Goal: Transaction & Acquisition: Purchase product/service

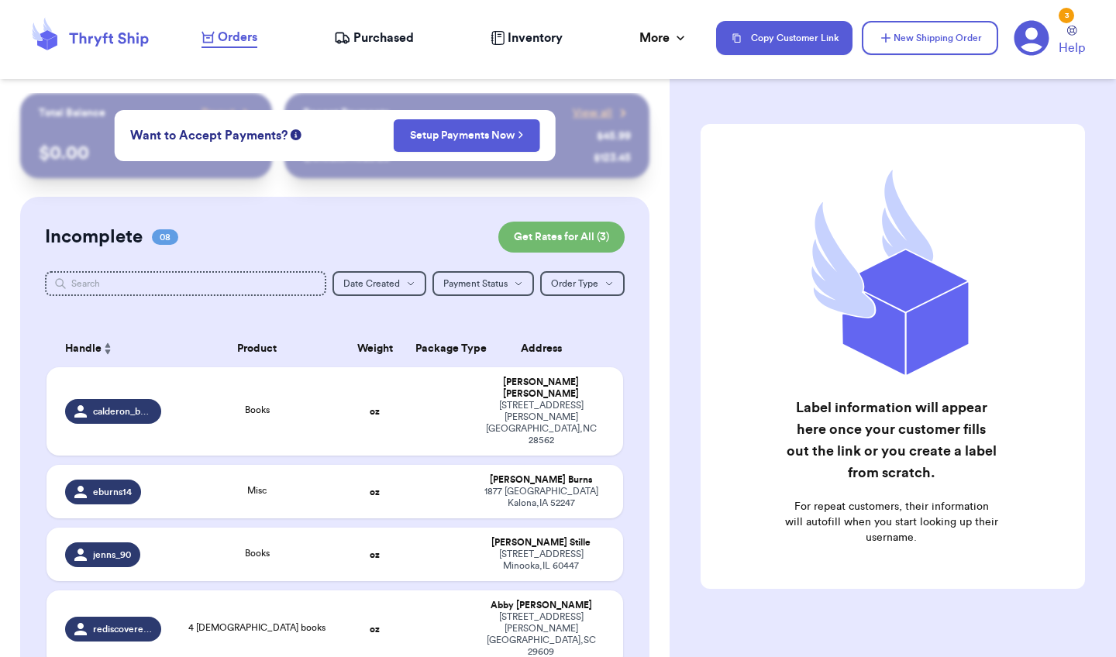
click at [239, 41] on span "Orders" at bounding box center [238, 37] width 40 height 19
click at [119, 35] on icon at bounding box center [90, 38] width 124 height 42
click at [367, 36] on span "Purchased" at bounding box center [384, 38] width 60 height 19
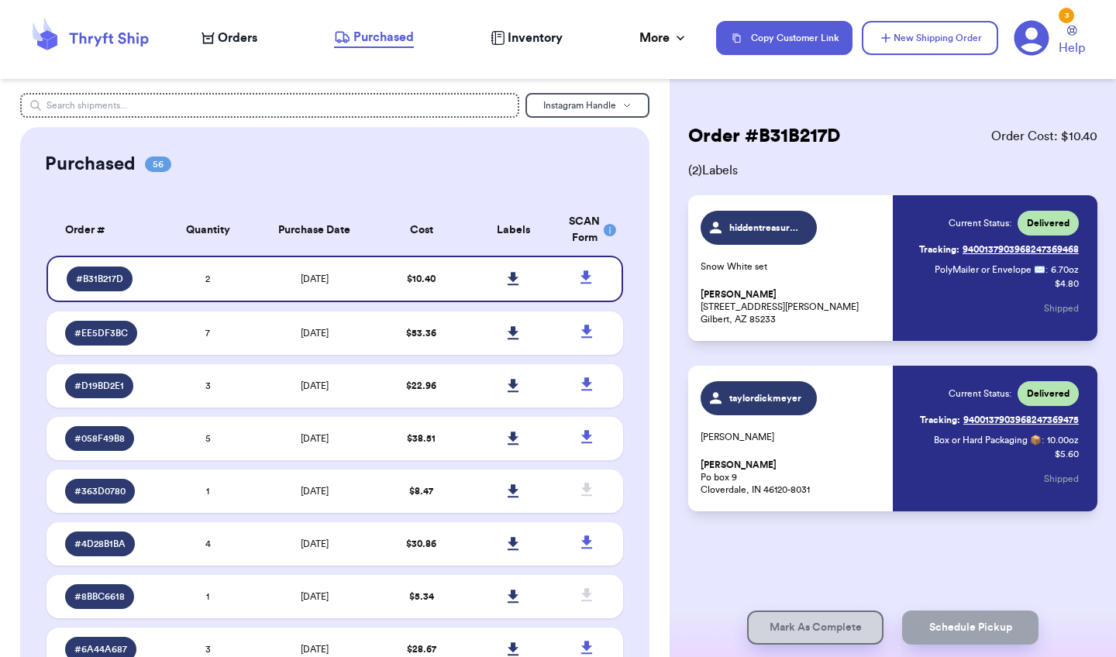
click at [240, 36] on span "Orders" at bounding box center [238, 38] width 40 height 19
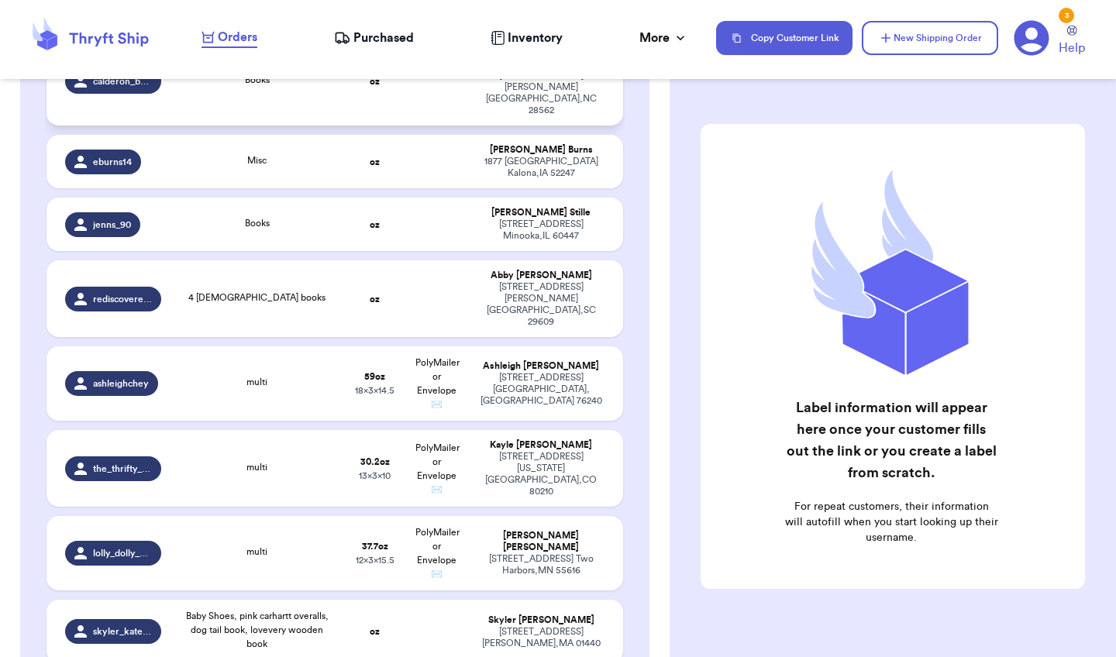
scroll to position [340, 0]
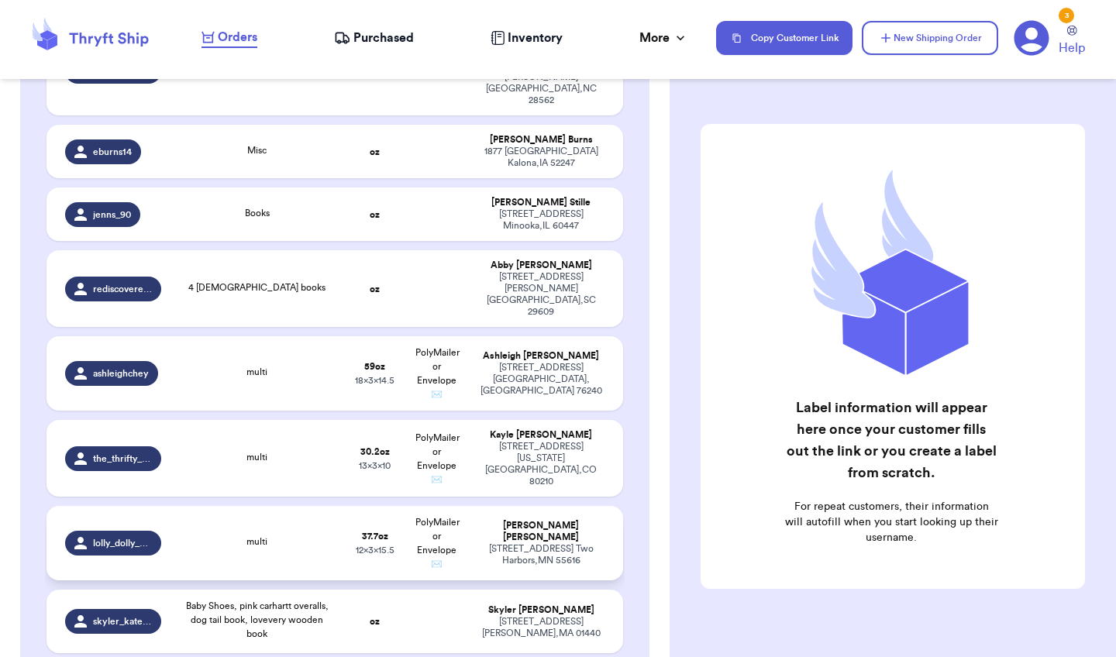
click at [552, 506] on td "Julia Pekkala 487 Valley Rd Two Harbors , MN 55616" at bounding box center [545, 543] width 155 height 74
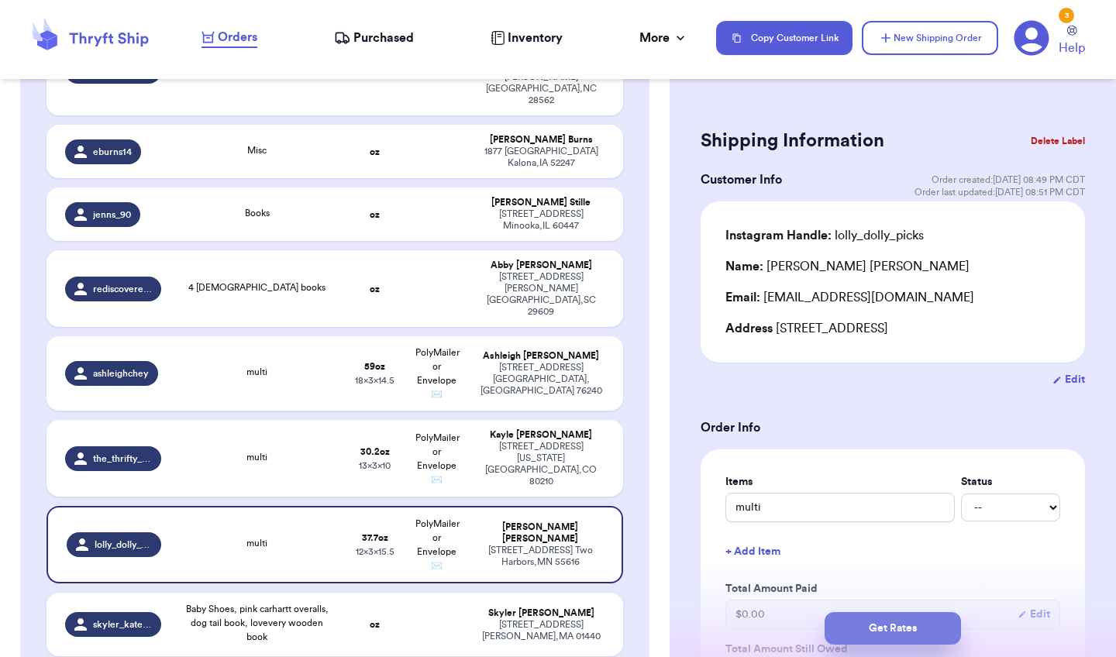
click at [863, 586] on button "Get Rates" at bounding box center [893, 628] width 136 height 33
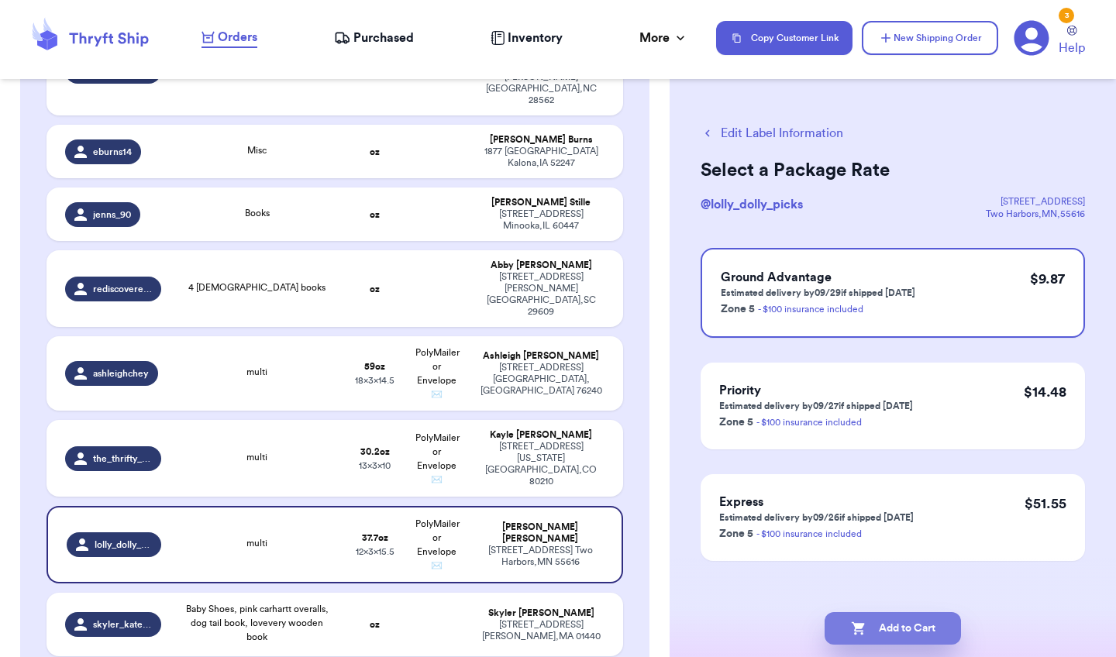
click at [859, 586] on button "Add to Cart" at bounding box center [893, 628] width 136 height 33
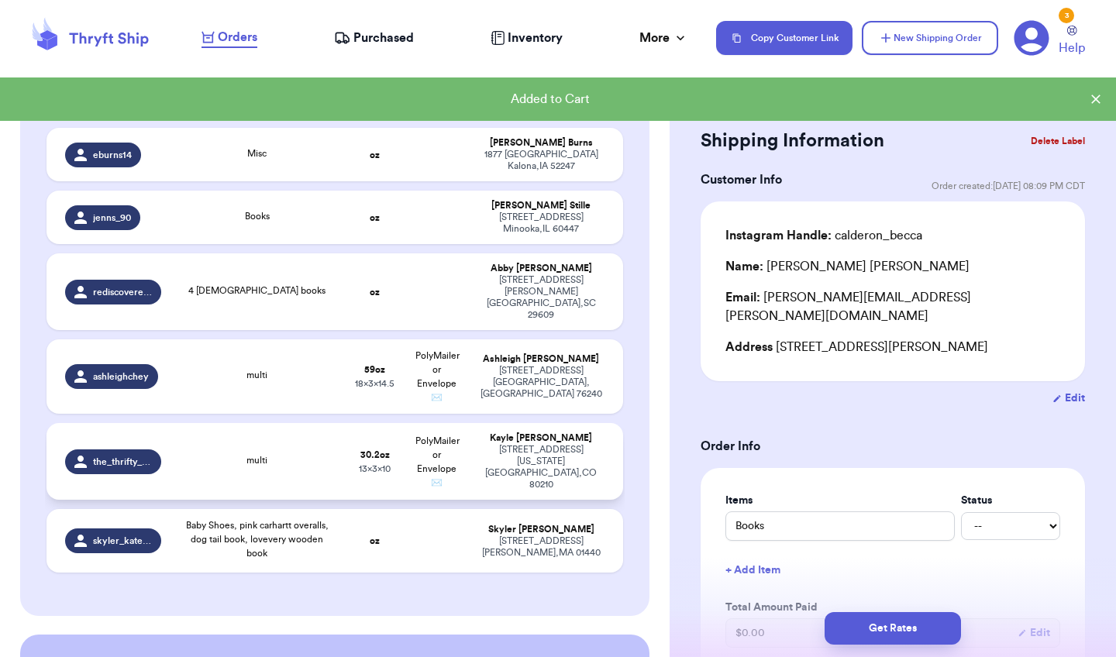
click at [569, 423] on td "Kayle Kelley 3740 E Iowa Ave Denver , CO 80210" at bounding box center [545, 461] width 155 height 77
type input "multi"
type input "1"
type input "14.2"
type input "10"
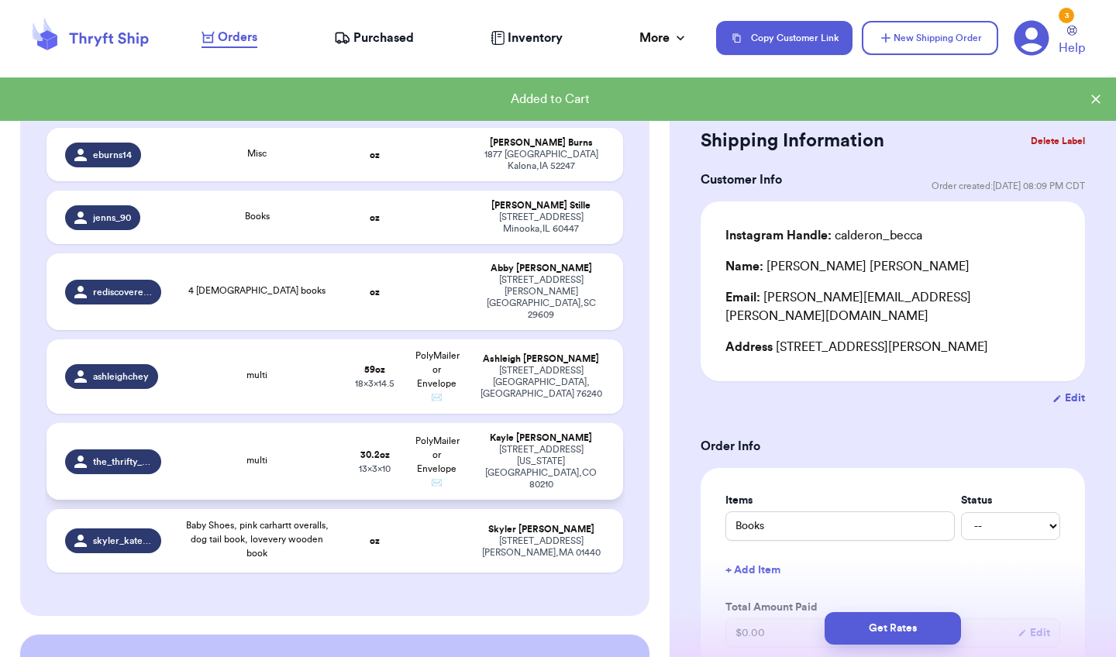
type input "13"
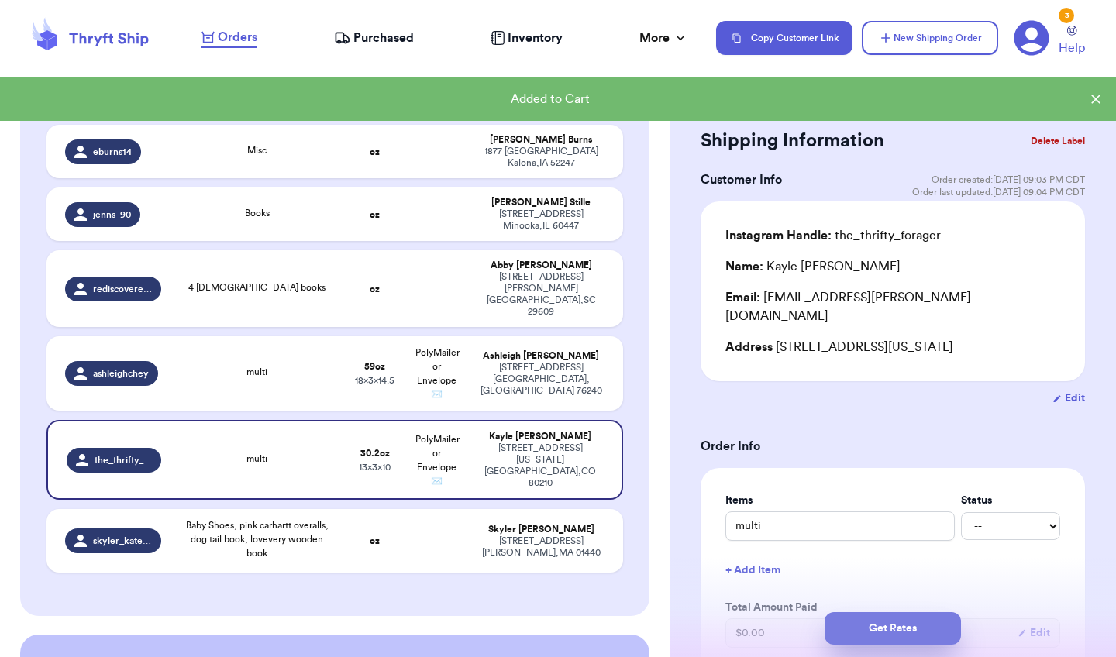
click at [854, 586] on button "Get Rates" at bounding box center [893, 628] width 136 height 33
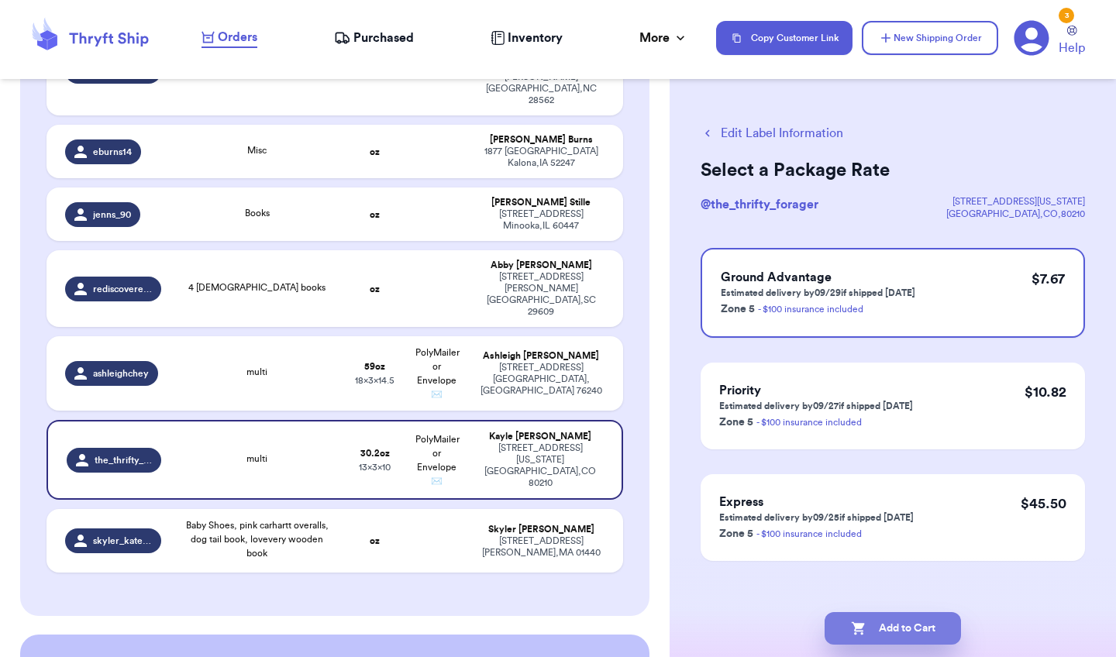
click at [869, 586] on button "Add to Cart" at bounding box center [893, 628] width 136 height 33
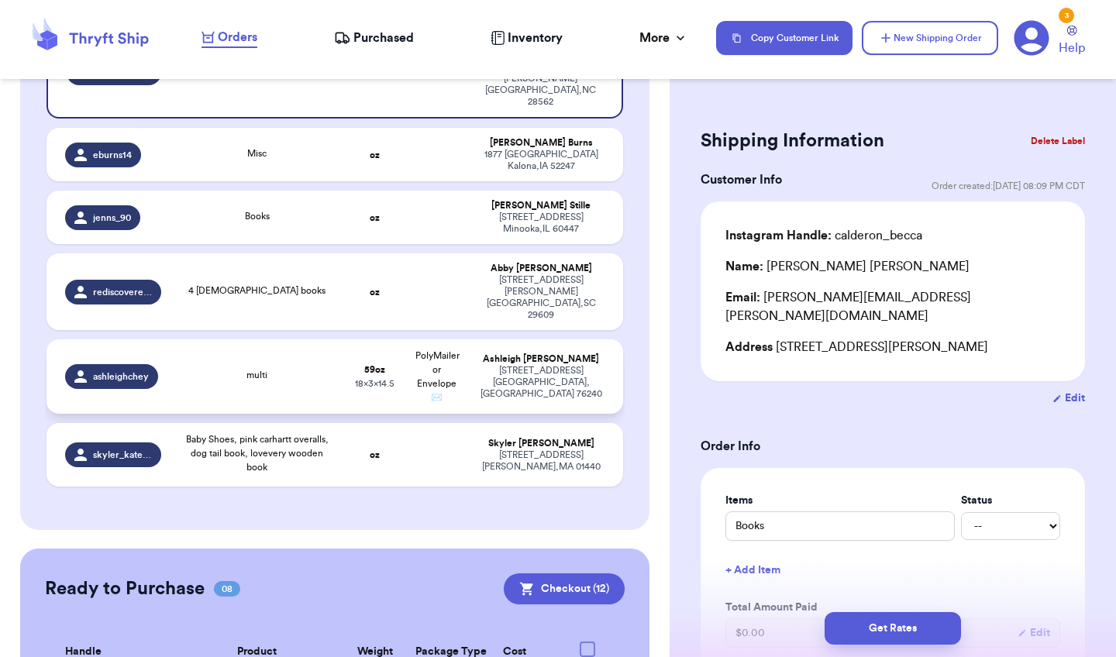
click at [557, 354] on div "Ashleigh Dostal" at bounding box center [541, 360] width 127 height 12
type input "multi"
type input "3"
type input "11"
type input "14.5"
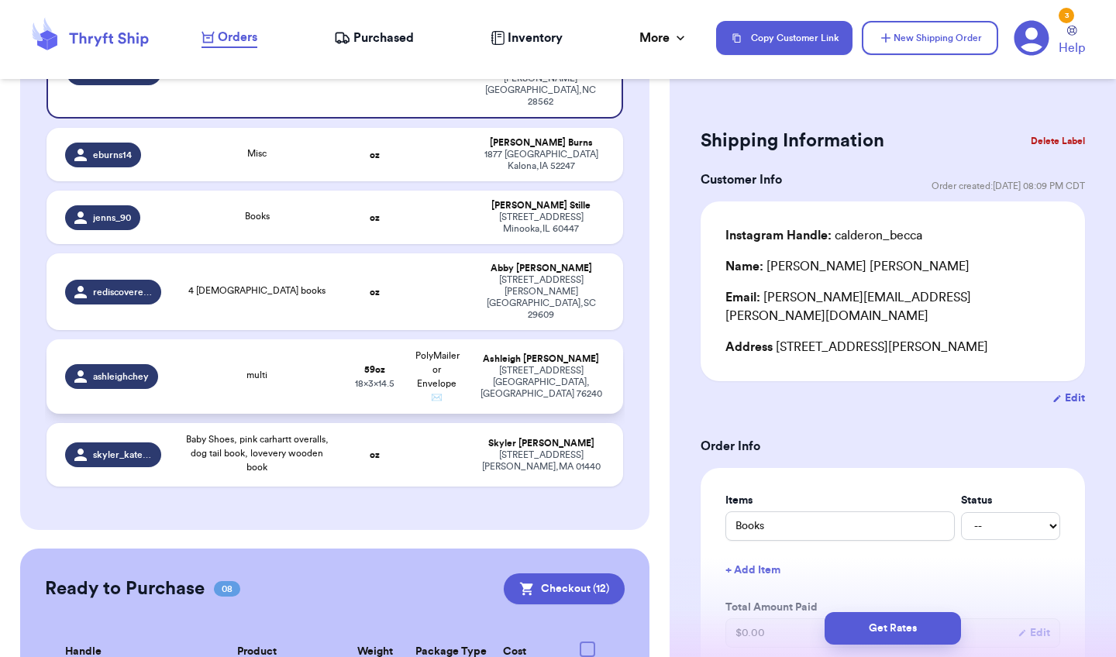
type input "18"
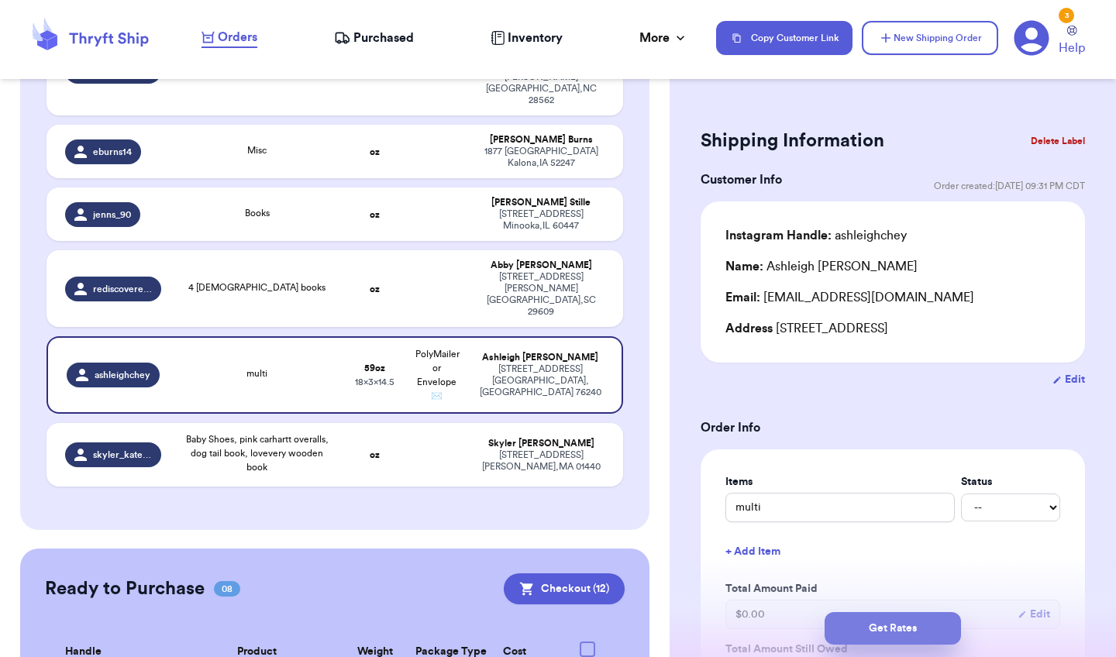
click at [860, 586] on button "Get Rates" at bounding box center [893, 628] width 136 height 33
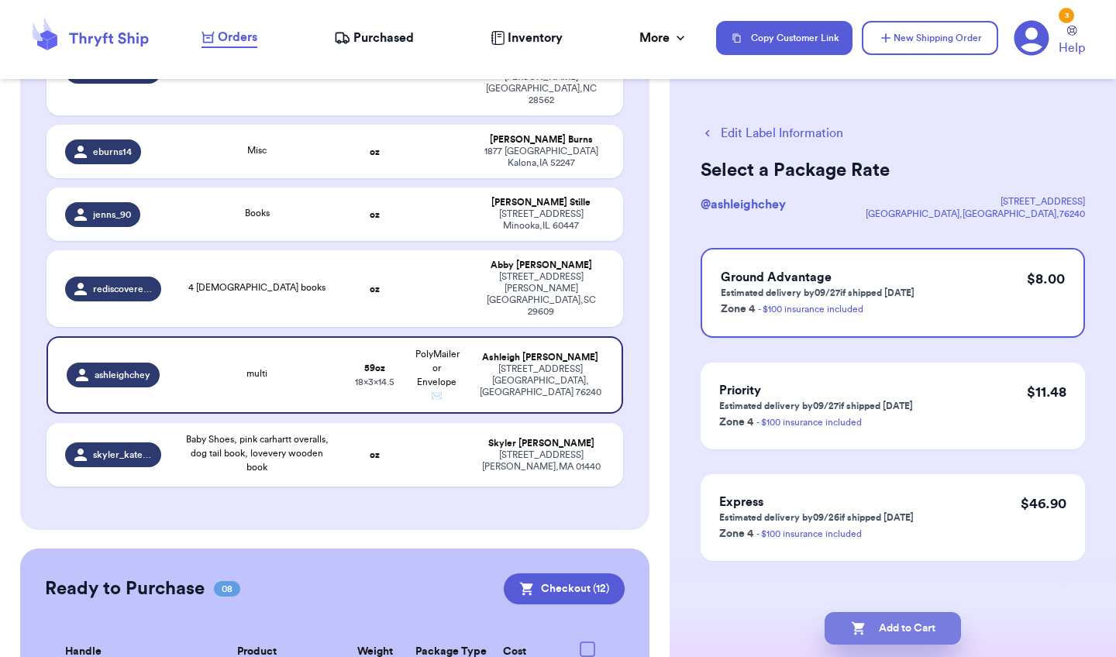
click at [875, 586] on button "Add to Cart" at bounding box center [893, 628] width 136 height 33
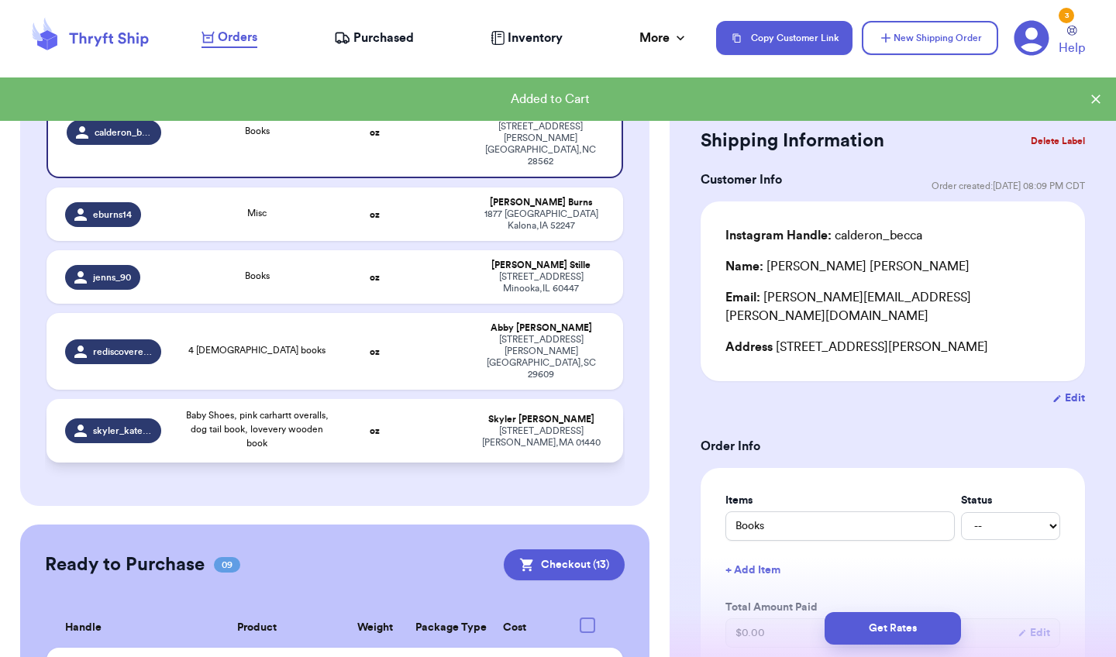
scroll to position [270, 0]
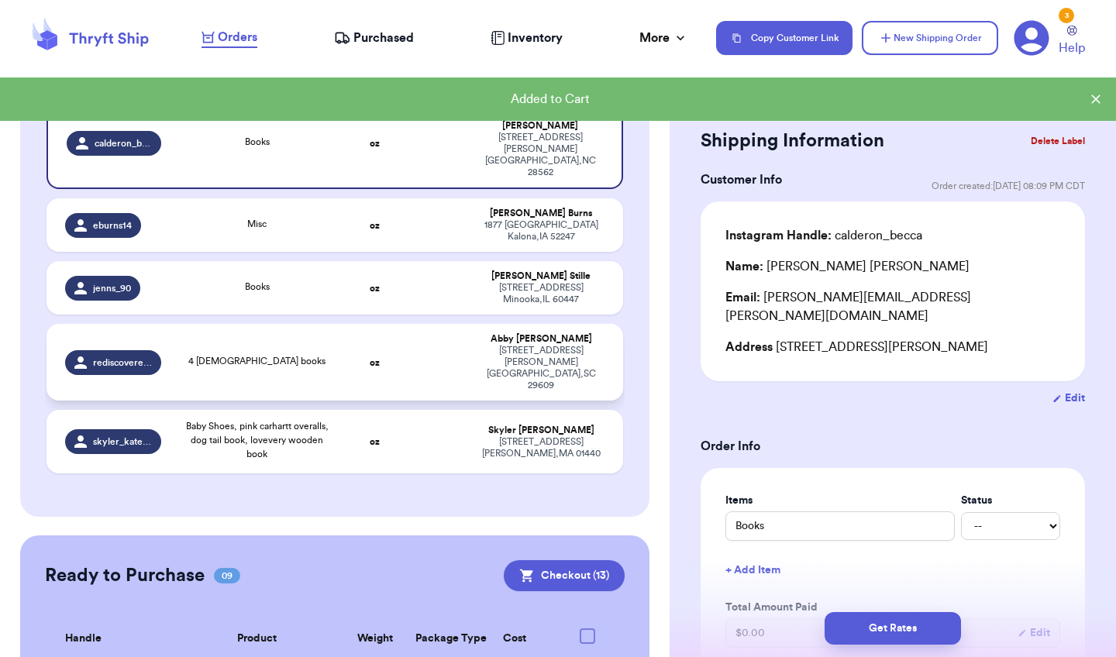
click at [434, 324] on td at bounding box center [437, 362] width 62 height 77
type input "4 [DEMOGRAPHIC_DATA] books"
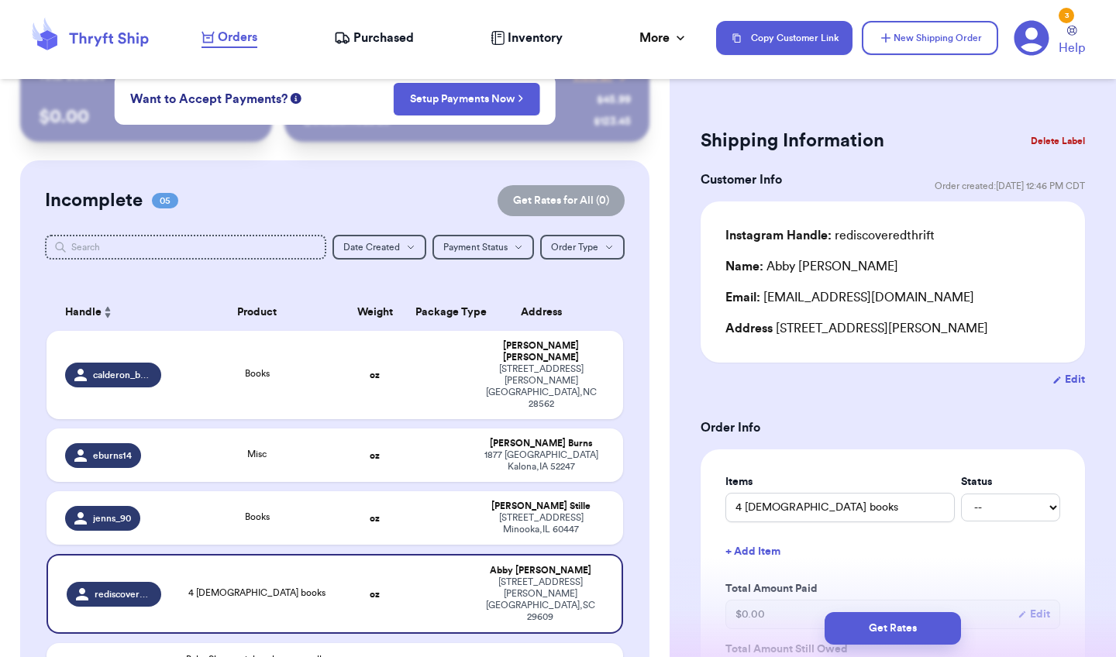
scroll to position [36, 0]
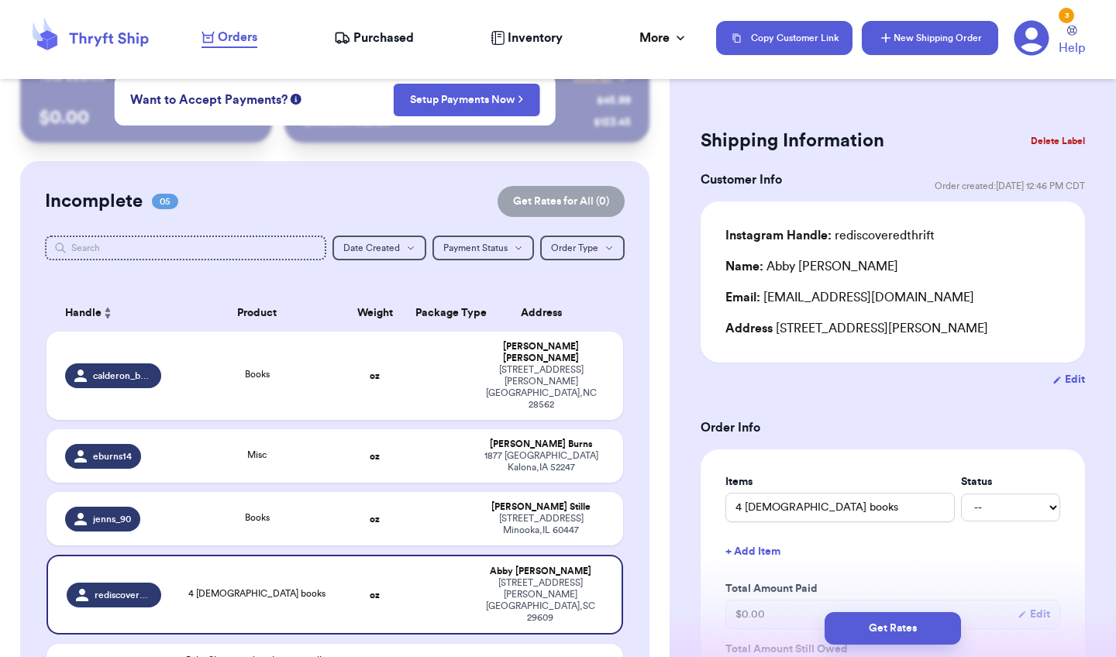
click at [944, 53] on button "New Shipping Order" at bounding box center [930, 38] width 136 height 34
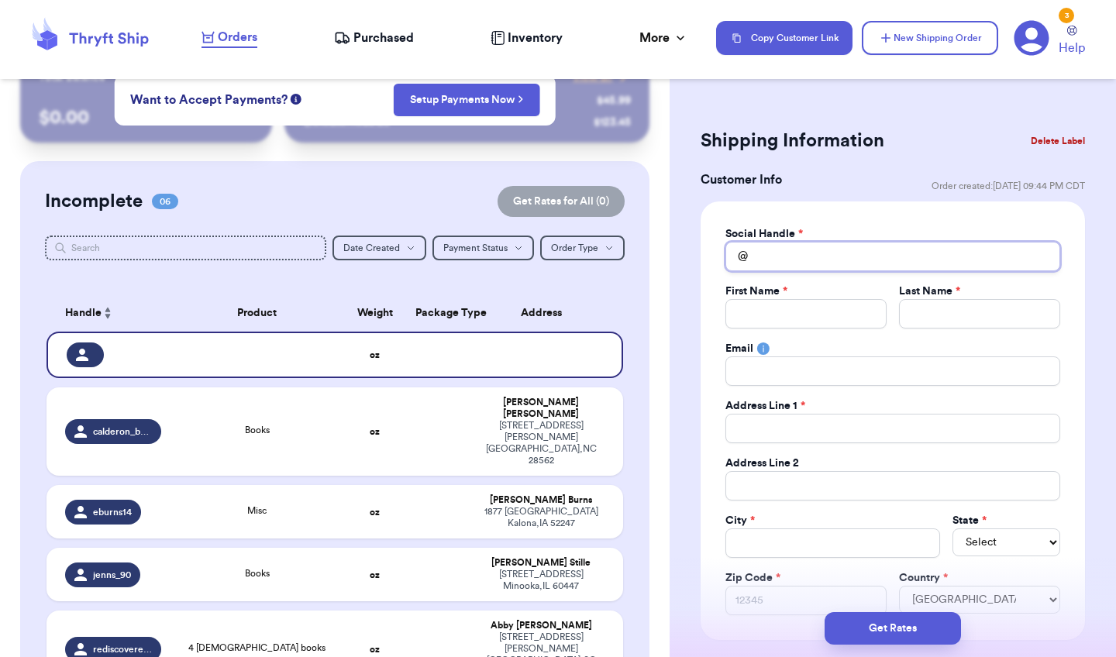
click at [810, 251] on input "Total Amount Paid" at bounding box center [893, 256] width 335 height 29
type input "d"
type input "da"
type input "dan"
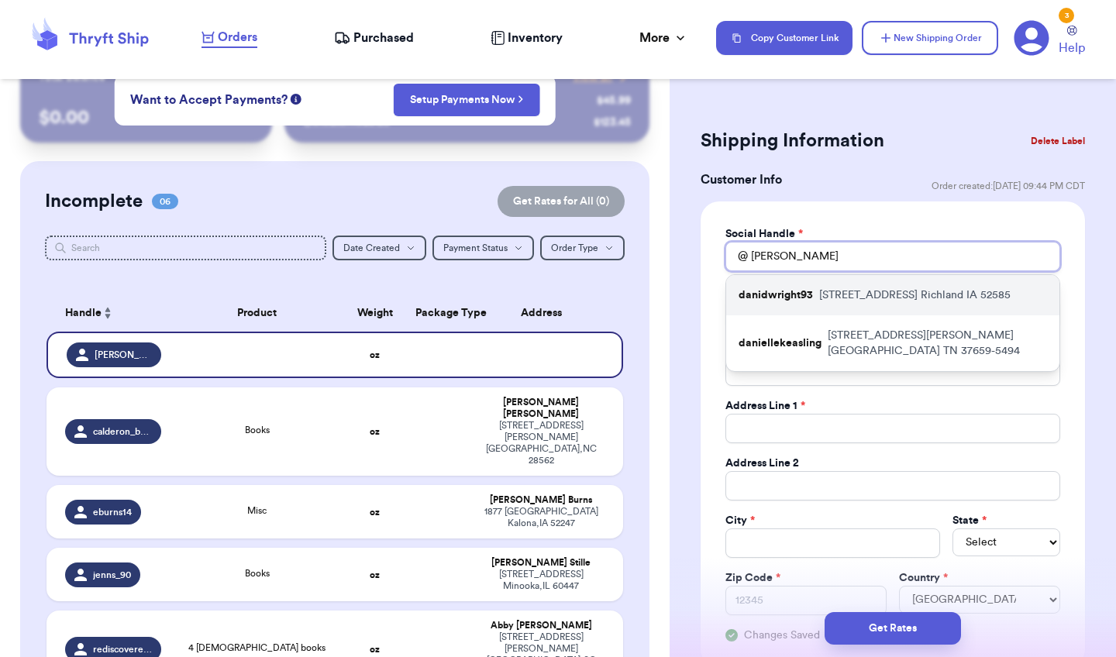
type input "dan"
click at [798, 304] on div "danidwright93 200 w Main Street Richland IA 52585" at bounding box center [892, 295] width 333 height 40
type input "danidwright93"
type input "[PERSON_NAME]"
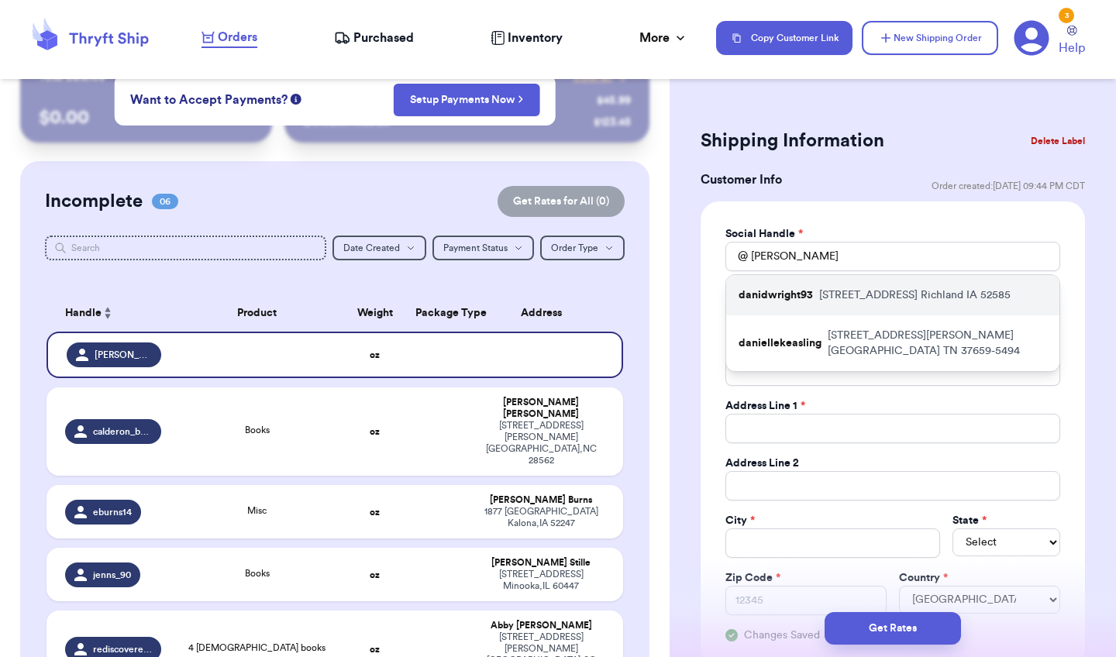
type input "dderouenwright93@gmail.com"
type input "[STREET_ADDRESS]"
type input "Richland"
select select "IA"
type input "52585"
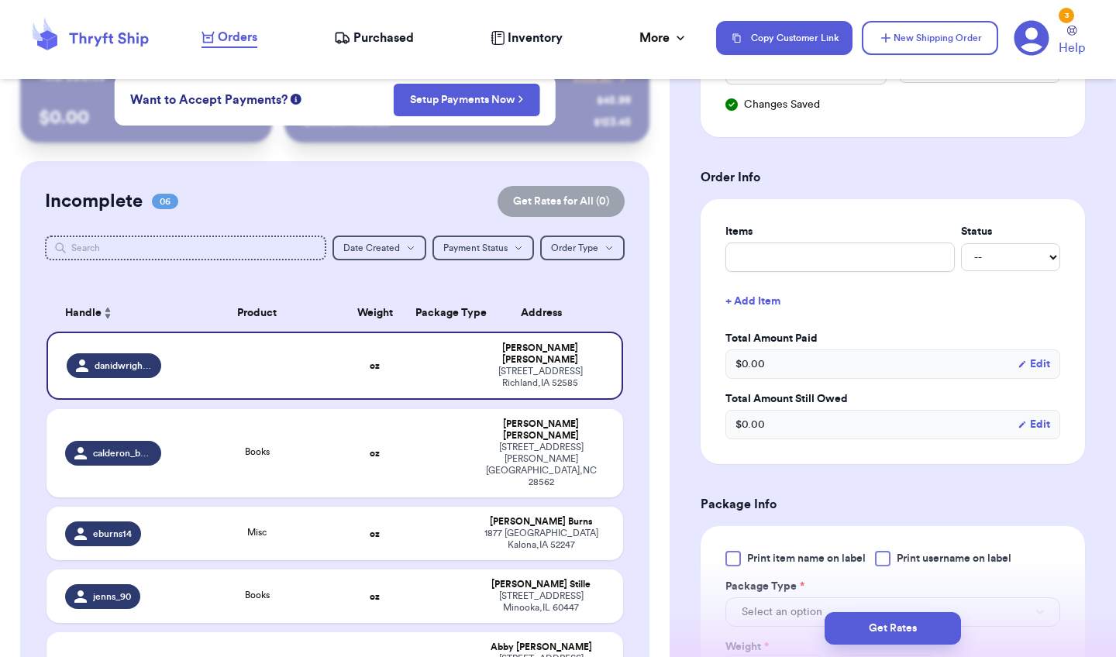
scroll to position [558, 0]
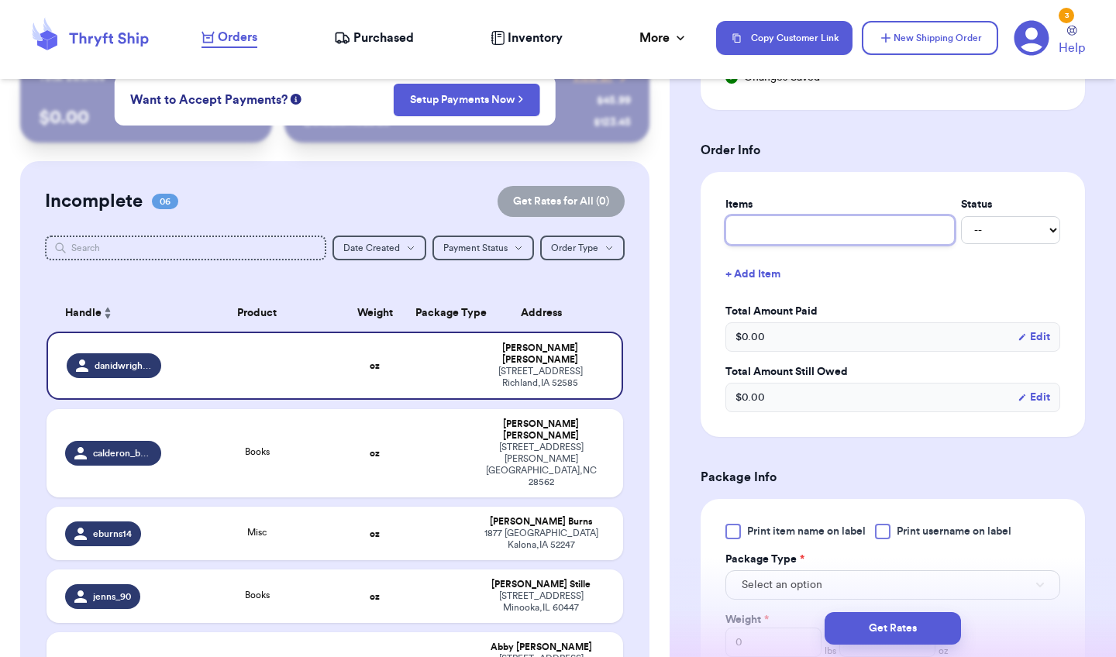
type input "j"
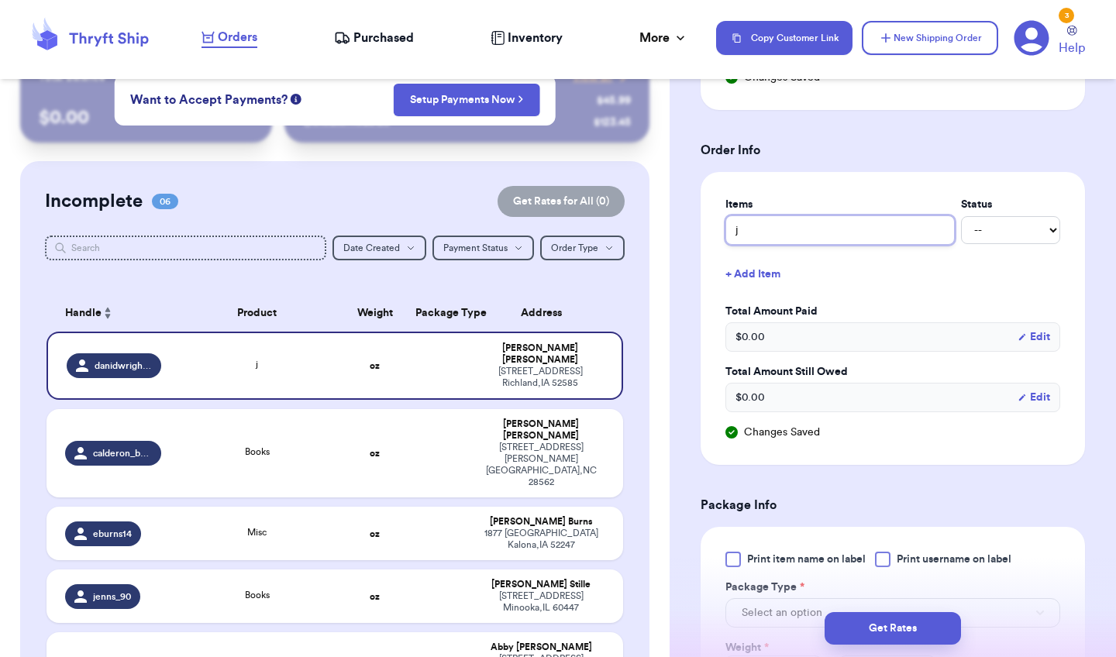
type input "ja"
type input "jam"
type input "jams"
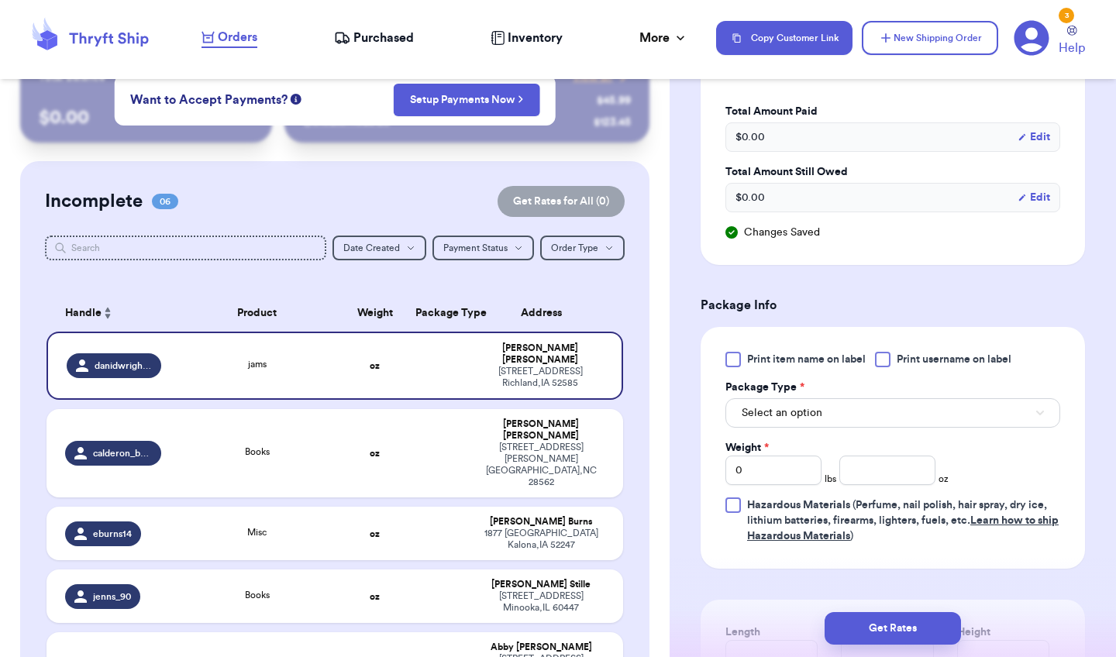
scroll to position [760, 0]
type input "jams"
click at [747, 358] on span "Print item name on label" at bounding box center [806, 358] width 119 height 16
click at [0, 0] on input "Print item name on label" at bounding box center [0, 0] width 0 height 0
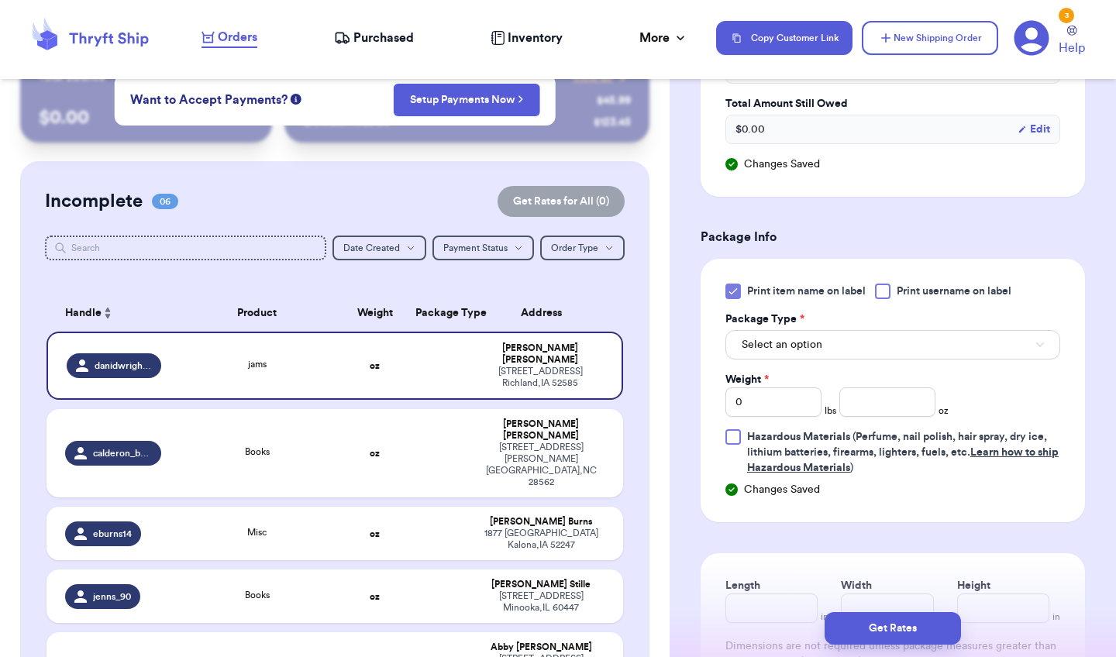
scroll to position [838, 0]
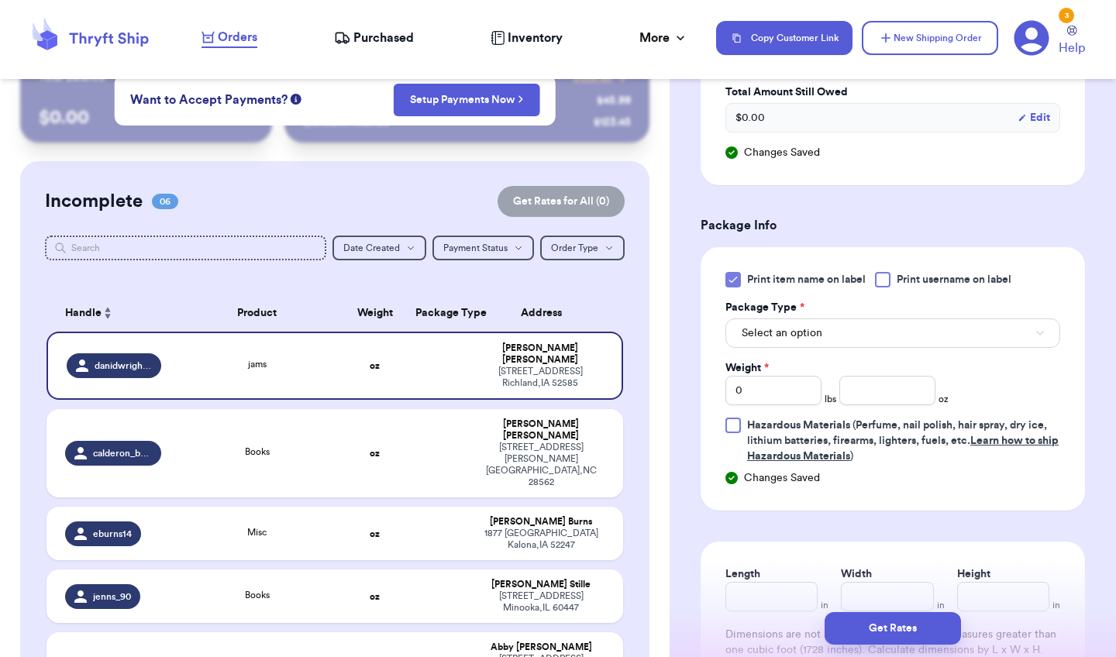
click at [810, 333] on span "Select an option" at bounding box center [782, 334] width 81 height 16
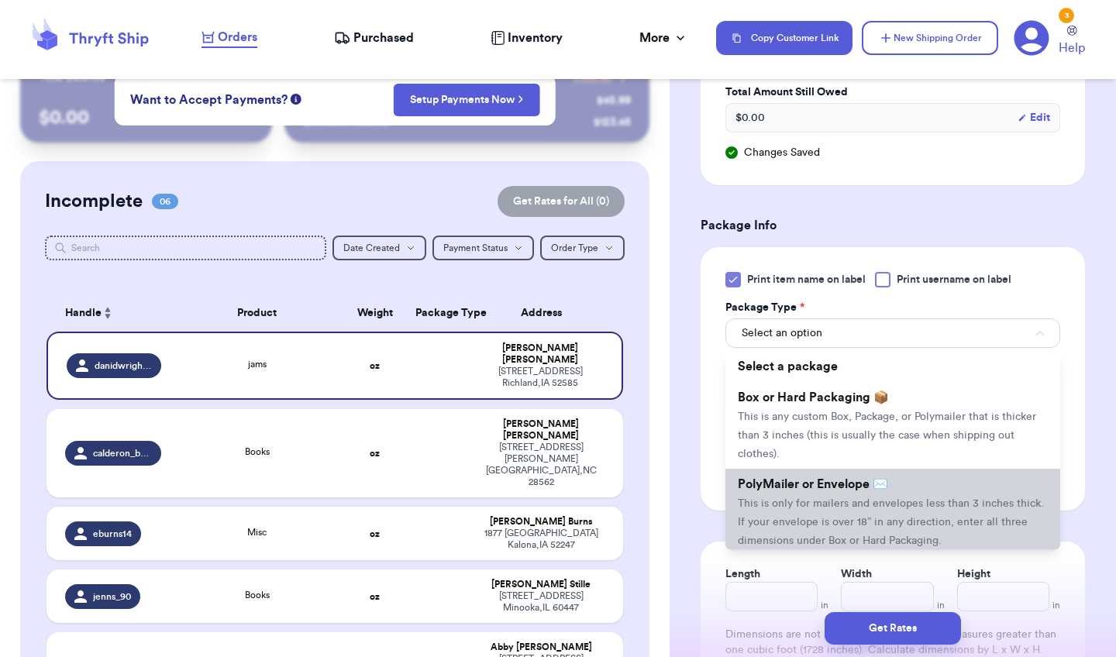
click at [790, 481] on span "PolyMailer or Envelope ✉️" at bounding box center [813, 484] width 150 height 12
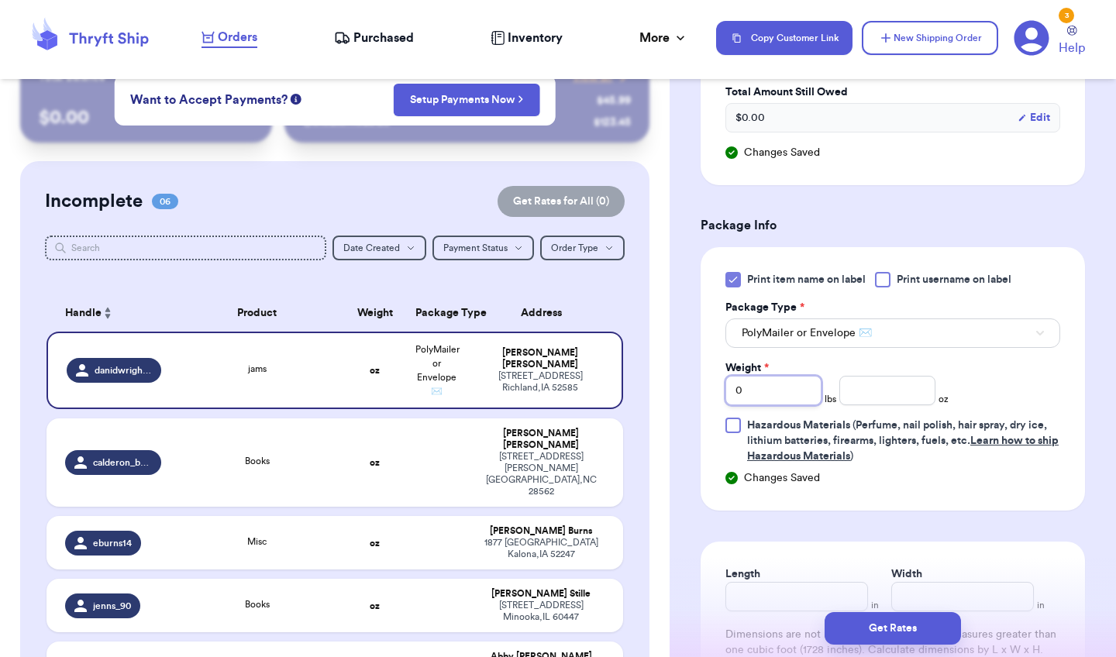
click at [790, 395] on input "0" at bounding box center [774, 390] width 96 height 29
type input "01"
type input "011"
type input "01"
type input "0"
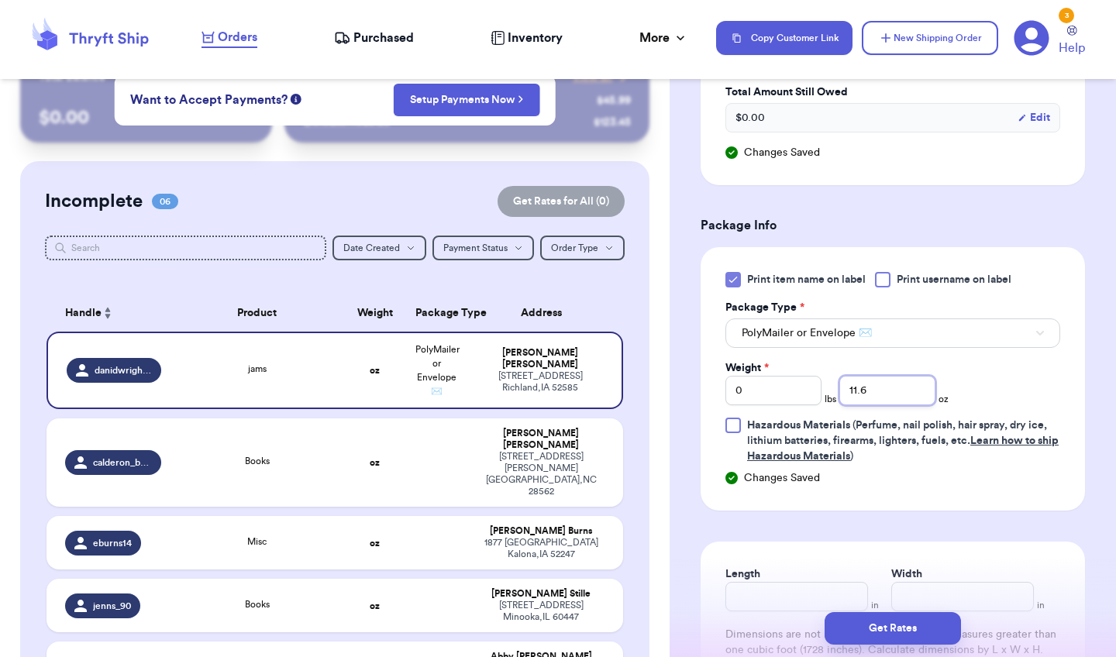
type input "11.6"
type input "10"
type input "13"
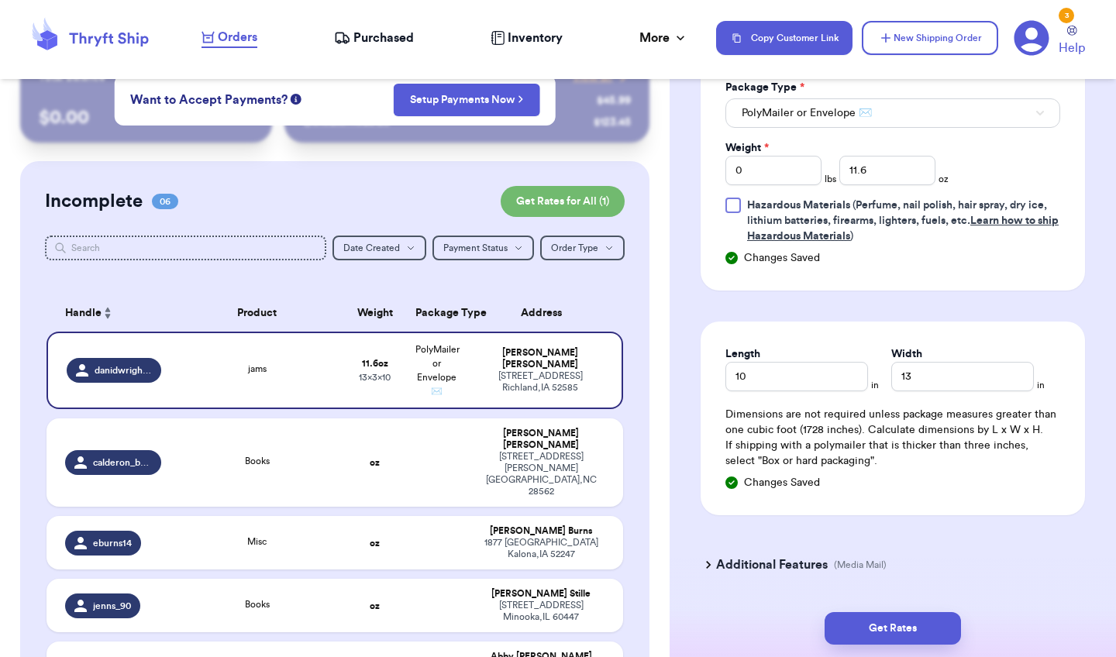
scroll to position [1071, 0]
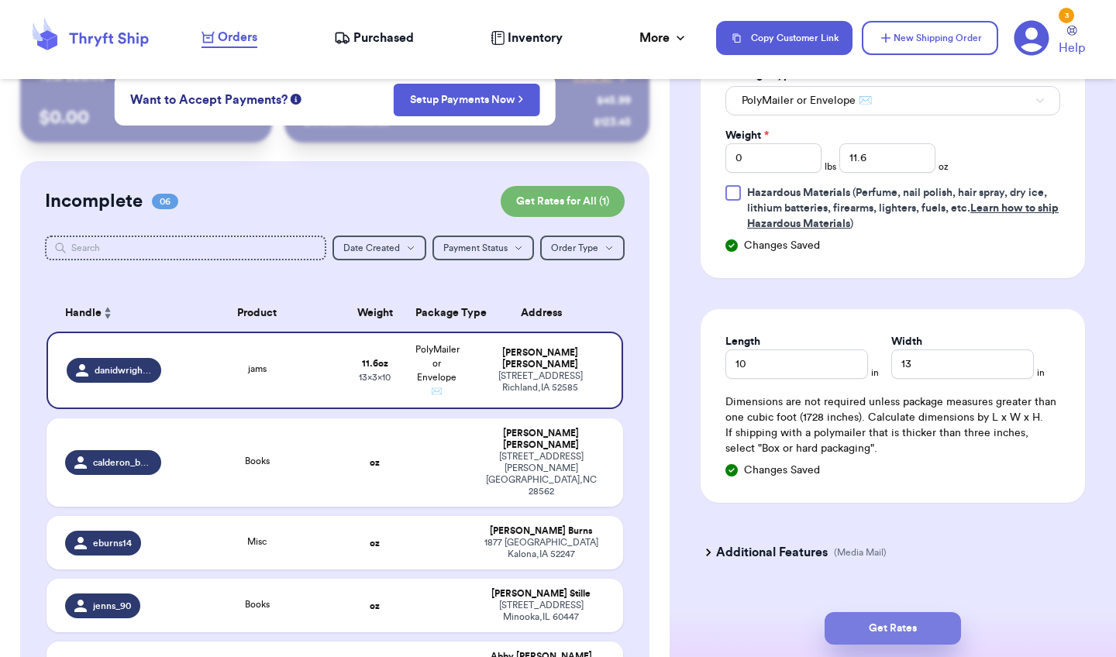
click at [856, 586] on button "Get Rates" at bounding box center [893, 628] width 136 height 33
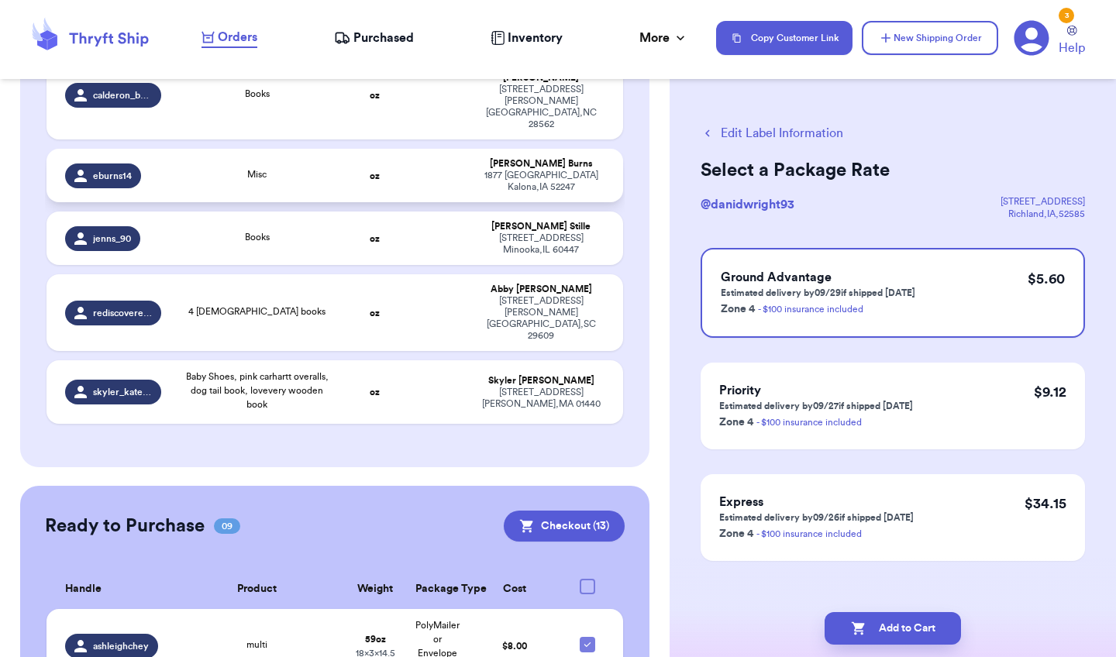
scroll to position [401, 0]
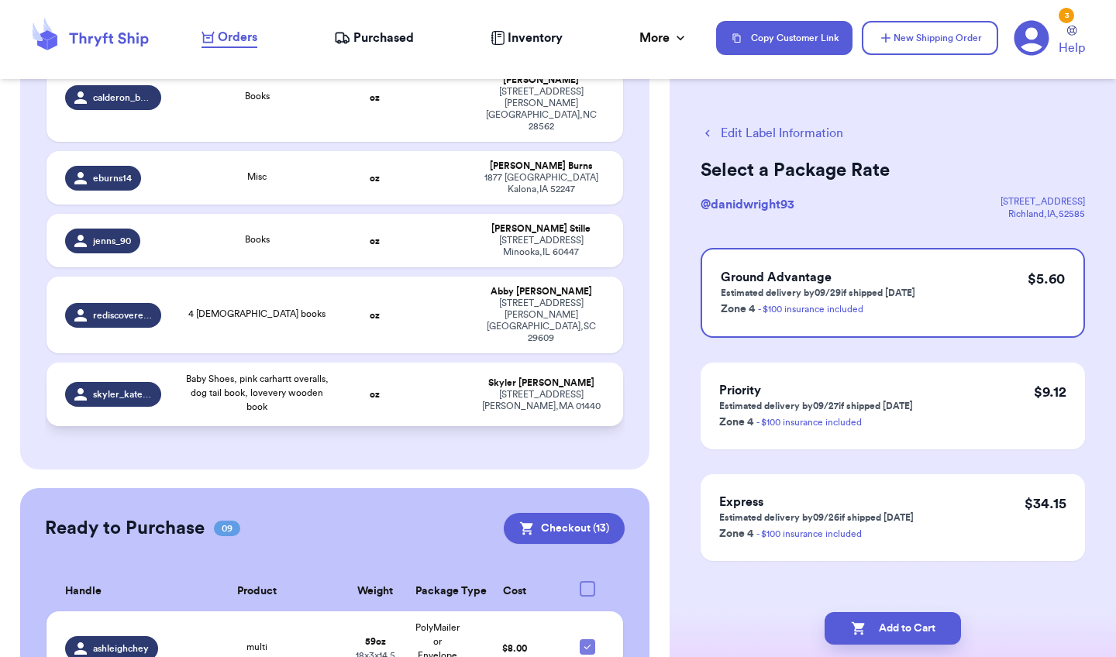
click at [447, 363] on td at bounding box center [437, 395] width 62 height 64
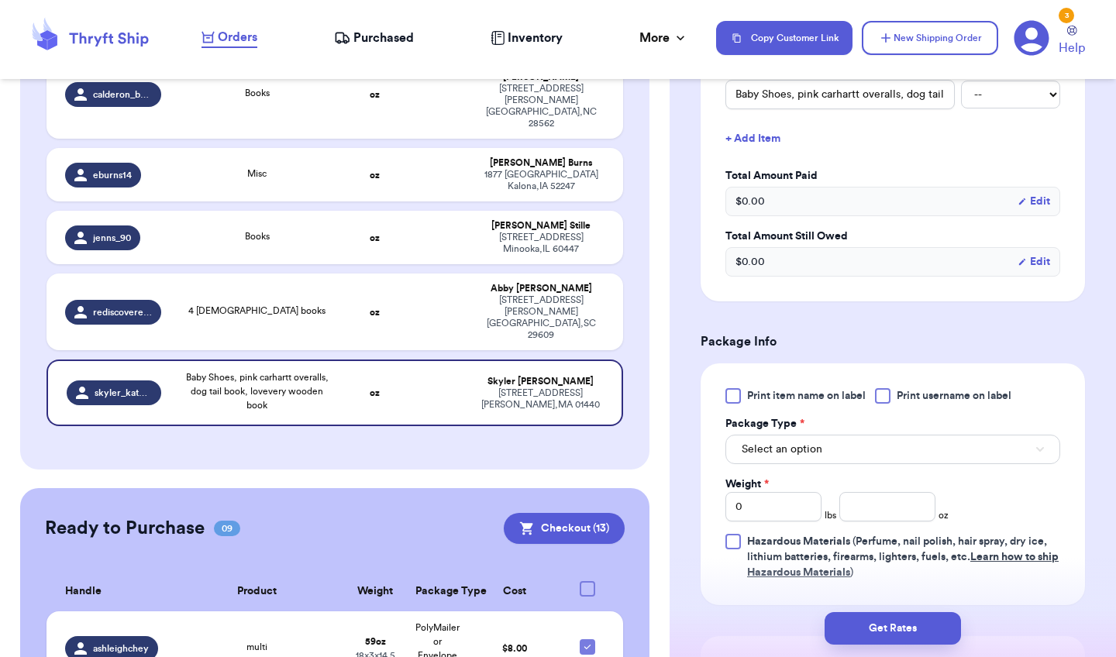
scroll to position [426, 0]
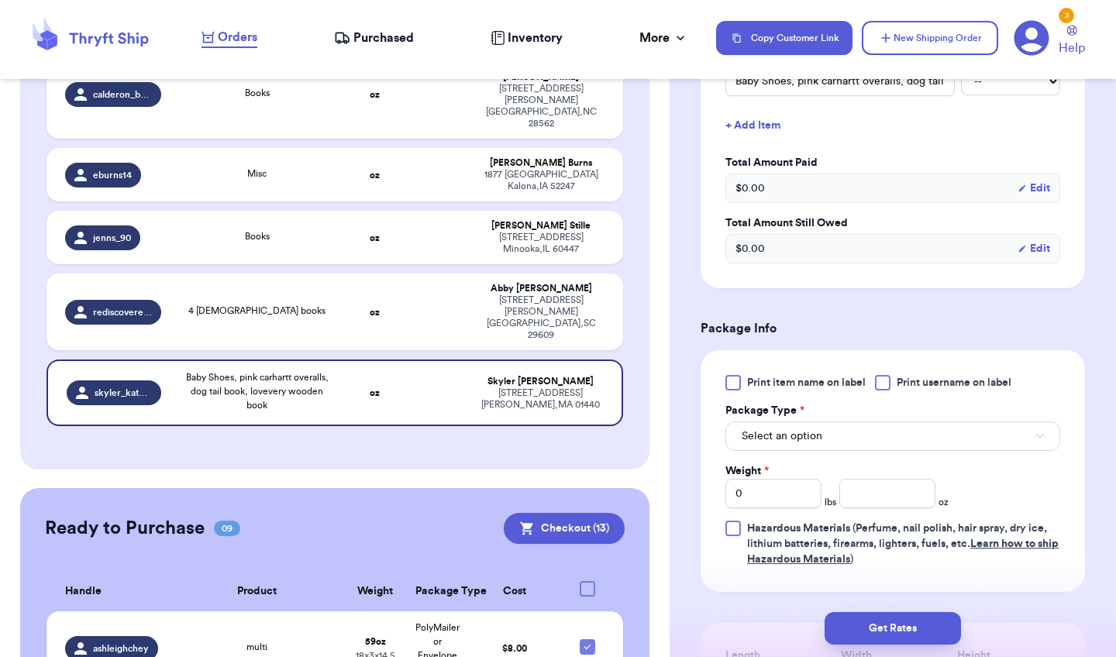
click at [736, 388] on div at bounding box center [734, 383] width 16 height 16
click at [0, 0] on input "Print item name on label" at bounding box center [0, 0] width 0 height 0
click at [758, 432] on span "Select an option" at bounding box center [782, 437] width 81 height 16
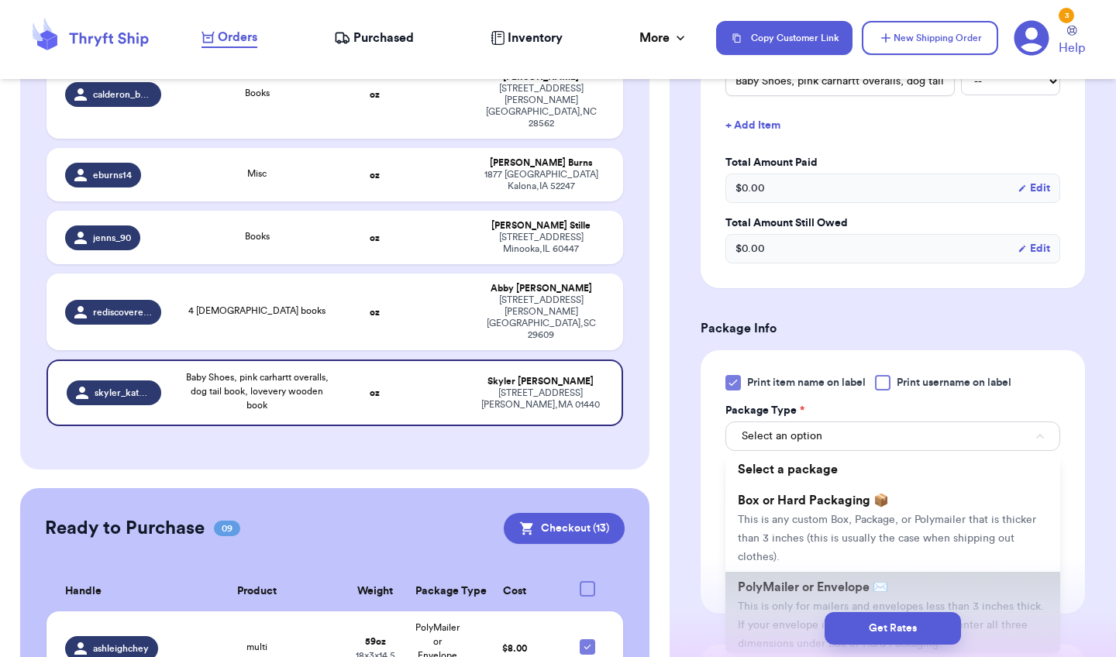
click at [754, 586] on span "PolyMailer or Envelope ✉️" at bounding box center [813, 587] width 150 height 12
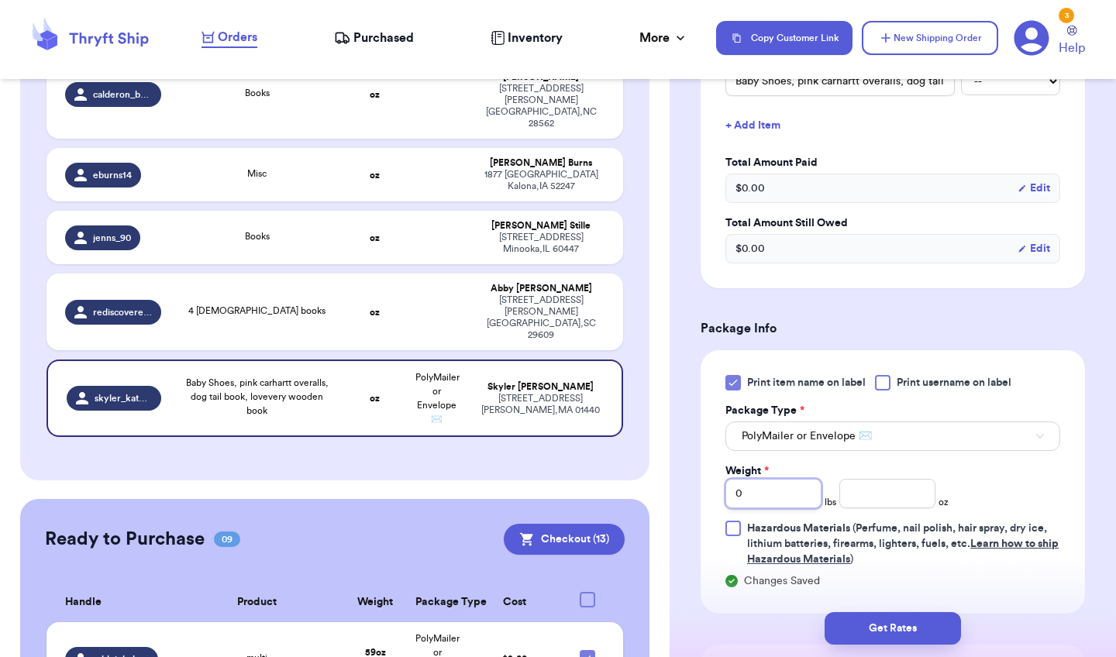
click at [781, 493] on input "0" at bounding box center [774, 493] width 96 height 29
type input "01"
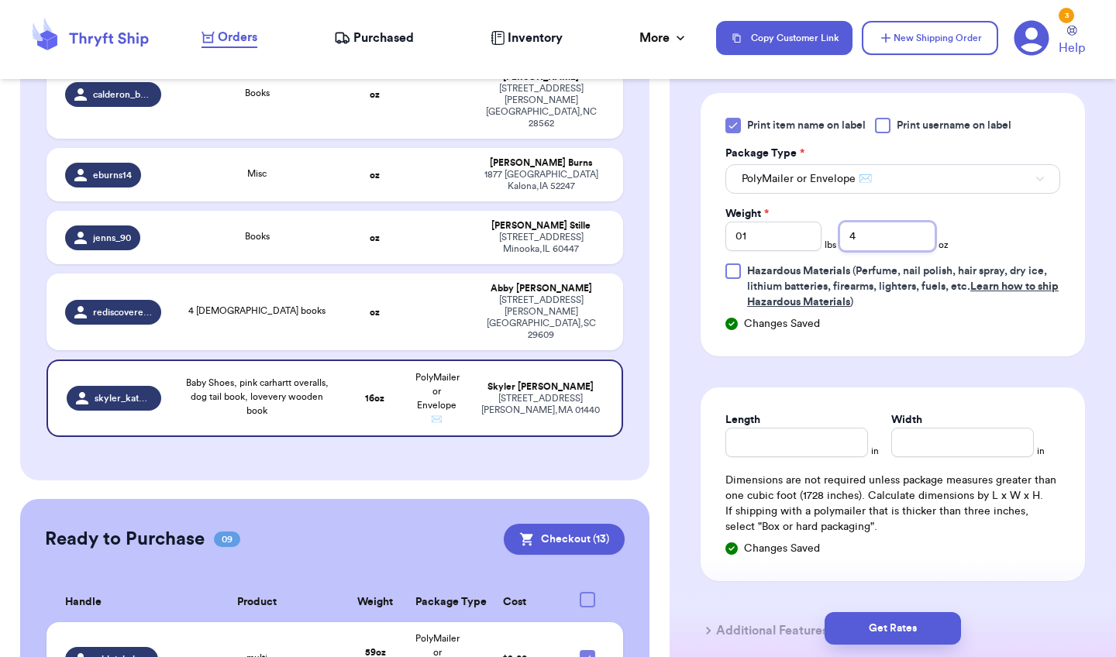
scroll to position [757, 0]
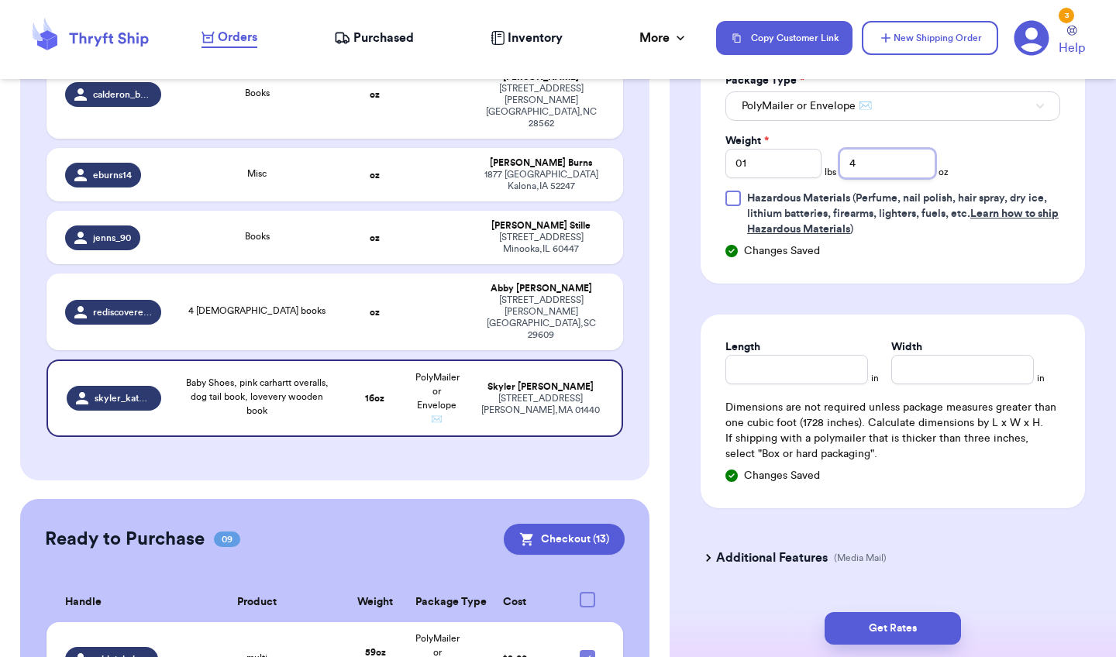
type input "4"
click at [775, 375] on input "Length" at bounding box center [797, 369] width 143 height 29
type input "10"
type input "13"
click at [852, 586] on button "Get Rates" at bounding box center [893, 628] width 136 height 33
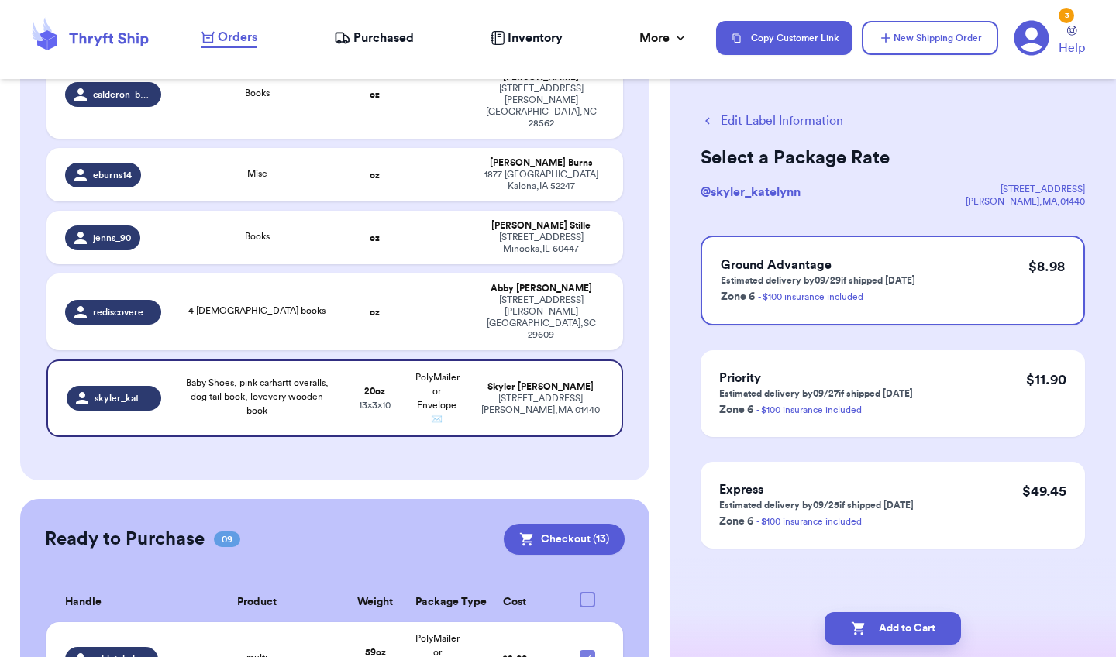
scroll to position [0, 0]
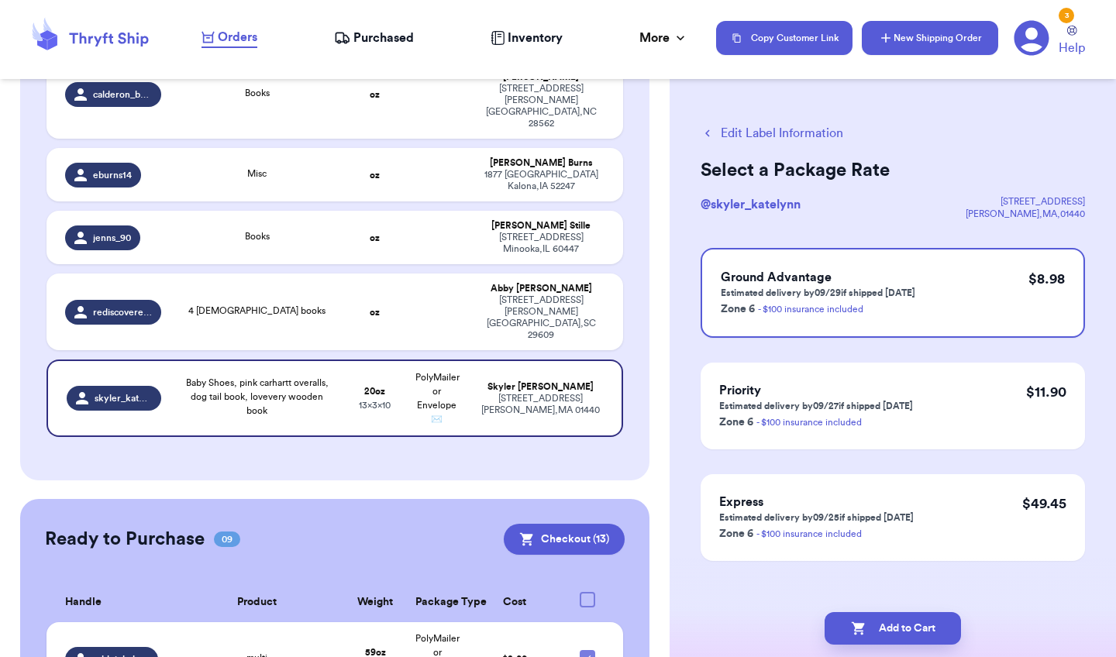
click at [916, 47] on button "New Shipping Order" at bounding box center [930, 38] width 136 height 34
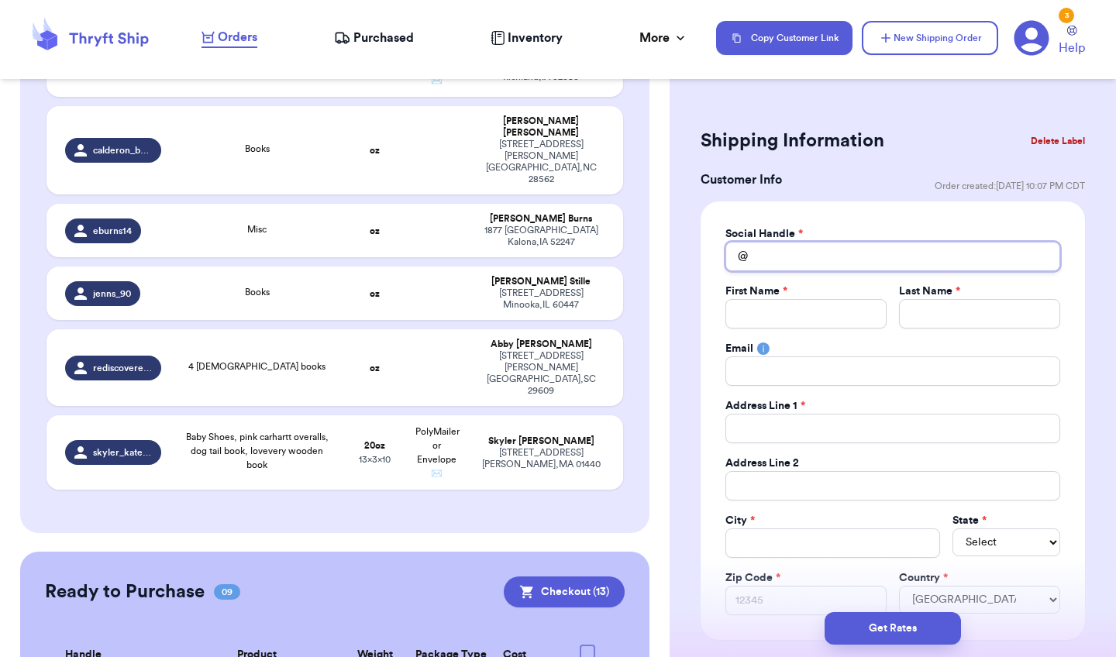
click at [802, 259] on input "Total Amount Paid" at bounding box center [893, 256] width 335 height 29
type input "o"
type input "ow"
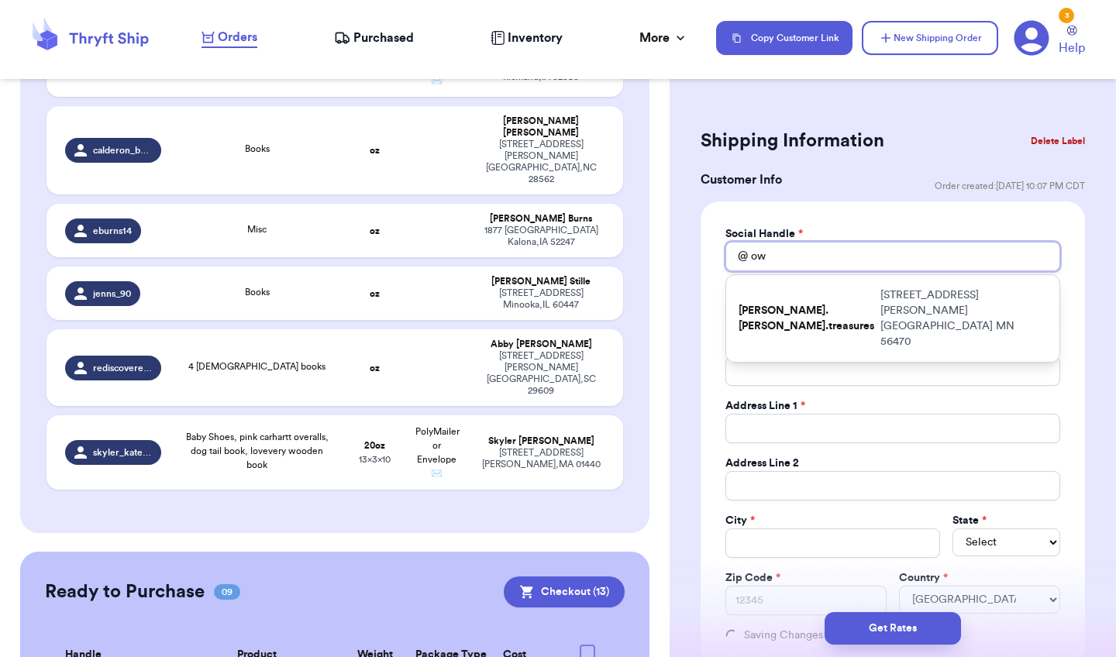
type input "owe"
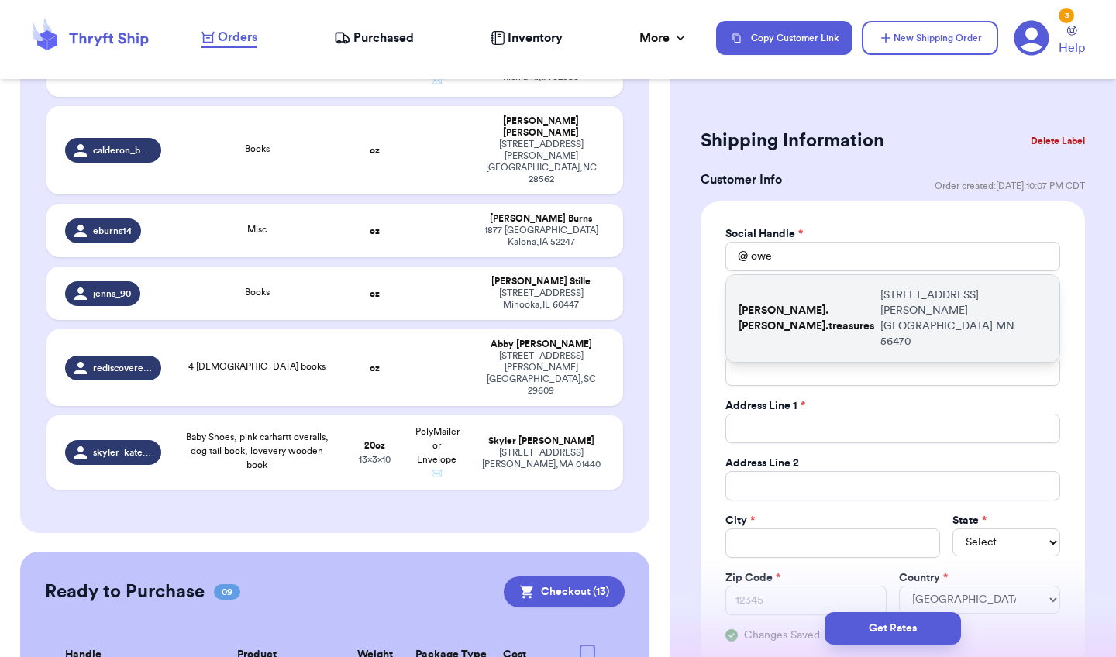
click at [781, 303] on p "[PERSON_NAME].[PERSON_NAME].treasures" at bounding box center [807, 318] width 136 height 31
type input "[PERSON_NAME].[PERSON_NAME].treasures"
type input "[PERSON_NAME]"
type input "ptogstad329@icloud.com"
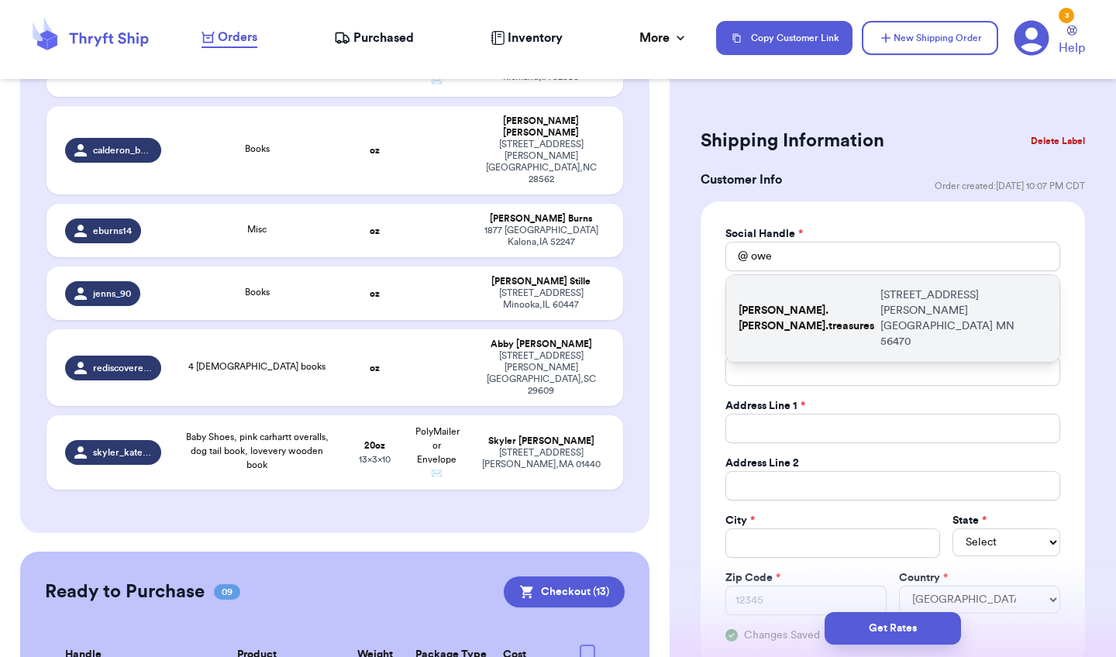
type input "[STREET_ADDRESS][PERSON_NAME]"
type input "[GEOGRAPHIC_DATA]"
select select "MN"
type input "56470"
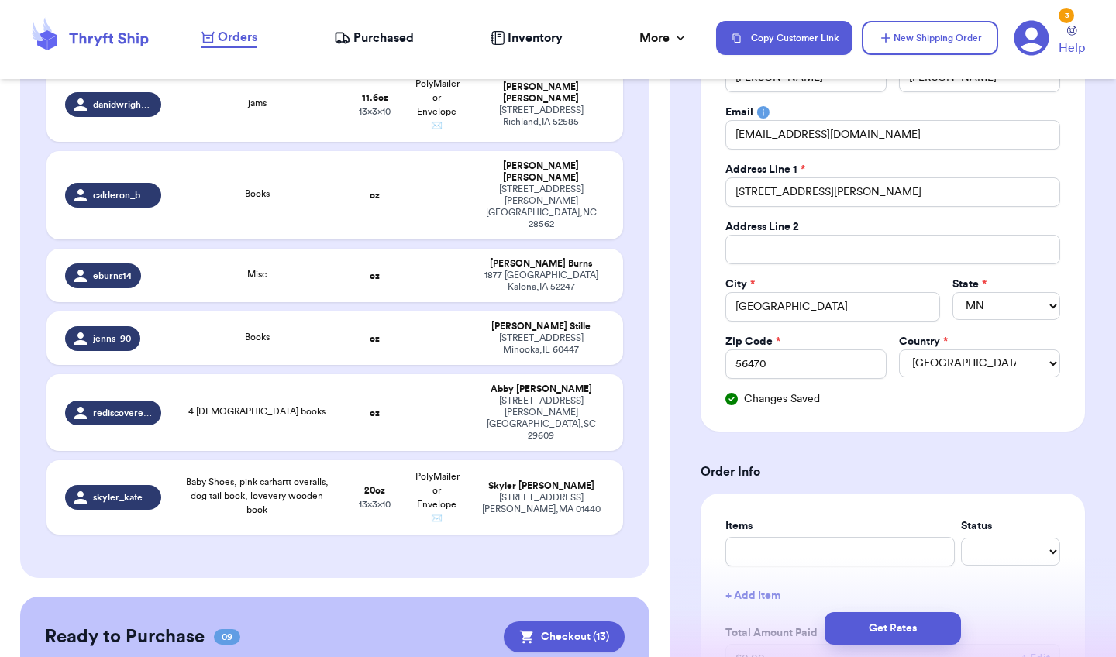
scroll to position [262, 0]
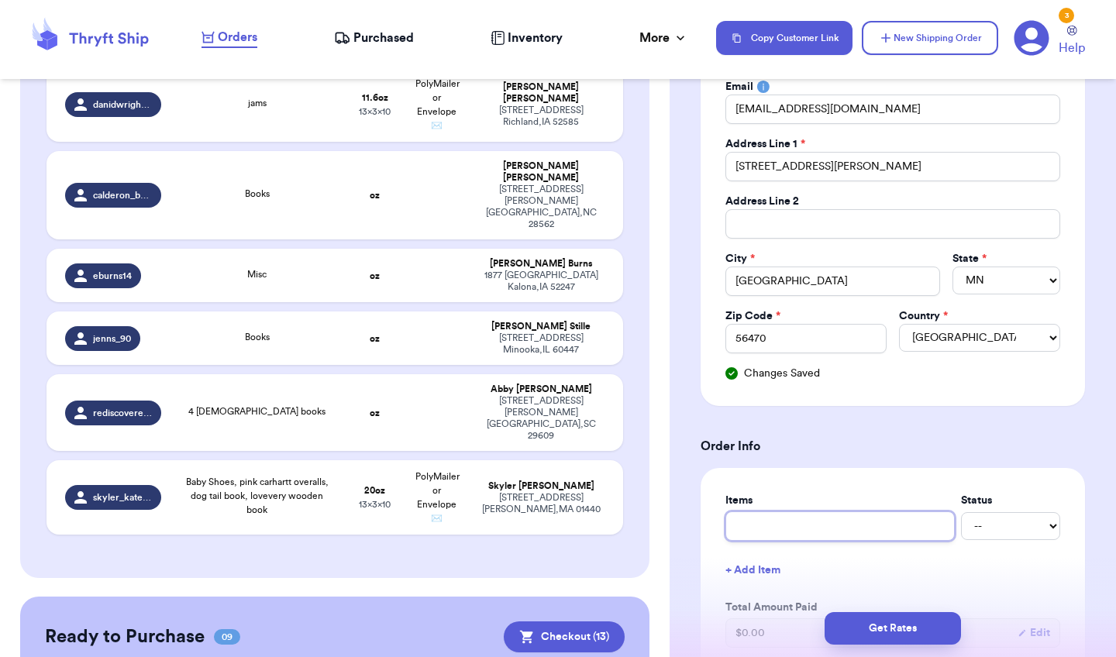
type input "s"
type input "sh"
type input "sho"
type input "shoe"
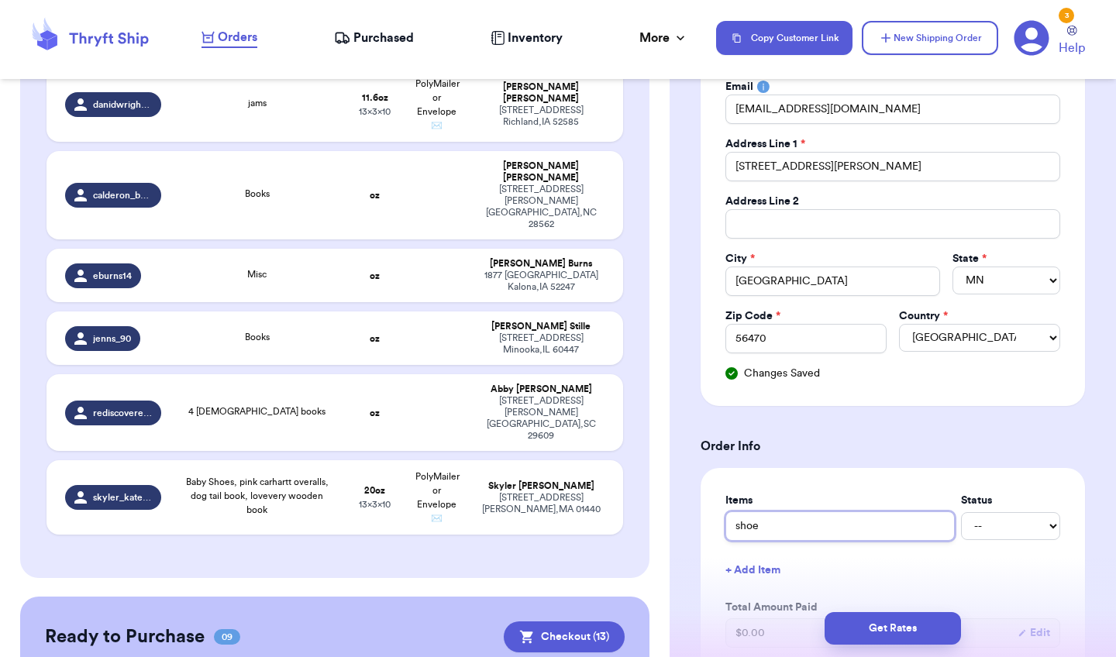
type input "shoes"
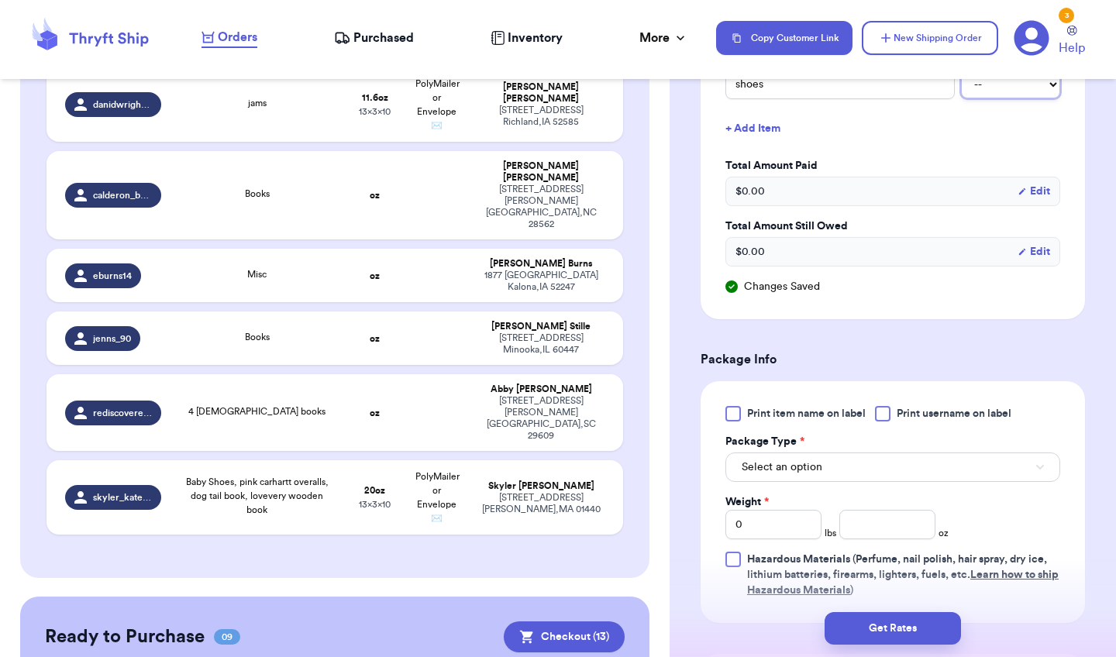
scroll to position [731, 0]
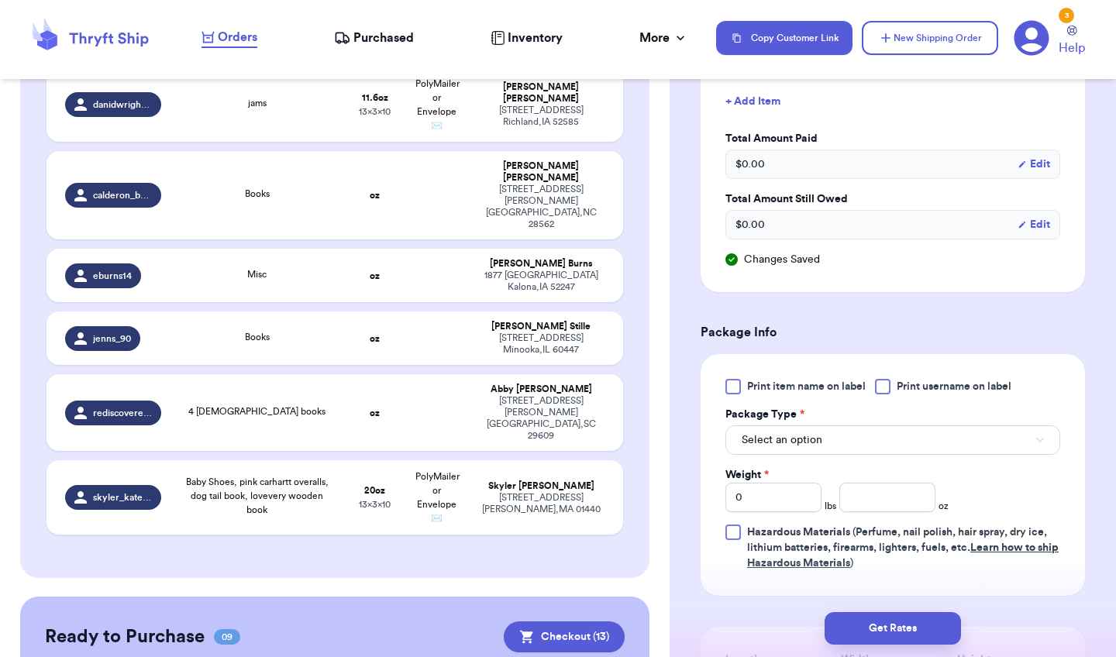
click at [742, 383] on label "Print item name on label" at bounding box center [796, 387] width 140 height 16
click at [0, 0] on input "Print item name on label" at bounding box center [0, 0] width 0 height 0
click at [757, 436] on span "Select an option" at bounding box center [782, 441] width 81 height 16
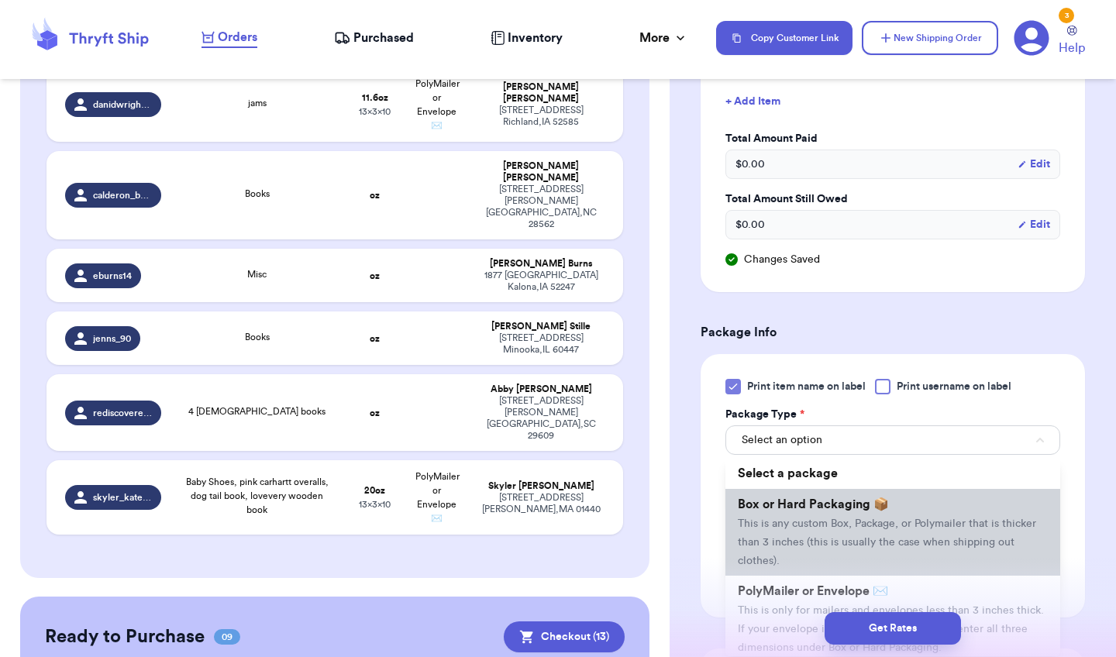
click at [778, 516] on li "Box or Hard Packaging 📦 This is any custom Box, Package, or Polymailer that is …" at bounding box center [893, 532] width 335 height 87
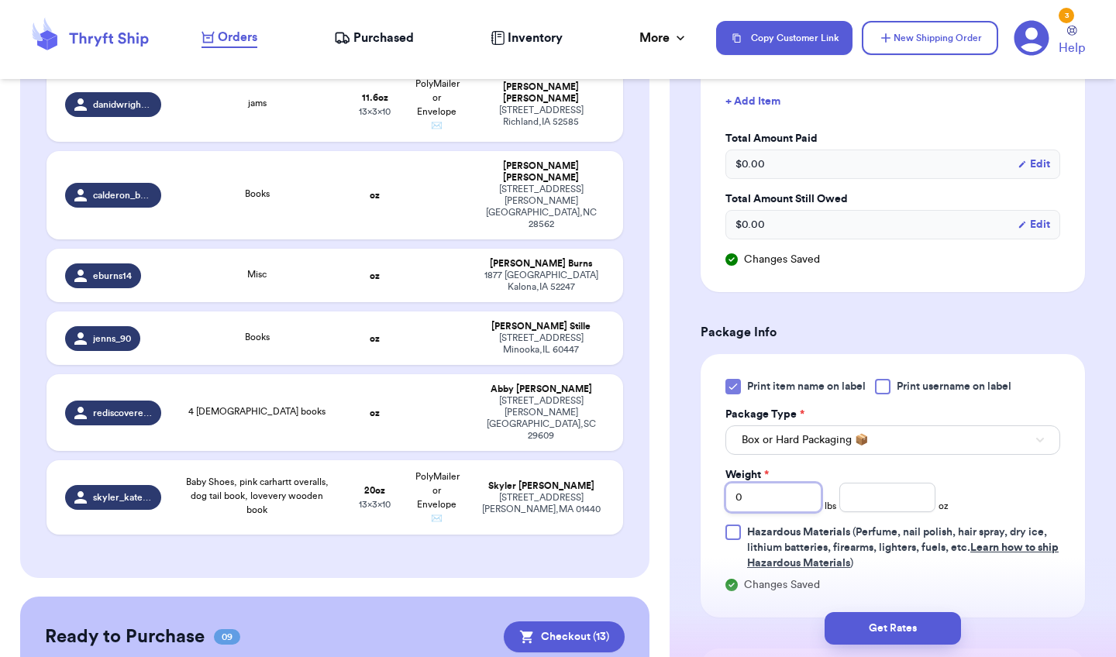
click at [773, 502] on input "0" at bounding box center [774, 497] width 96 height 29
type input "01"
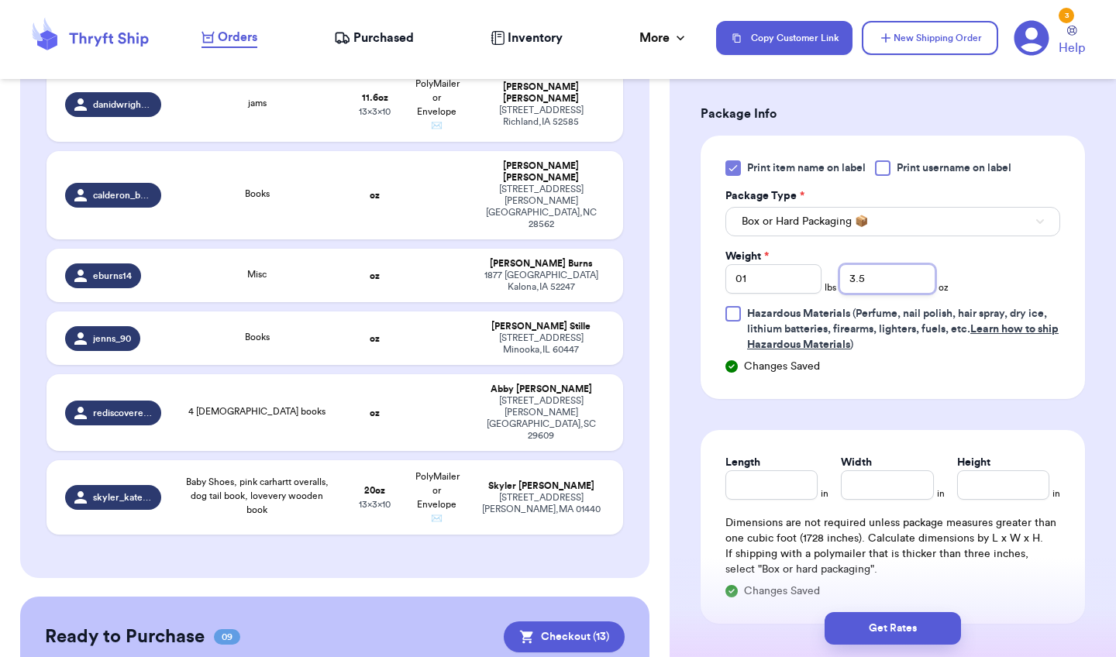
scroll to position [957, 0]
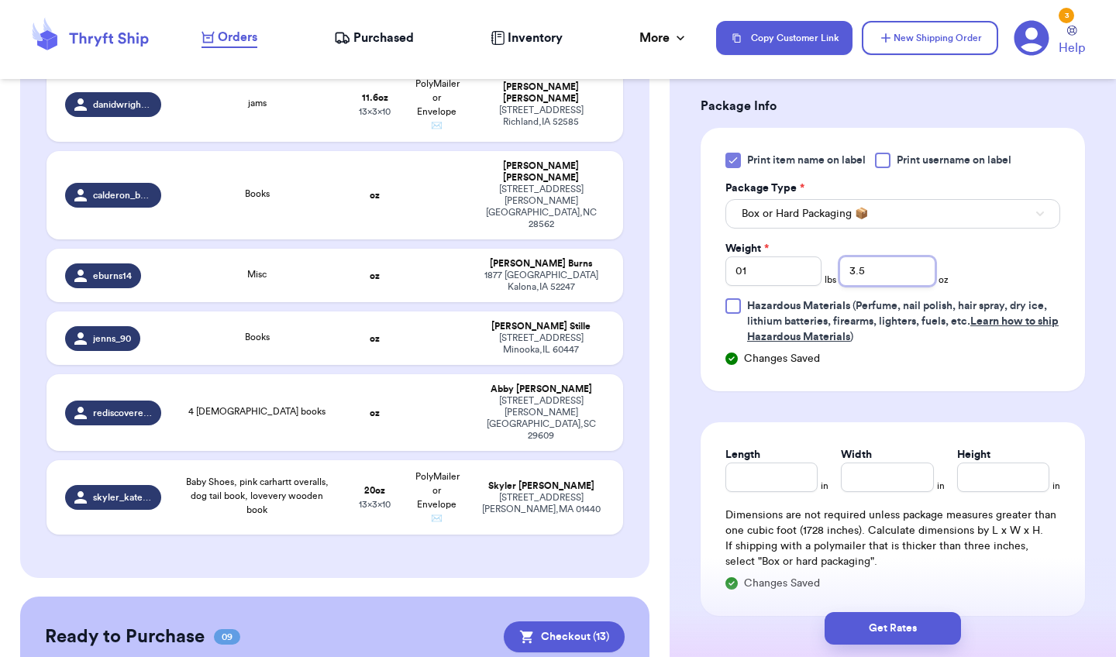
type input "3.5"
click at [752, 480] on input "Length" at bounding box center [772, 477] width 92 height 29
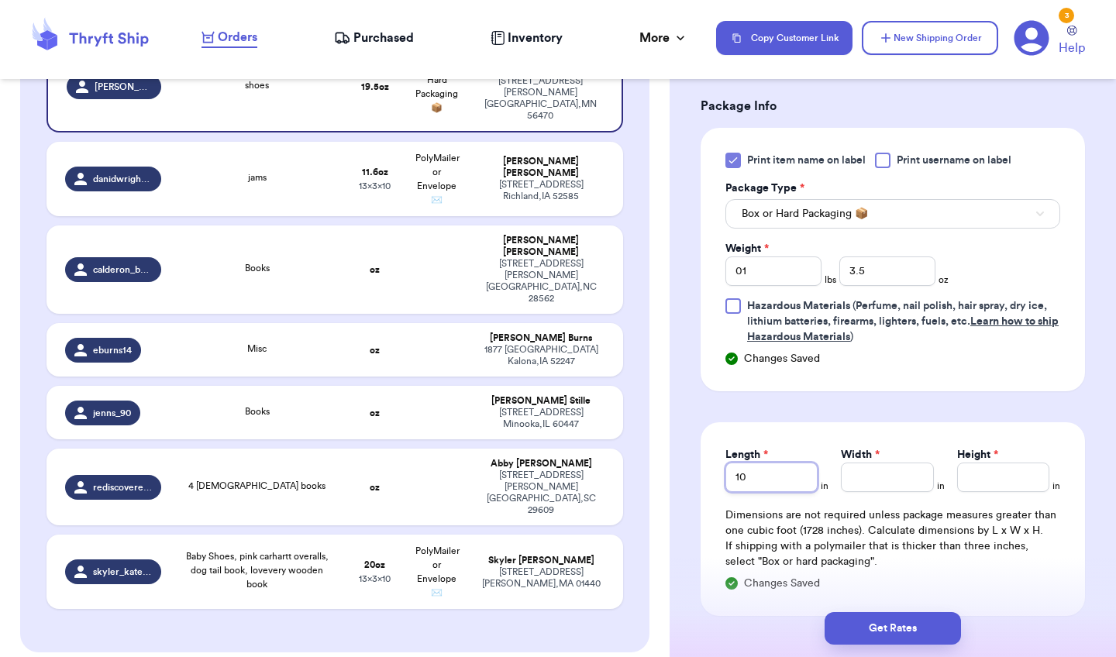
type input "10"
type input "6"
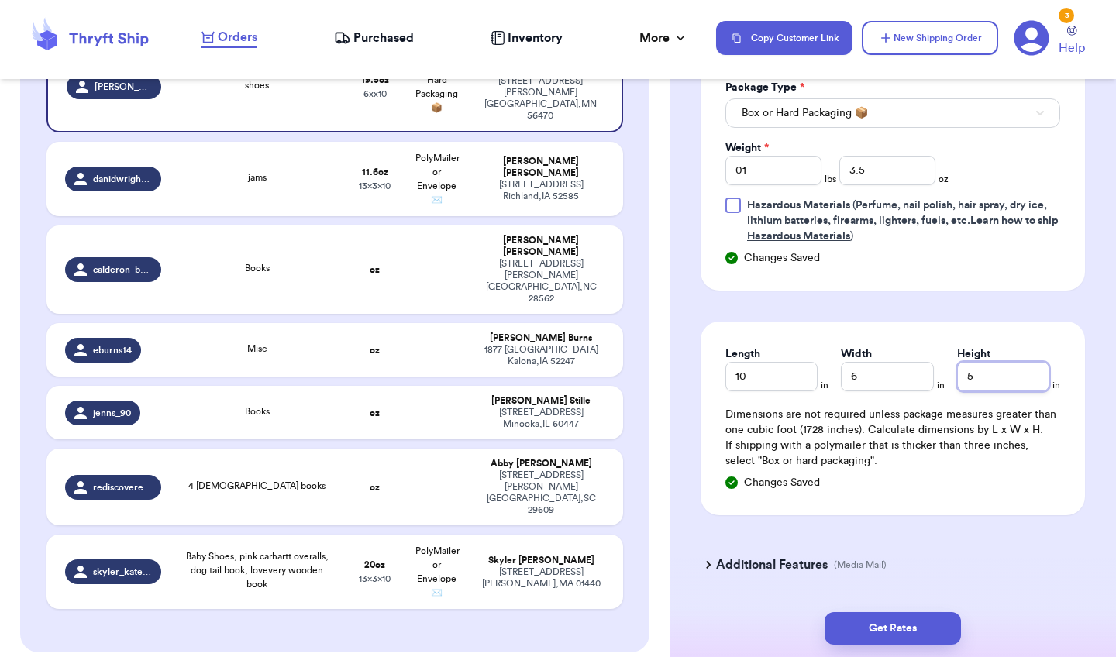
scroll to position [1061, 0]
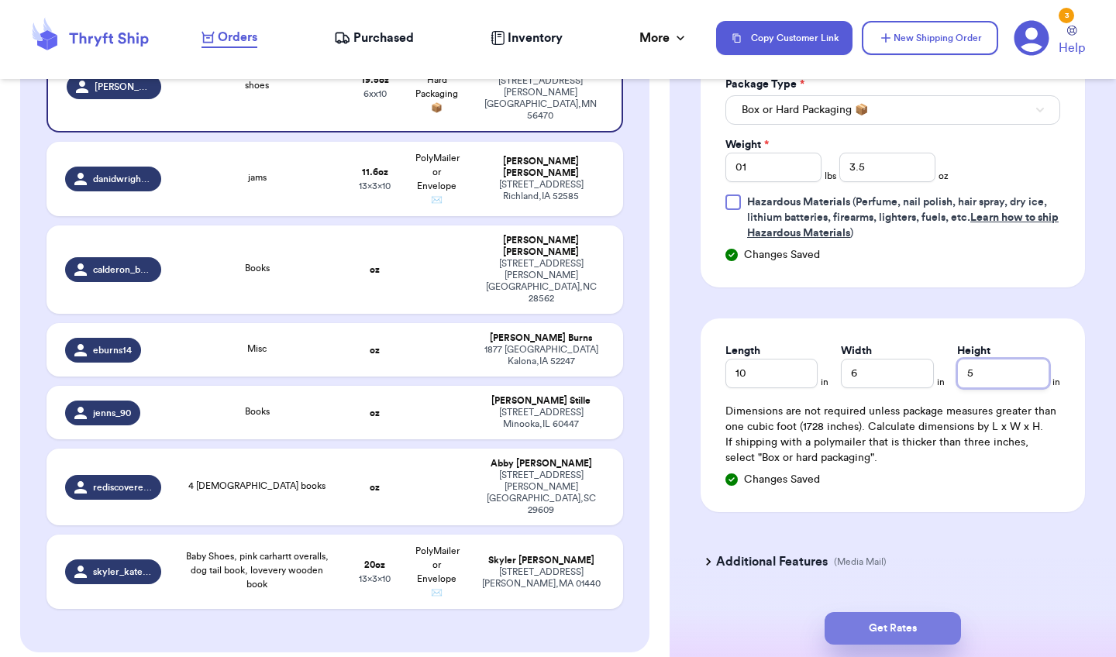
type input "5"
click at [917, 586] on button "Get Rates" at bounding box center [893, 628] width 136 height 33
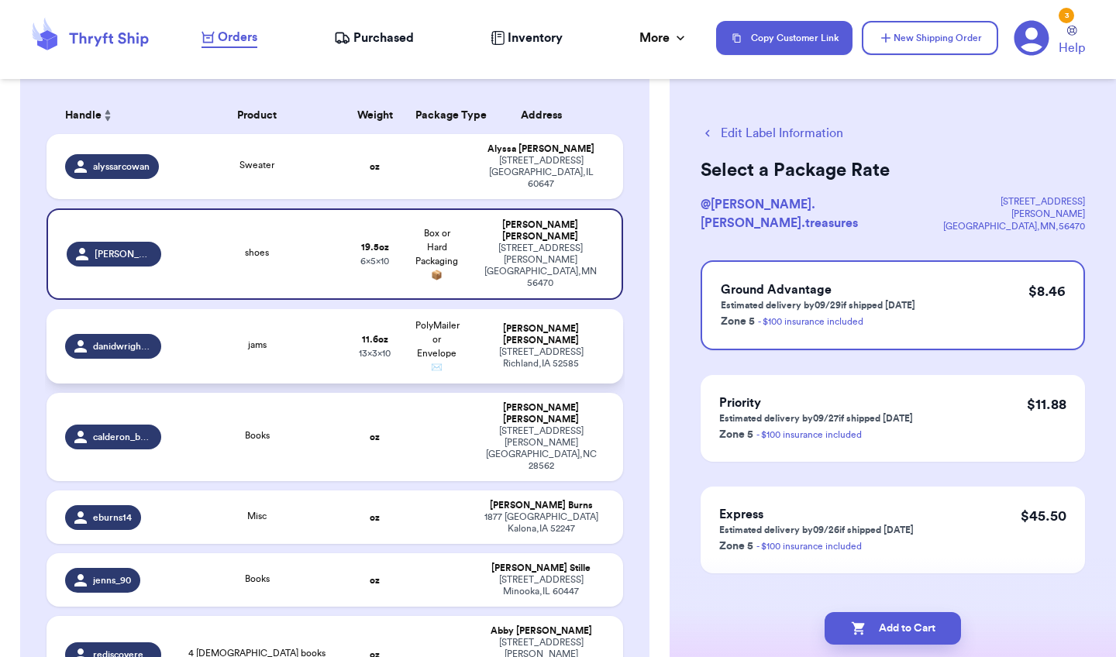
scroll to position [61, 0]
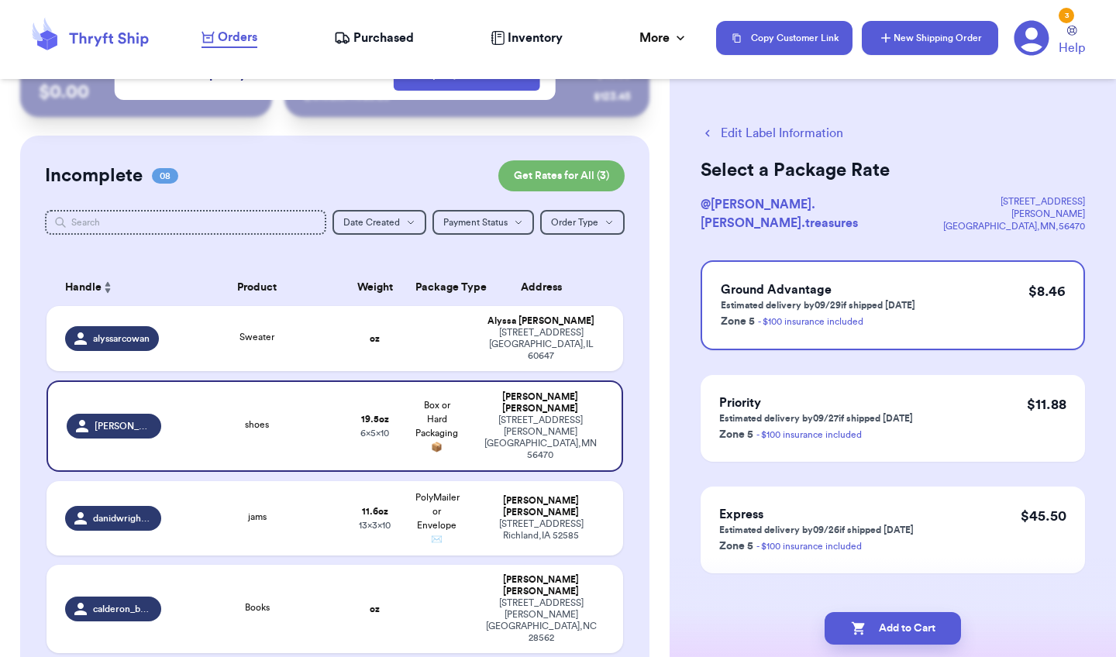
click at [887, 32] on icon "button" at bounding box center [886, 38] width 16 height 16
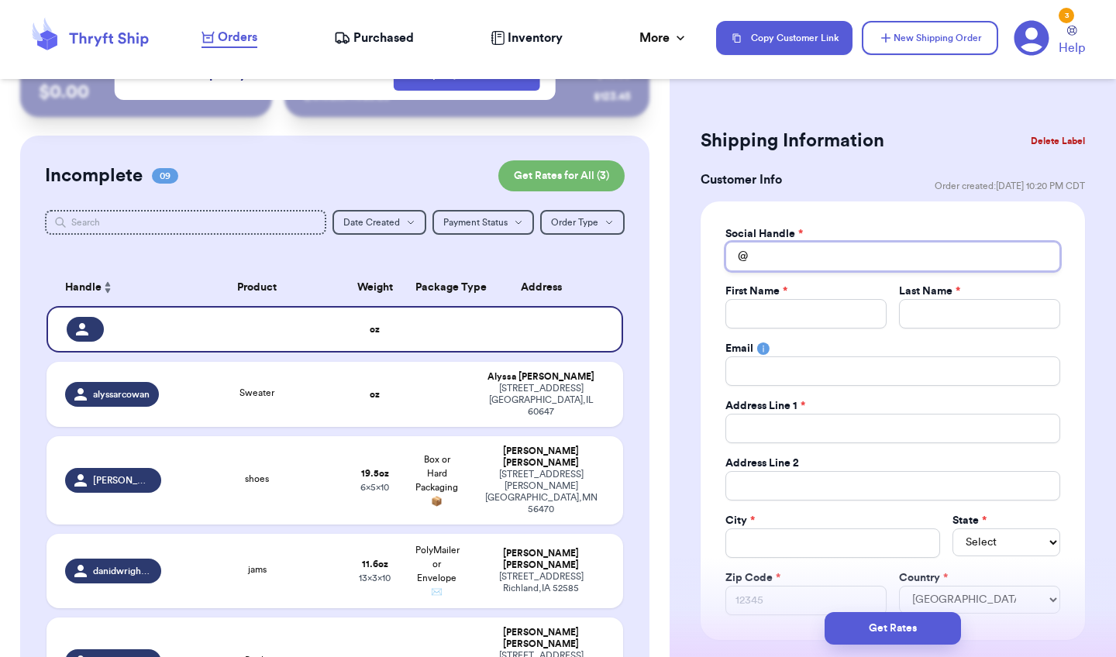
click at [798, 257] on input "Total Amount Paid" at bounding box center [893, 256] width 335 height 29
type input "k"
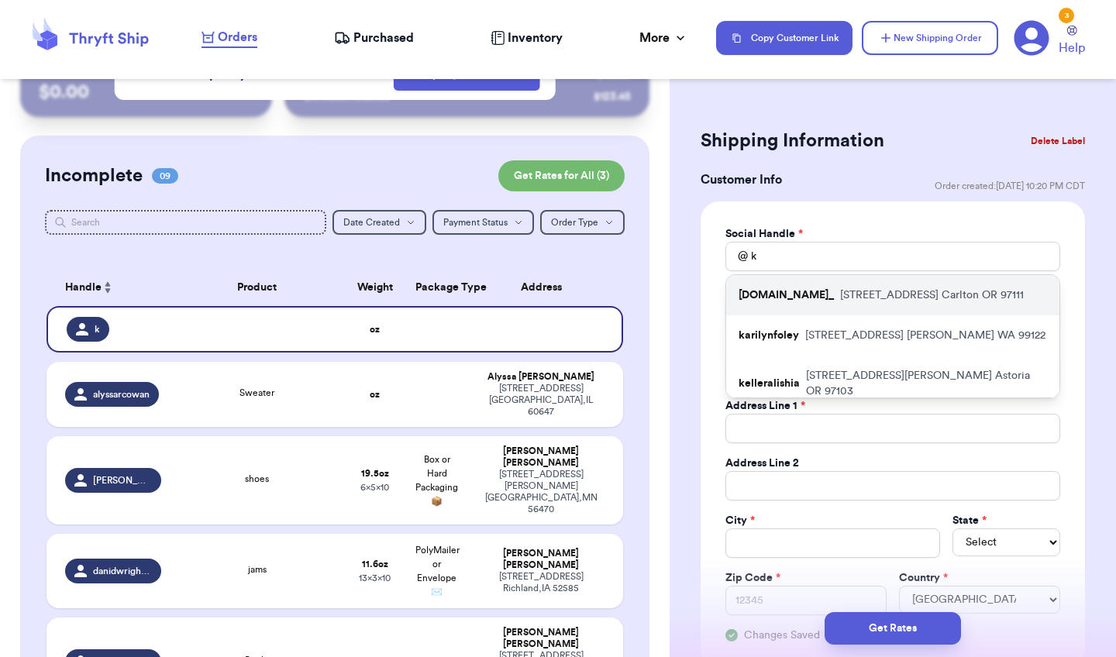
click at [840, 297] on p "467 E Lincoln St Carlton OR 97111" at bounding box center [932, 296] width 184 height 16
type input "[DOMAIN_NAME]_"
type input "[PERSON_NAME]"
type input "Borabora"
type input "kaiandco.or@gmail.com"
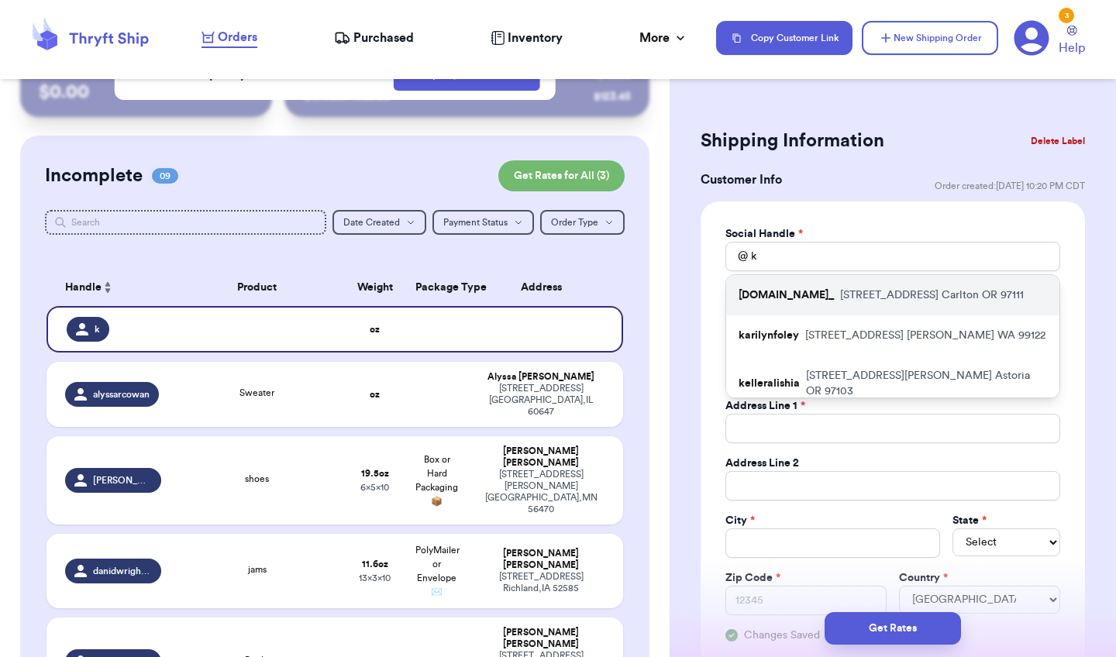
type input "467 E Lincoln St"
type input "Carlton"
select select "OR"
type input "97111"
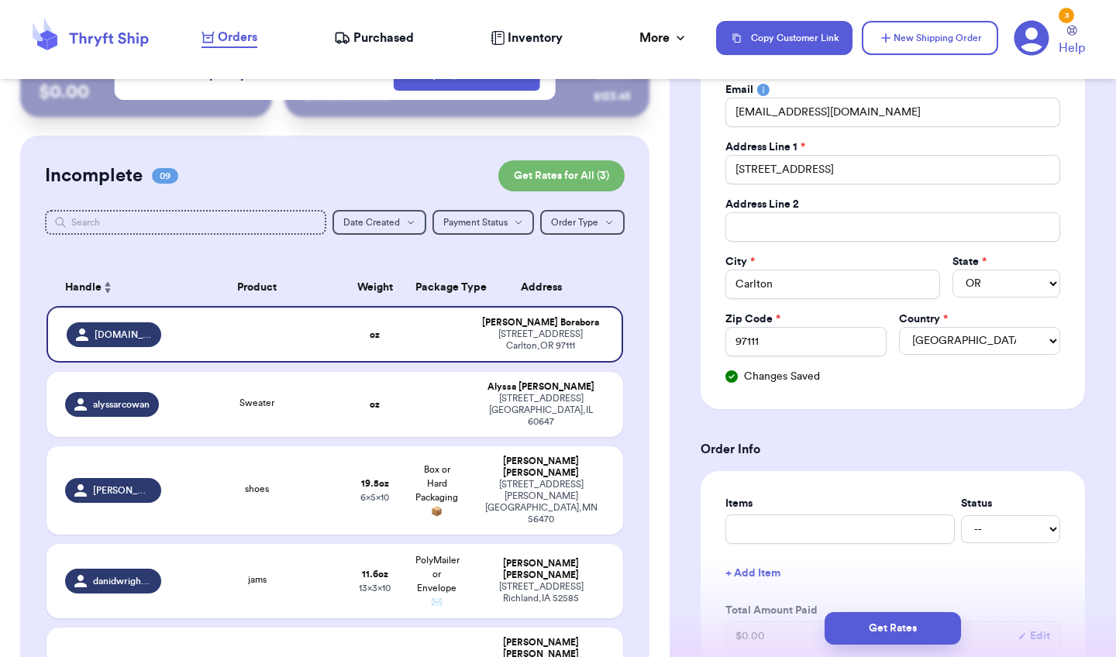
scroll to position [255, 0]
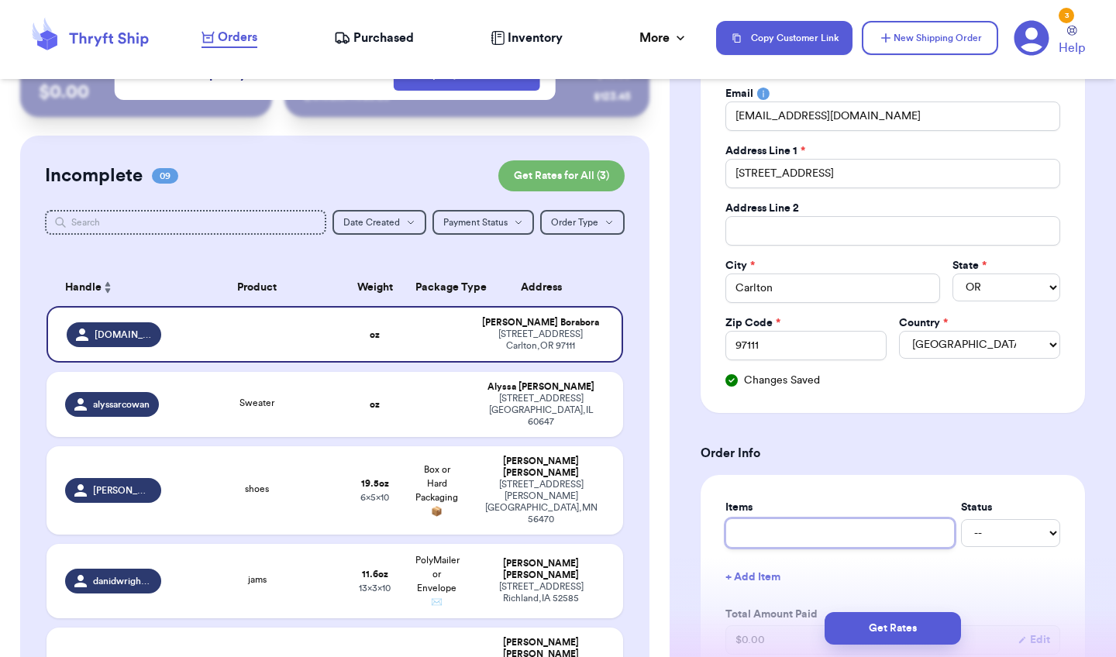
type input "m"
type input "mu"
type input "mul"
type input "mult"
type input "multi"
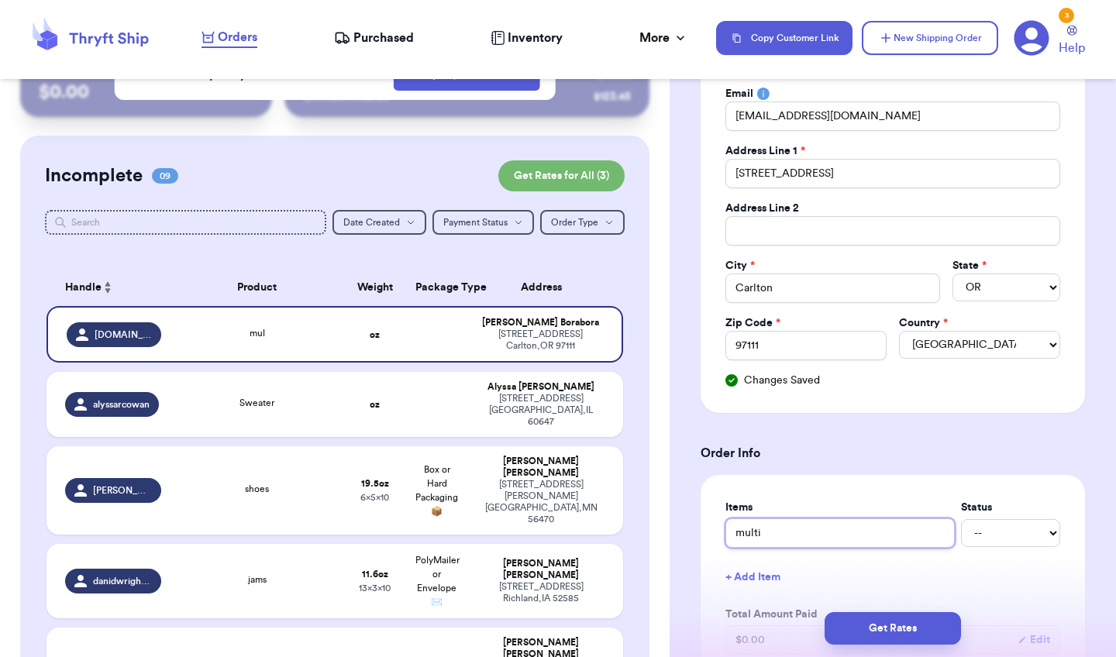
type input "multi"
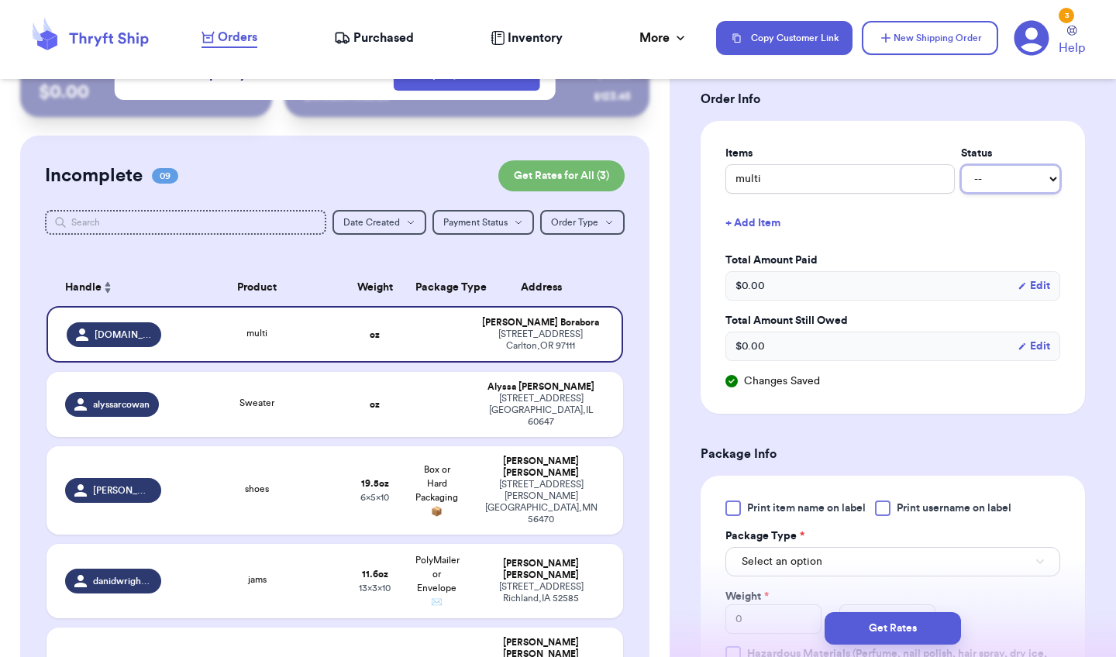
scroll to position [613, 0]
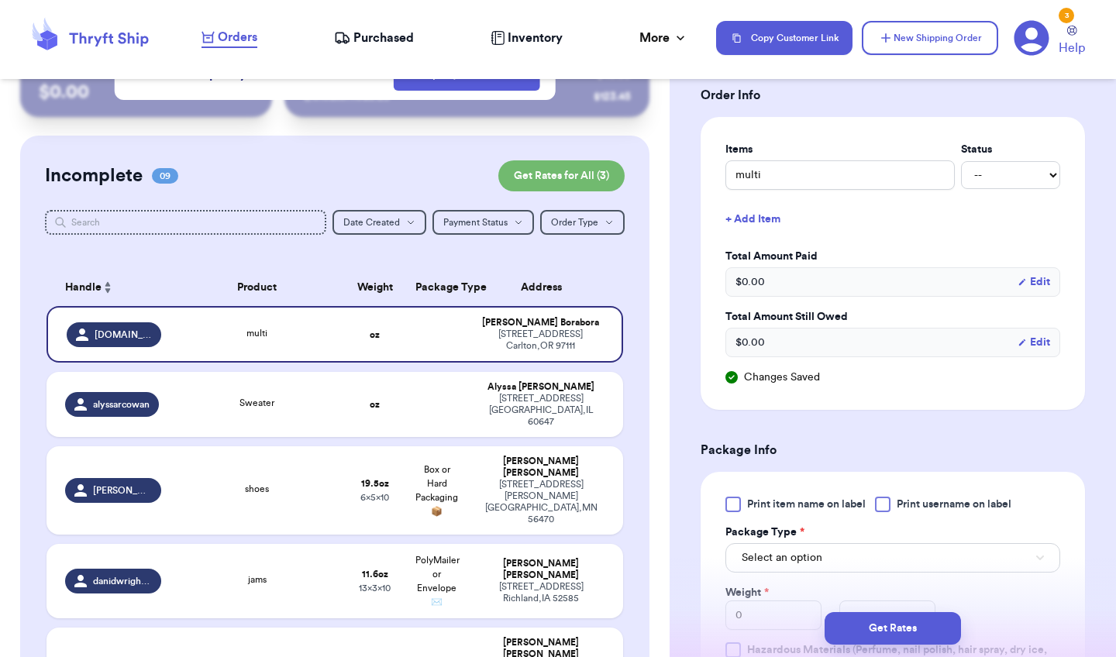
click at [735, 497] on div at bounding box center [734, 505] width 16 height 16
click at [0, 0] on input "Print item name on label" at bounding box center [0, 0] width 0 height 0
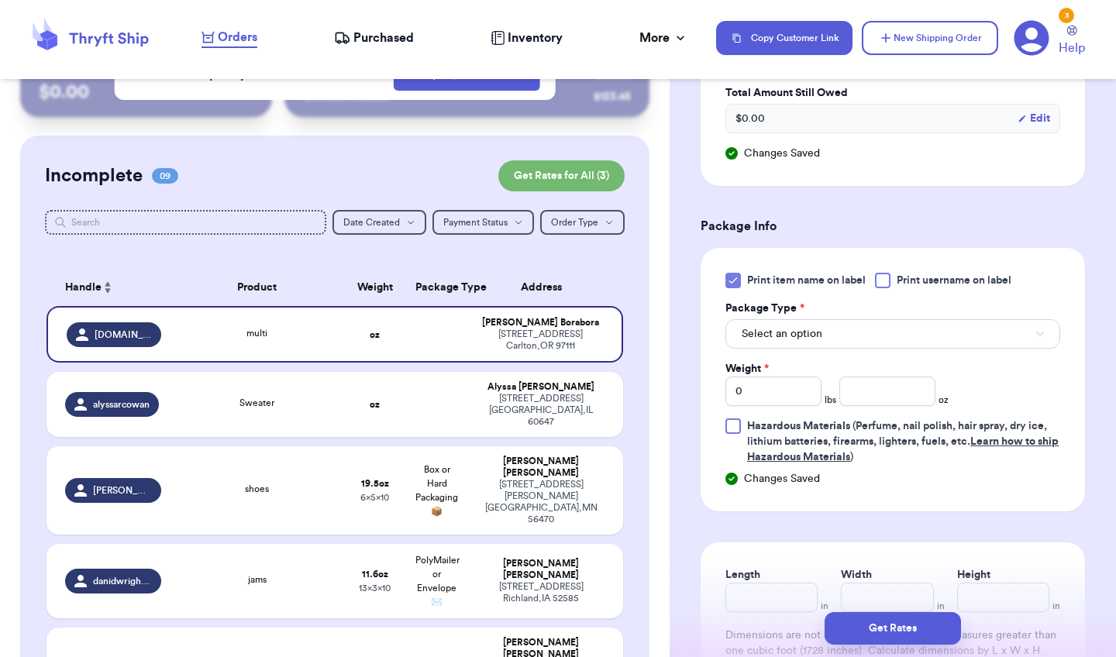
scroll to position [862, 0]
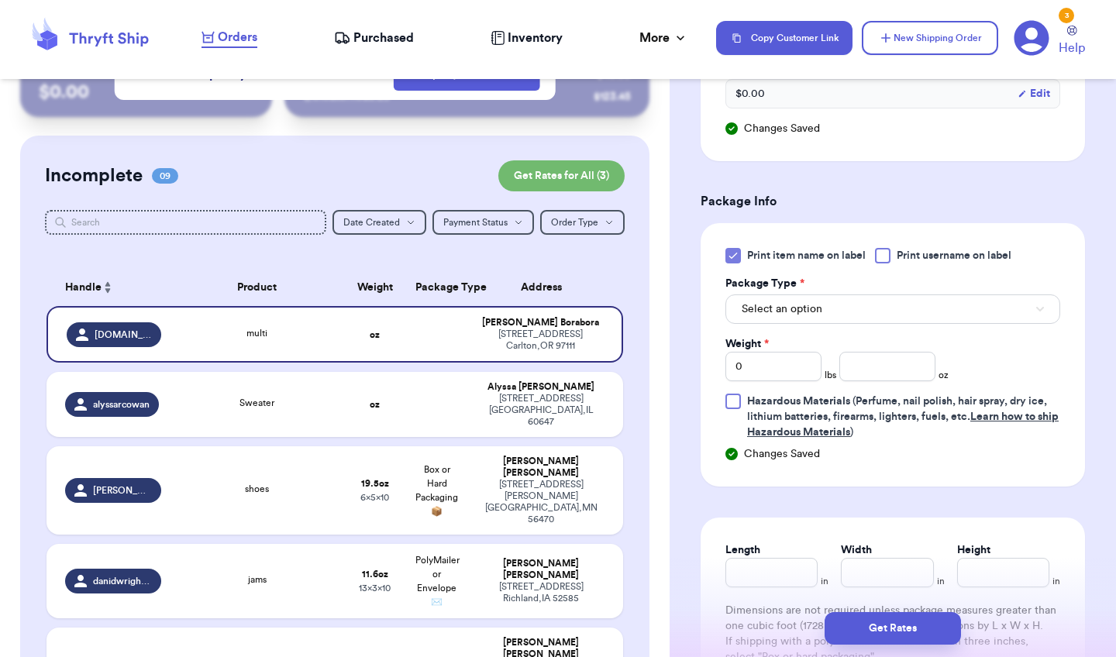
click at [805, 314] on span "Select an option" at bounding box center [782, 310] width 81 height 16
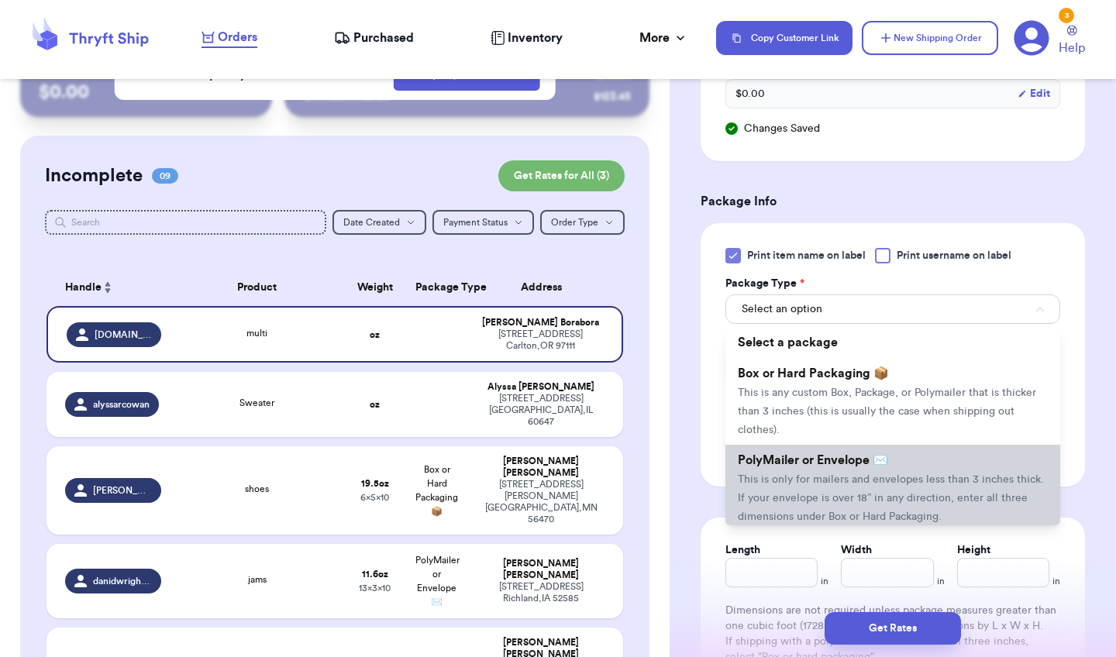
click at [756, 501] on span "This is only for mailers and envelopes less than 3 inches thick. If your envelo…" at bounding box center [891, 498] width 306 height 48
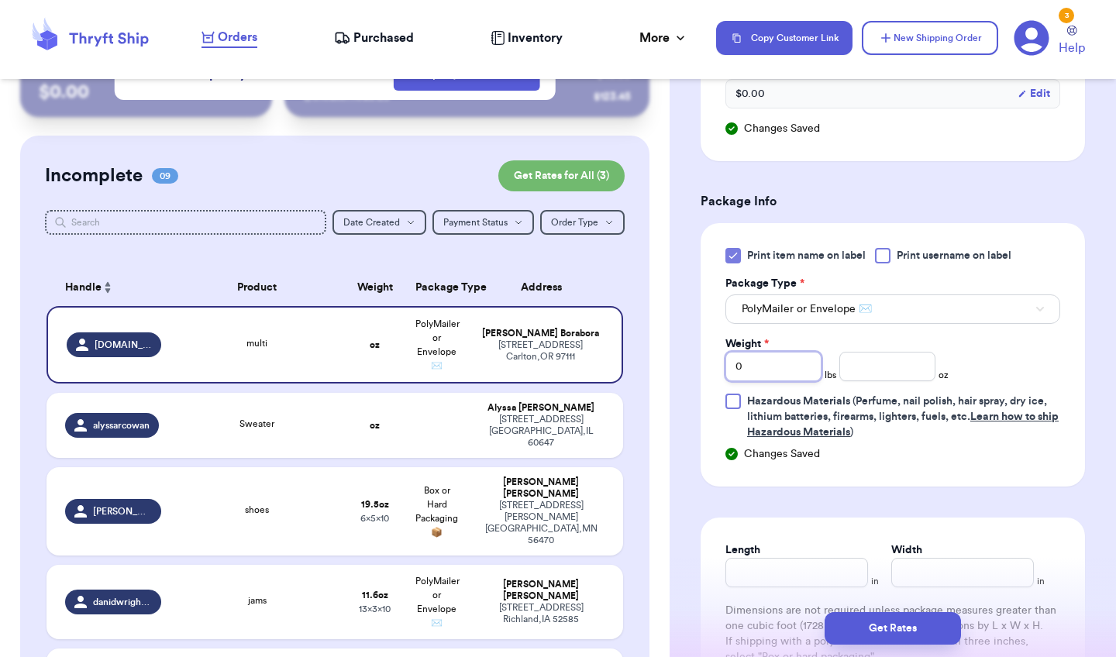
click at [795, 377] on input "0" at bounding box center [774, 366] width 96 height 29
type input "02"
type input ".4"
type input "15.5"
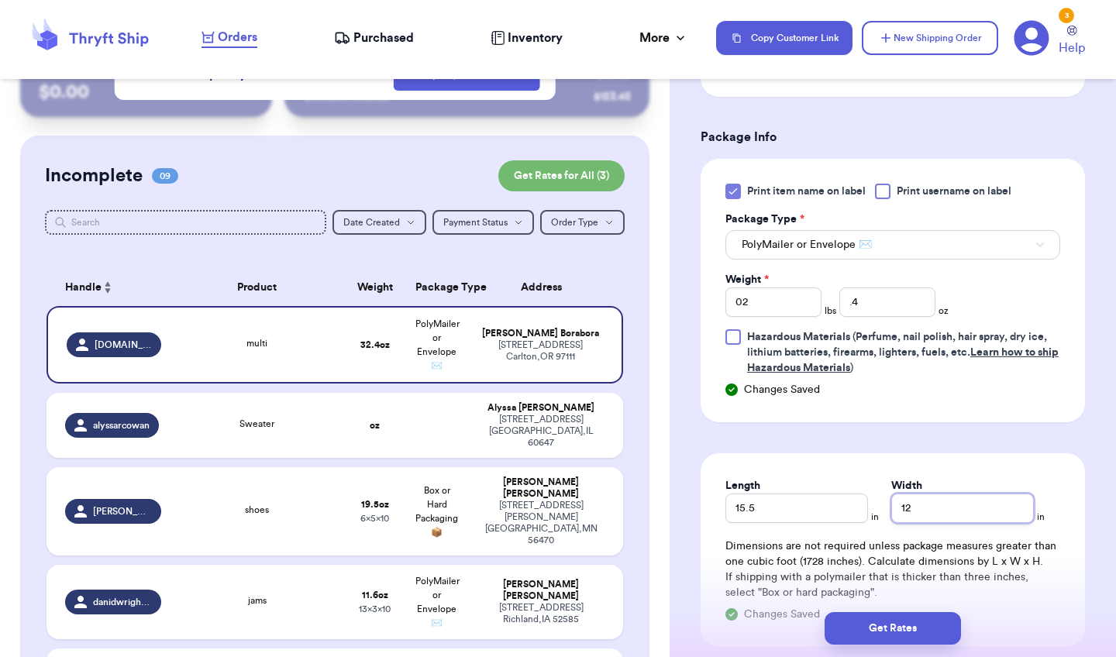
scroll to position [929, 0]
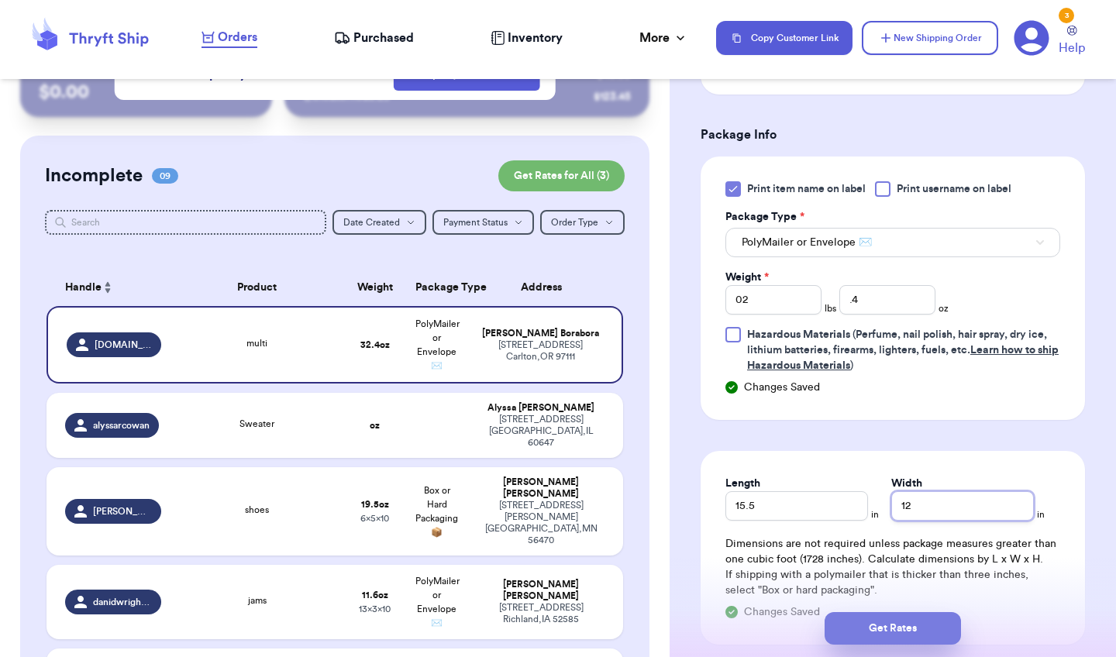
type input "12"
click at [859, 586] on button "Get Rates" at bounding box center [893, 628] width 136 height 33
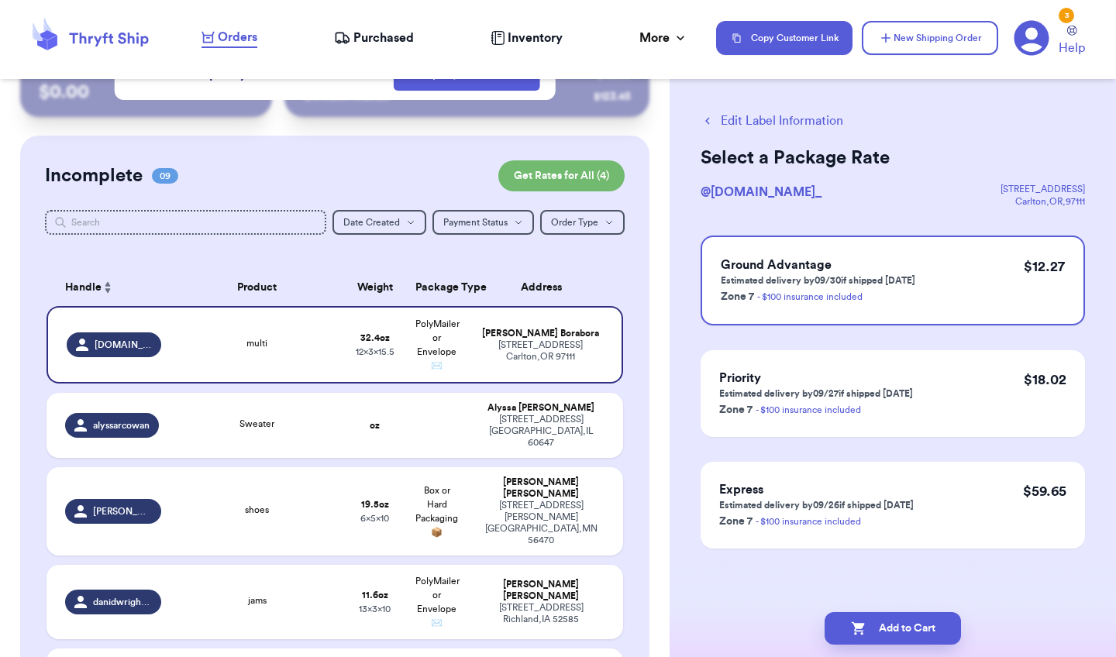
scroll to position [0, 0]
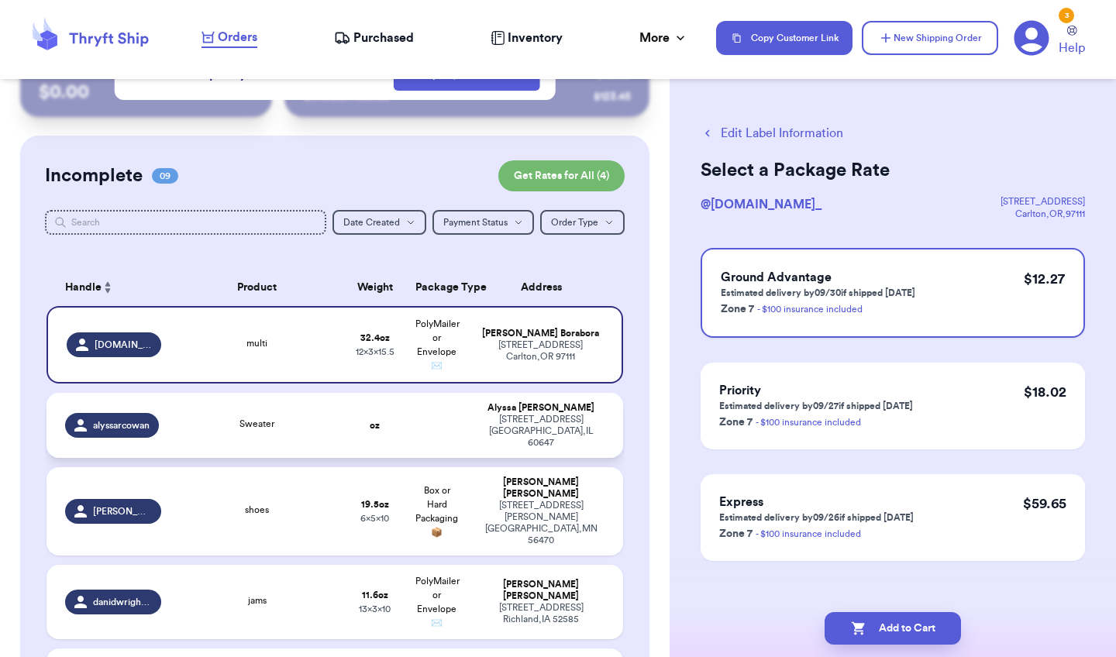
click at [388, 434] on td "oz" at bounding box center [375, 425] width 62 height 65
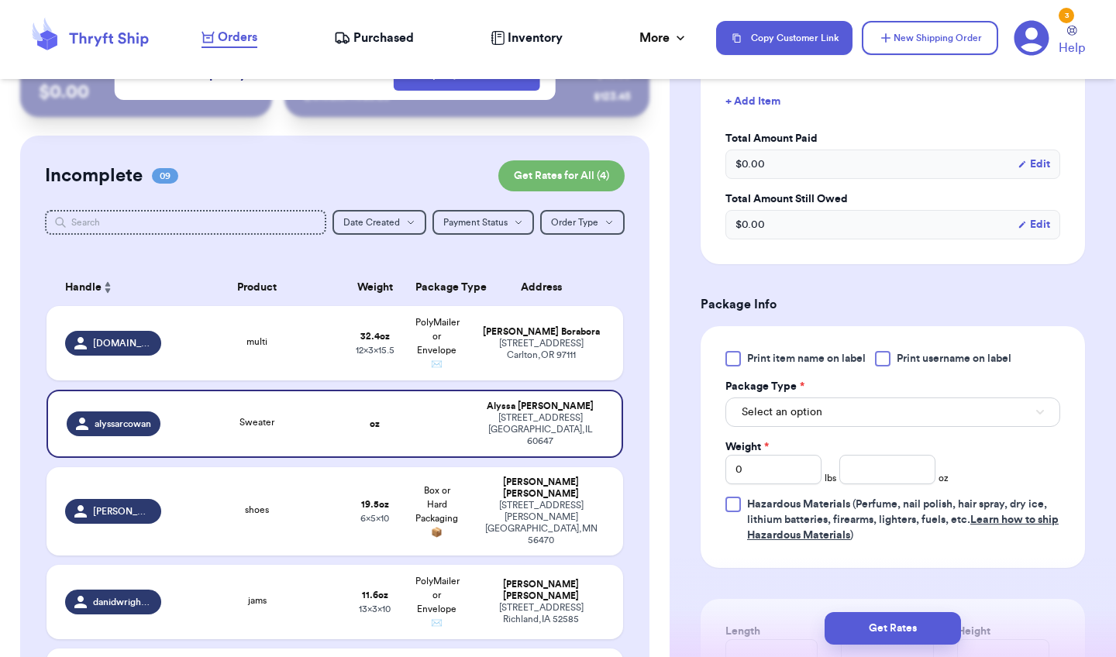
scroll to position [480, 0]
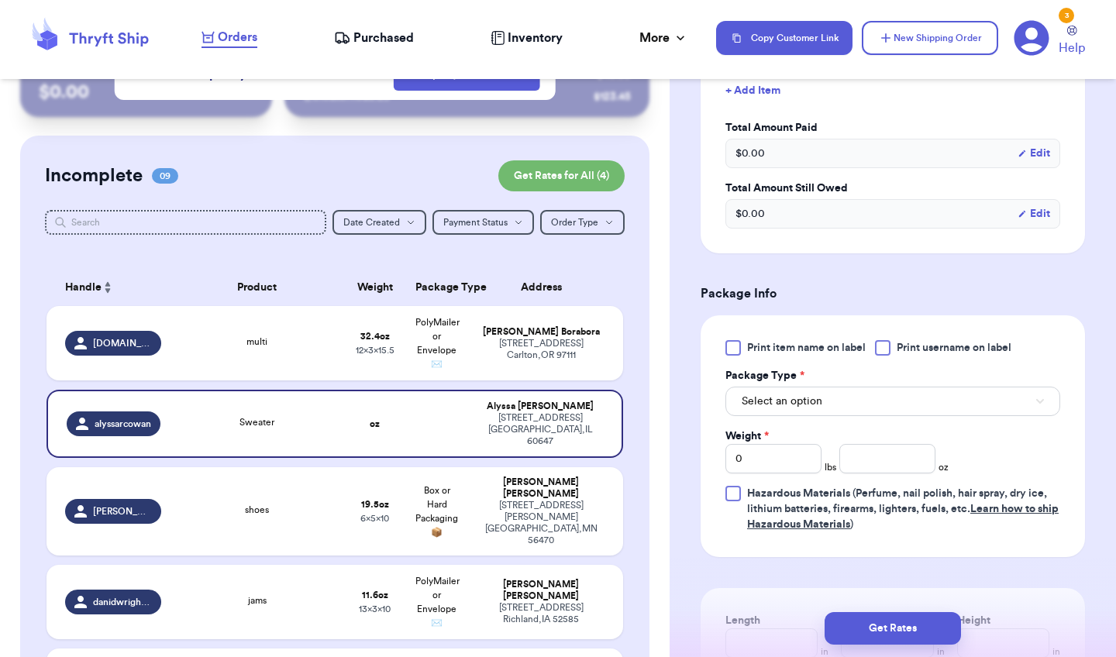
click at [738, 340] on div at bounding box center [734, 348] width 16 height 16
click at [0, 0] on input "Print item name on label" at bounding box center [0, 0] width 0 height 0
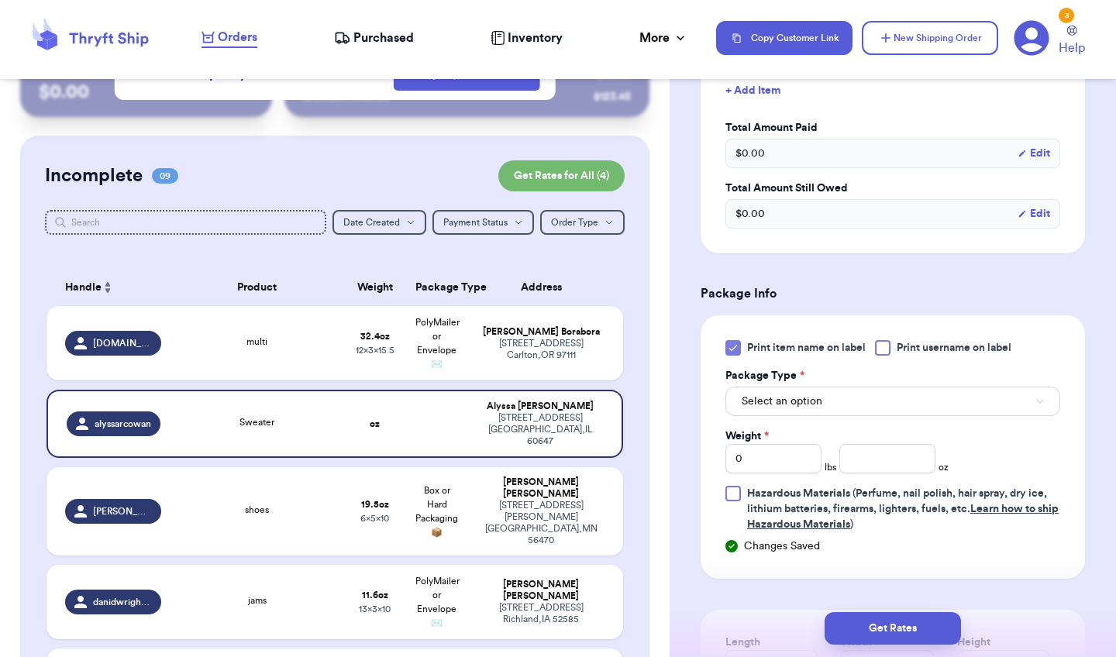
click at [778, 394] on span "Select an option" at bounding box center [782, 402] width 81 height 16
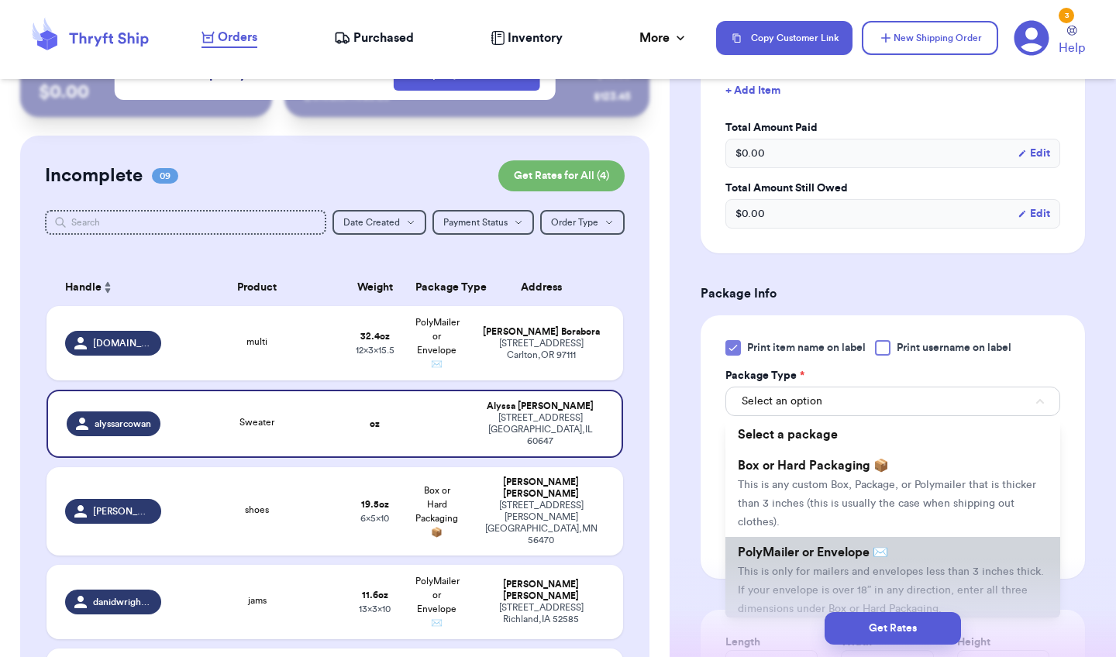
click at [759, 550] on li "PolyMailer or Envelope ✉️ This is only for mailers and envelopes less than 3 in…" at bounding box center [893, 580] width 335 height 87
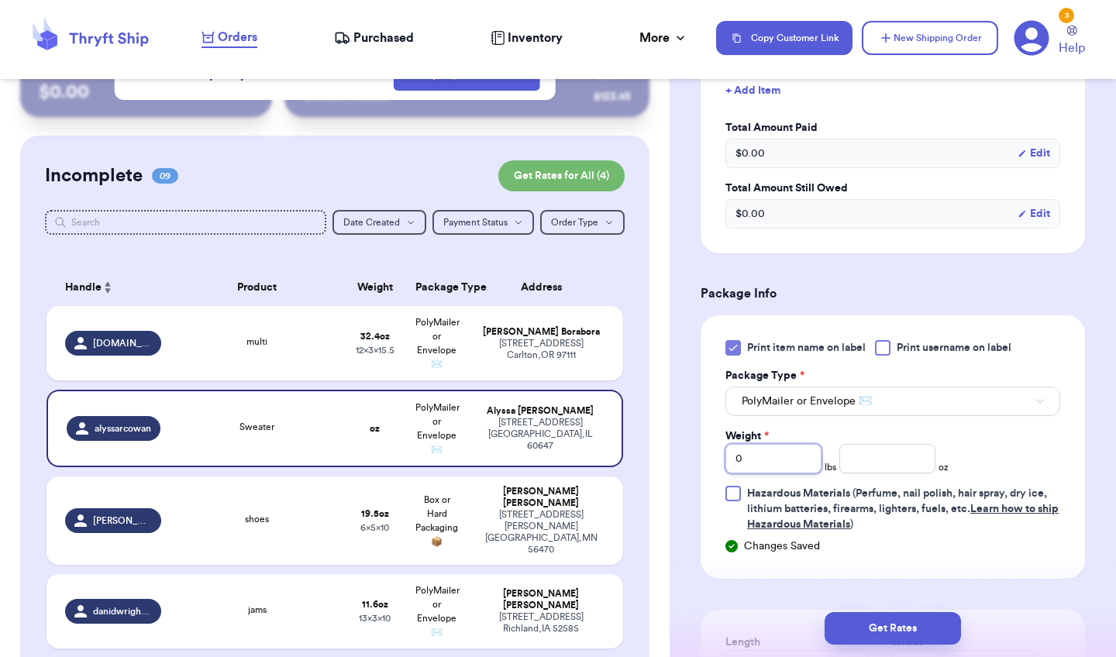
click at [792, 451] on input "0" at bounding box center [774, 458] width 96 height 29
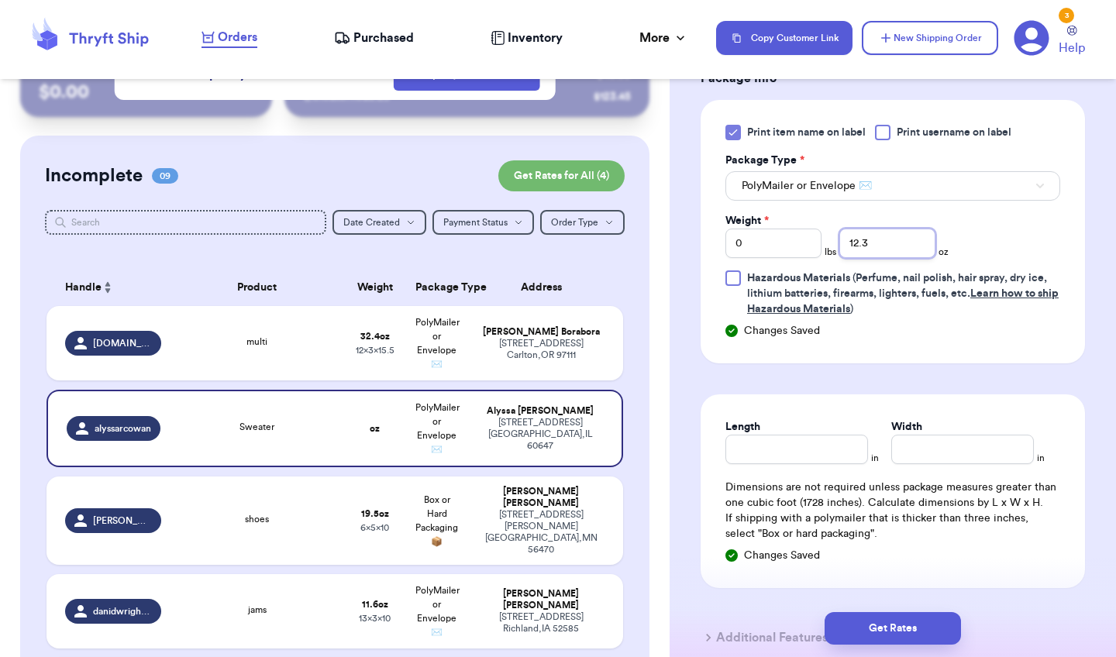
scroll to position [696, 0]
type input "12.3"
click at [784, 436] on input "Length" at bounding box center [797, 448] width 143 height 29
type input "10"
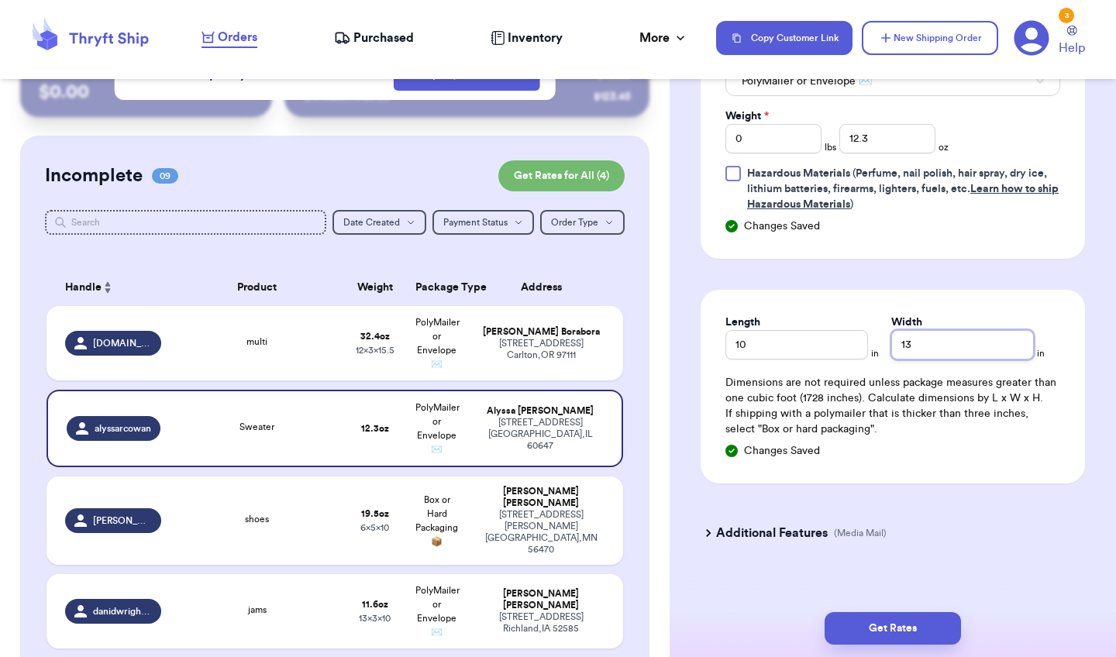
scroll to position [0, 0]
type input "13"
click at [853, 586] on button "Get Rates" at bounding box center [893, 628] width 136 height 33
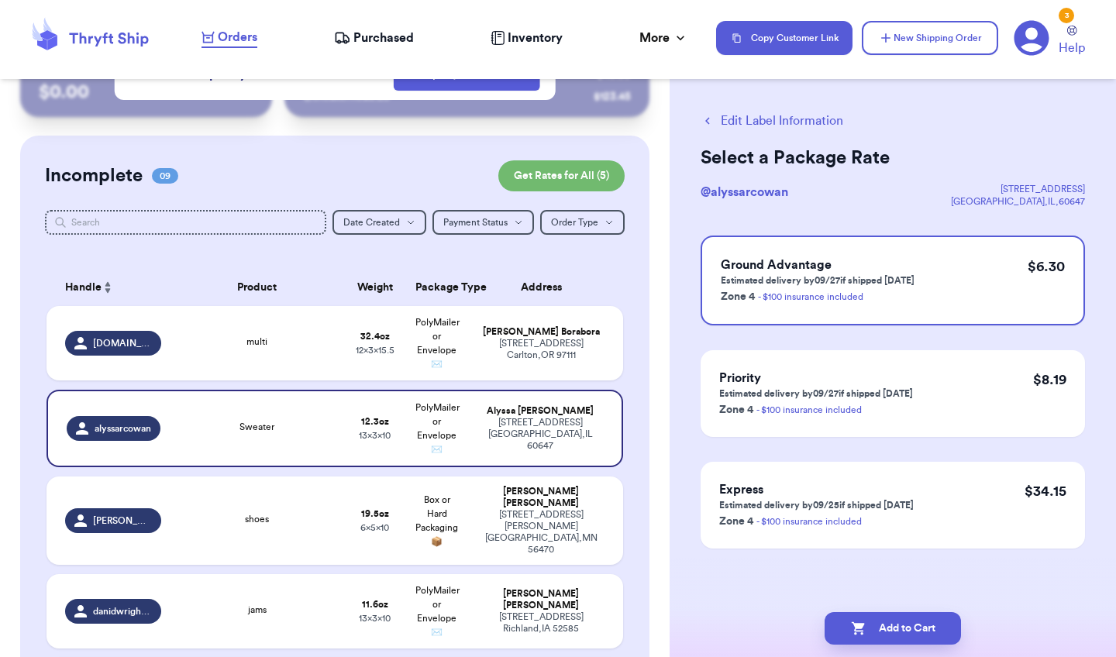
scroll to position [12, 0]
click at [947, 41] on button "New Shipping Order" at bounding box center [930, 38] width 136 height 34
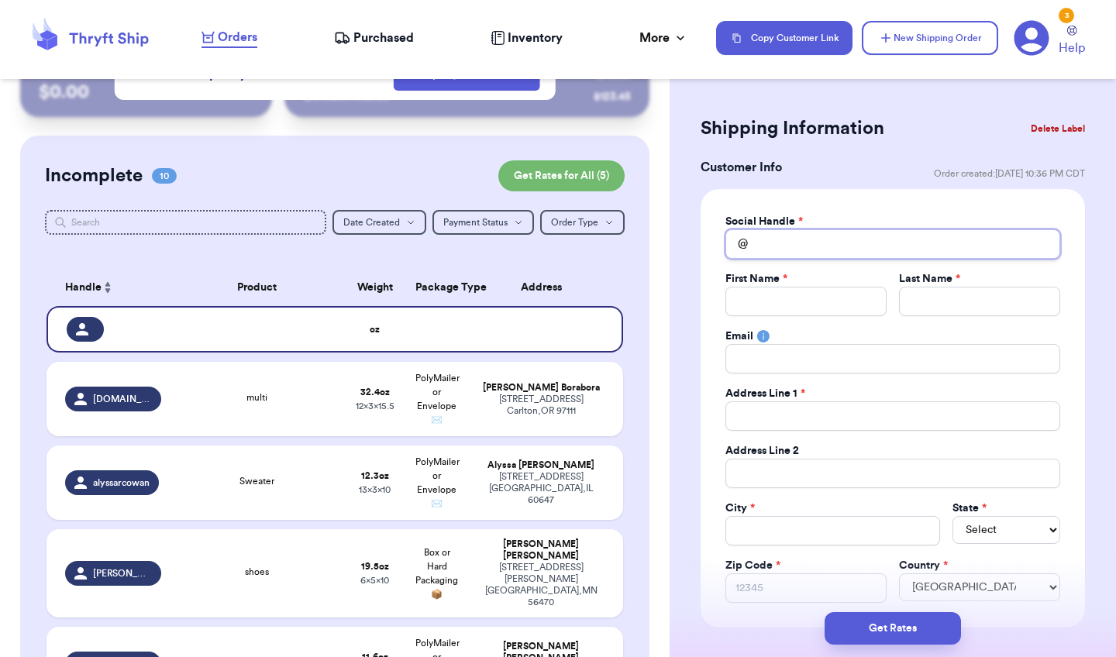
click at [785, 236] on input "Total Amount Paid" at bounding box center [893, 243] width 335 height 29
type input "p"
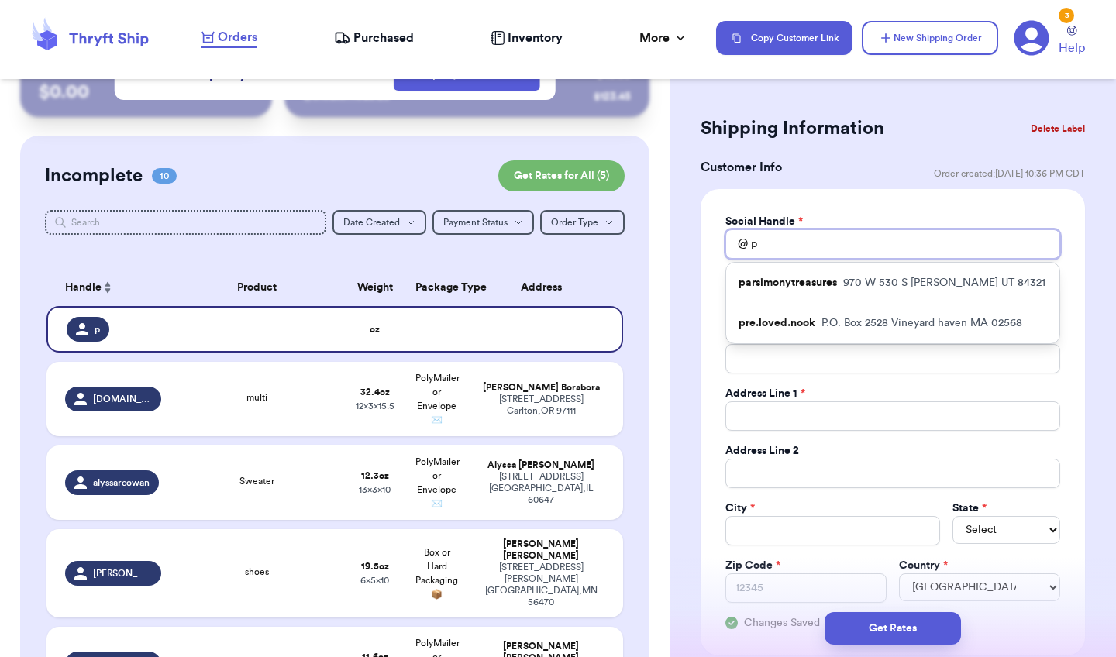
type input "pa"
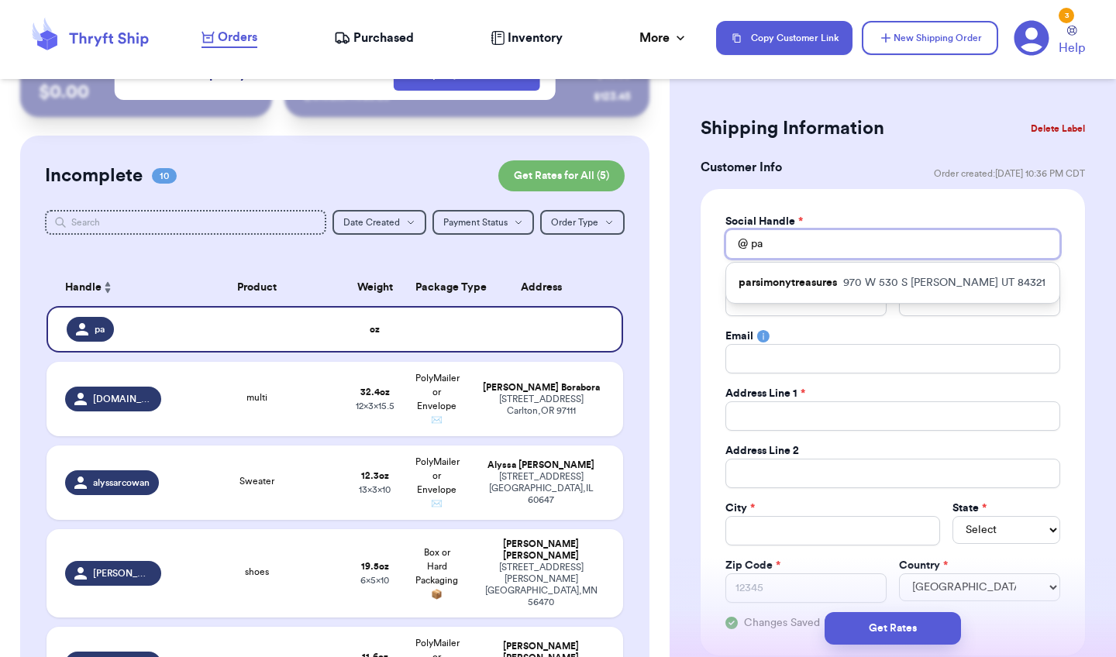
type input "p"
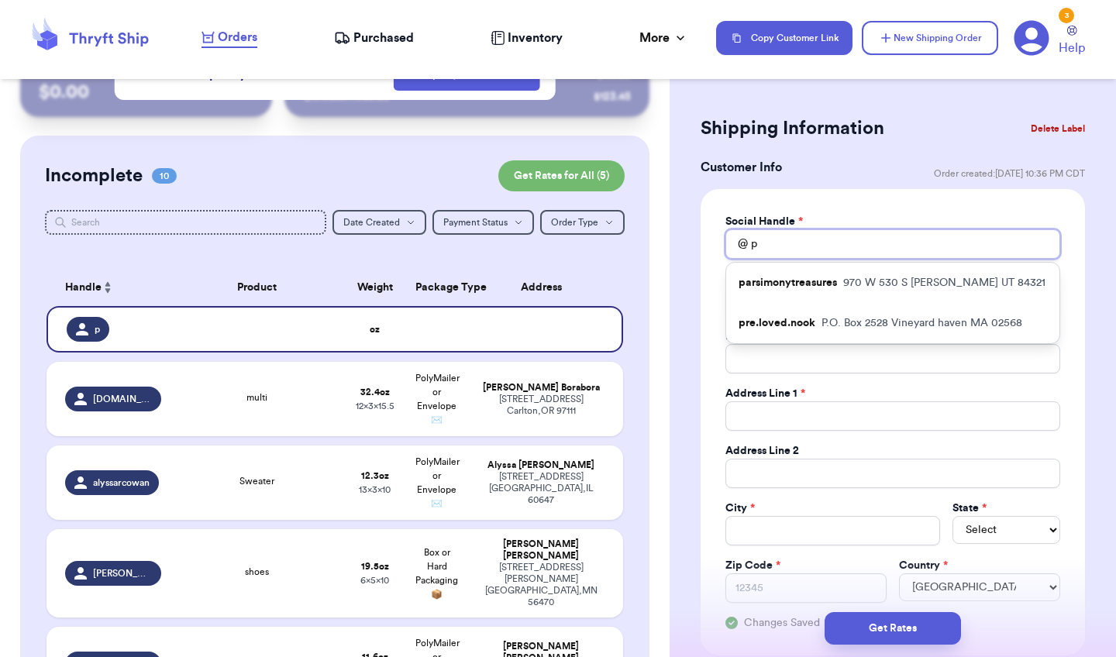
type input "ps"
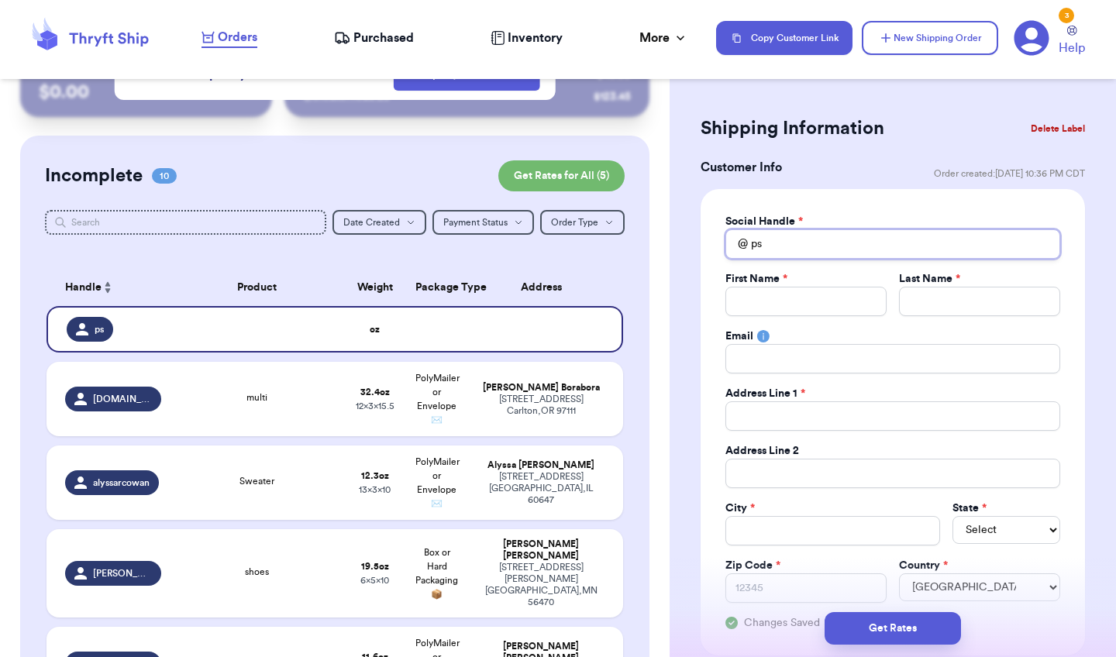
type input "p"
type input "m"
type input "mu"
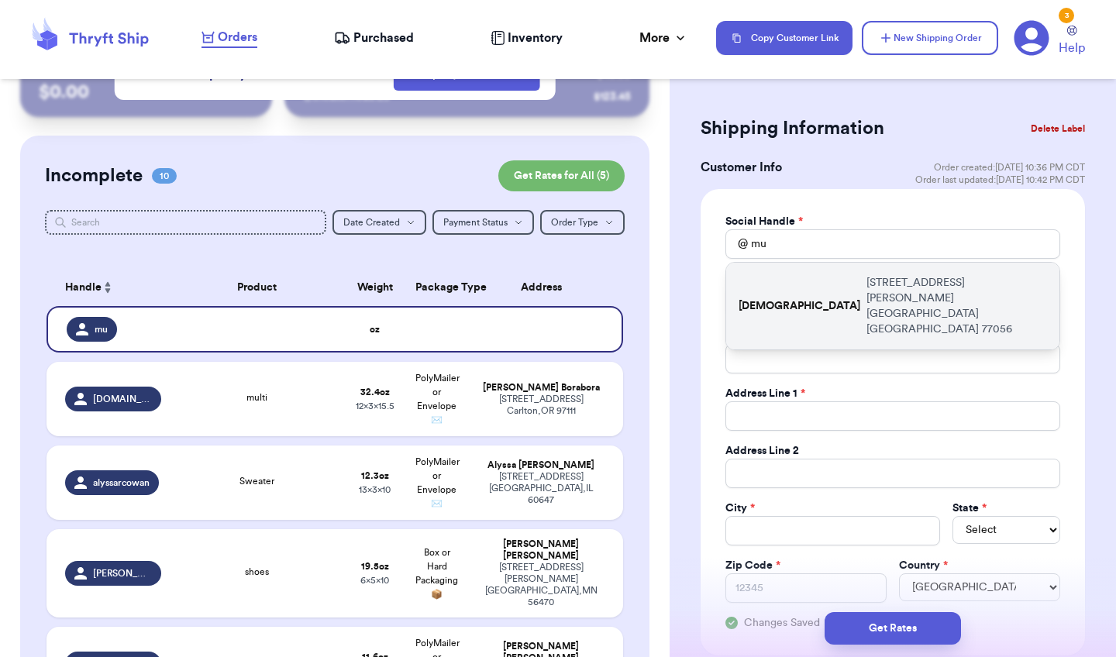
click at [782, 298] on p "[DEMOGRAPHIC_DATA]" at bounding box center [800, 306] width 122 height 16
type input "[DEMOGRAPHIC_DATA]"
type input "[PERSON_NAME]"
type input "ray"
type input "mujjiescloset@gmail.com"
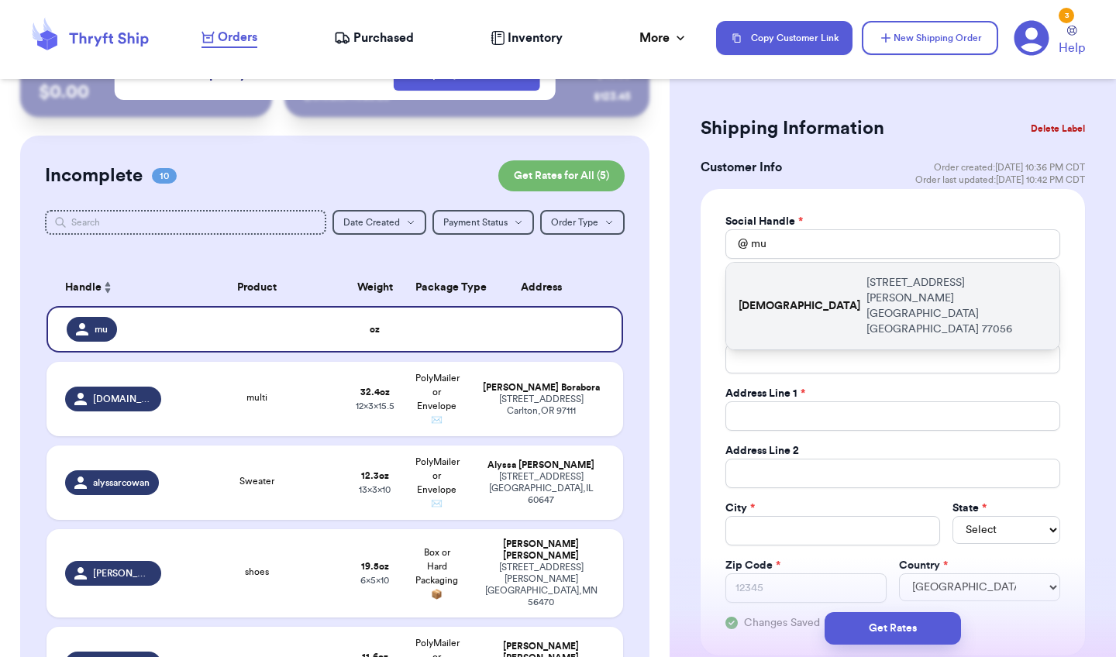
type input "[STREET_ADDRESS][PERSON_NAME]"
type input "824"
type input "[GEOGRAPHIC_DATA]"
select select "[GEOGRAPHIC_DATA]"
type input "77056"
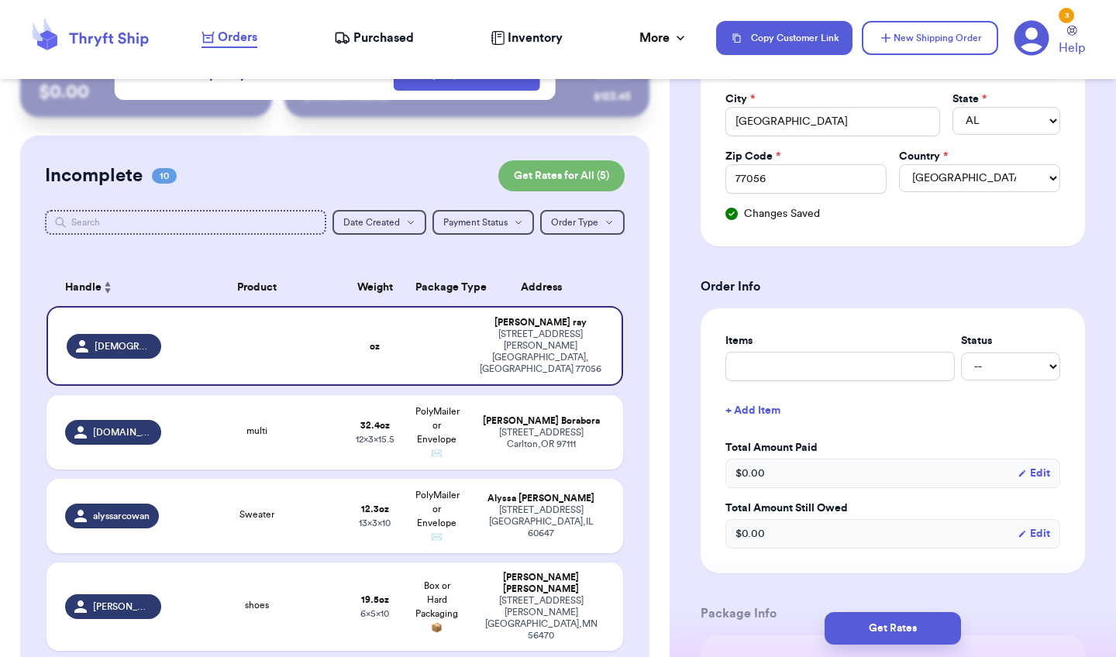
scroll to position [463, 0]
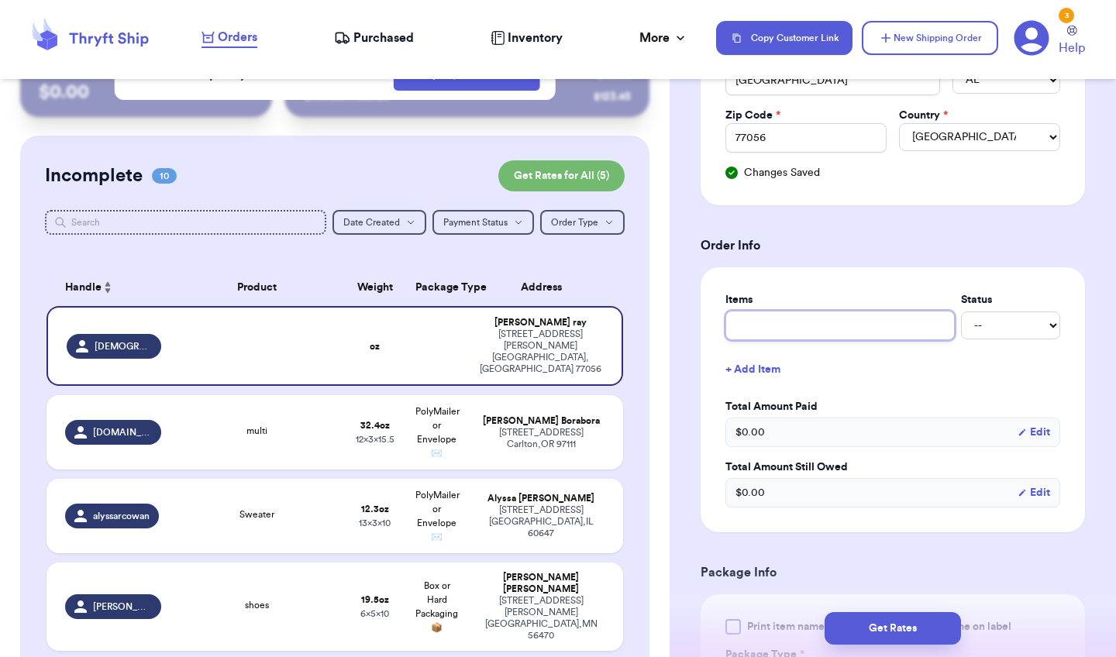
type input "j"
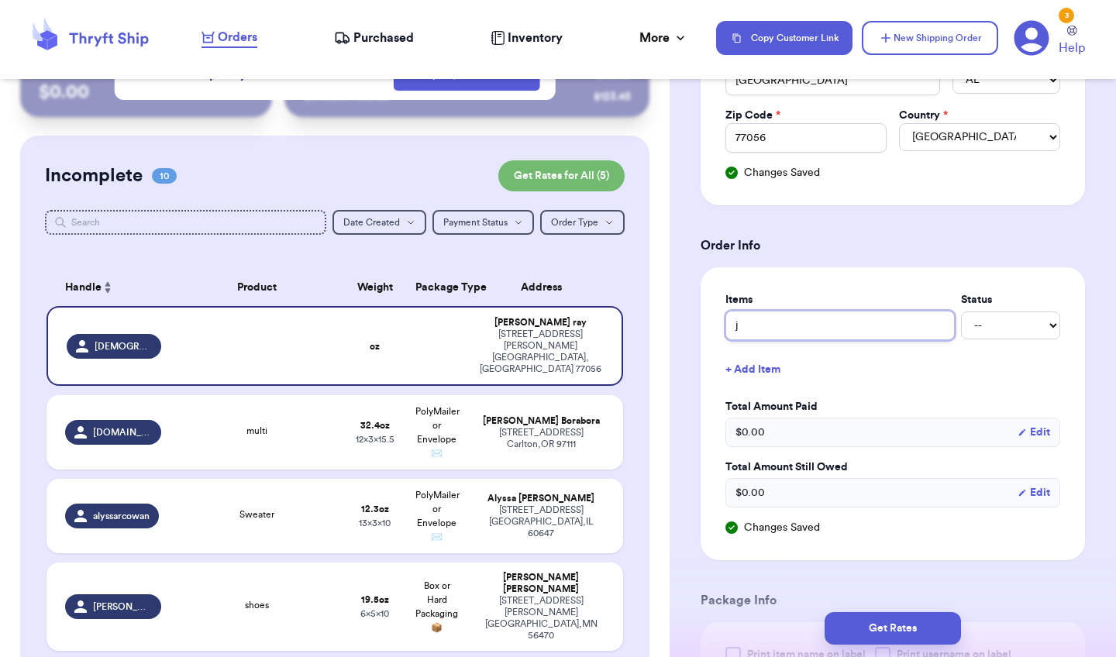
type input "je"
type input "jea"
type input "jean"
type input "jeans"
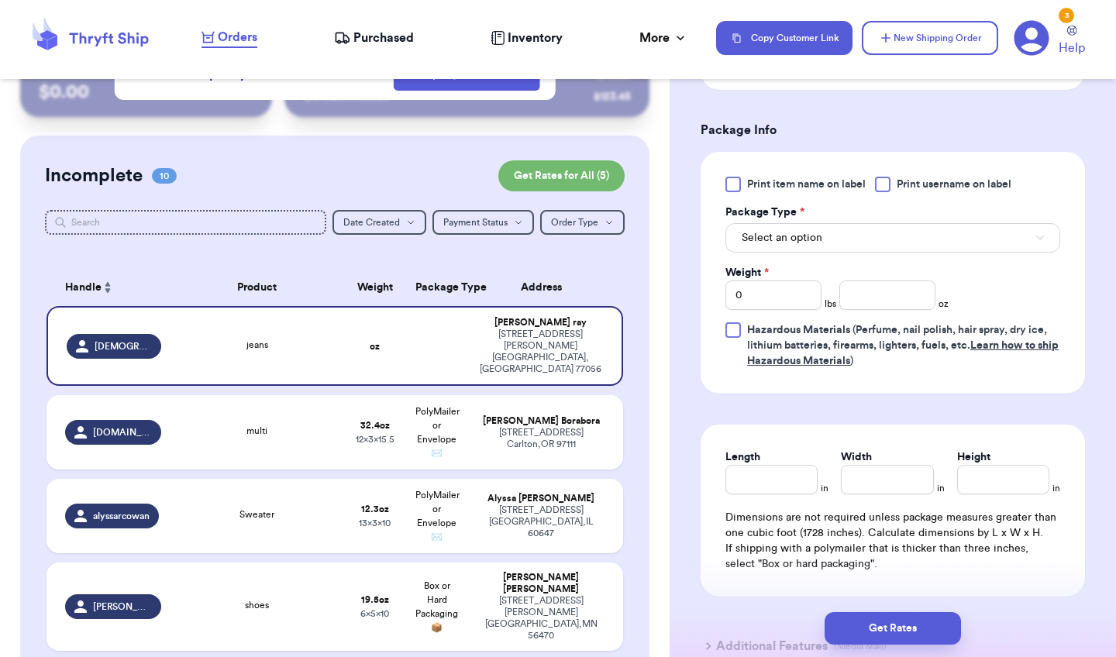
scroll to position [950, 0]
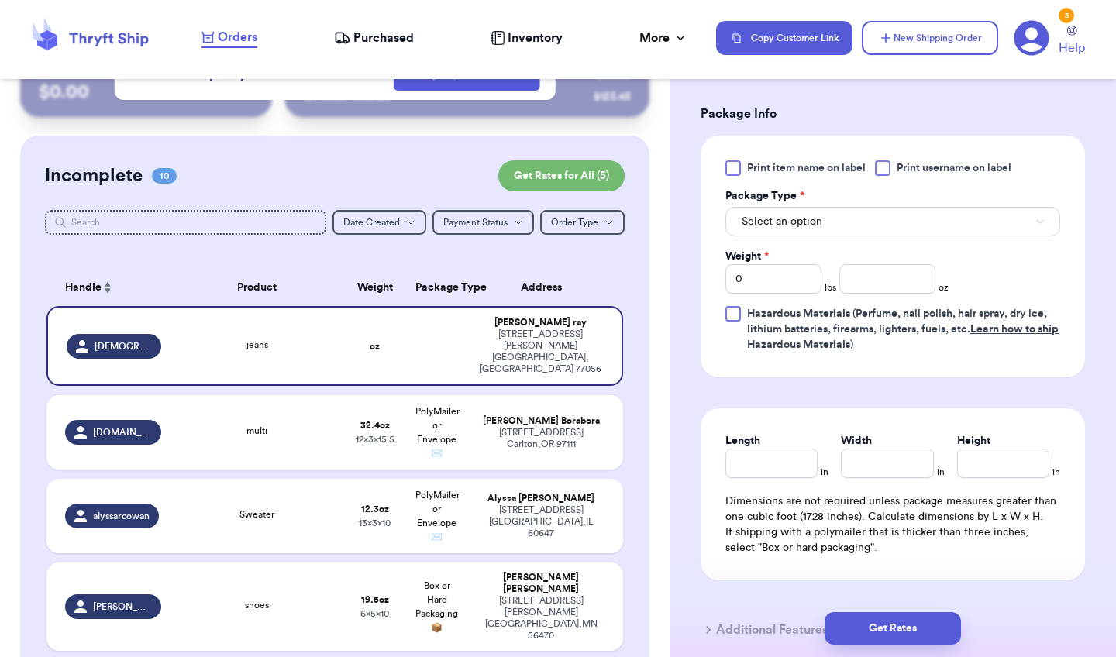
type input "jeans"
click at [735, 171] on div at bounding box center [734, 168] width 16 height 16
click at [0, 0] on input "Print item name on label" at bounding box center [0, 0] width 0 height 0
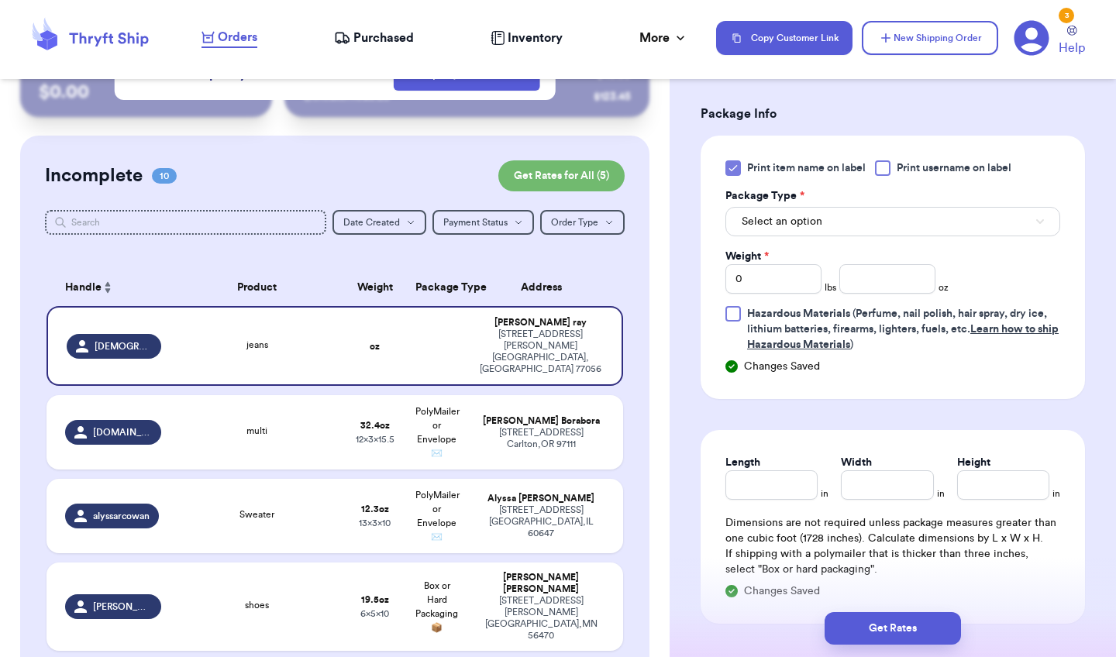
click at [770, 211] on button "Select an option" at bounding box center [893, 221] width 335 height 29
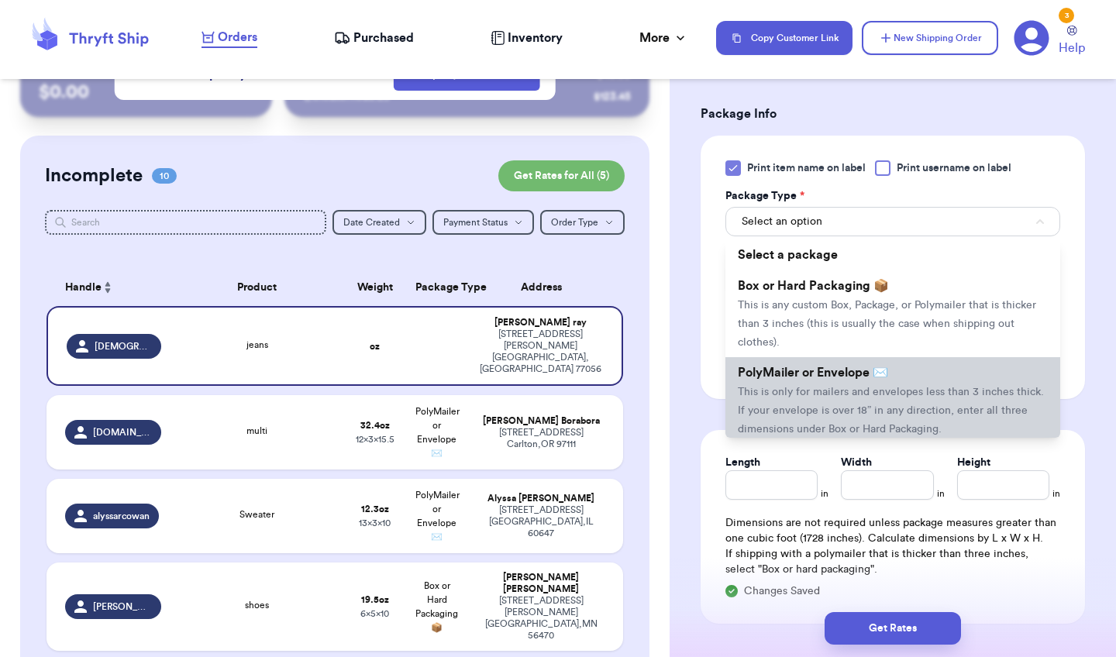
click at [787, 379] on span "PolyMailer or Envelope ✉️" at bounding box center [813, 373] width 150 height 12
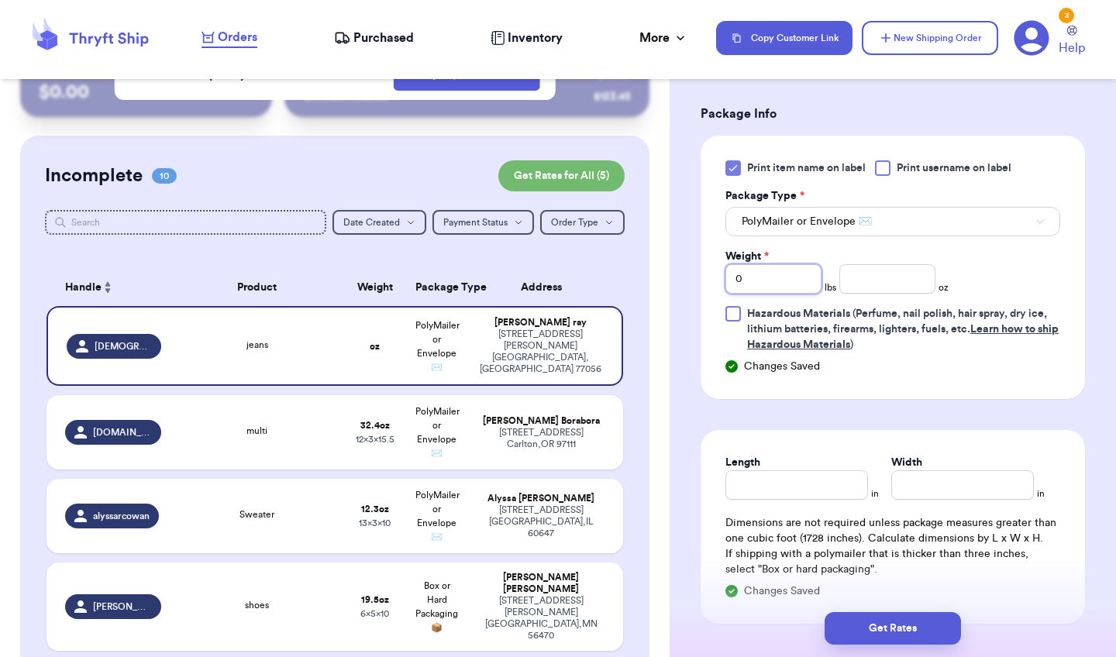
click at [795, 283] on input "0" at bounding box center [774, 278] width 96 height 29
type input "01"
type input "5.2"
type input "10"
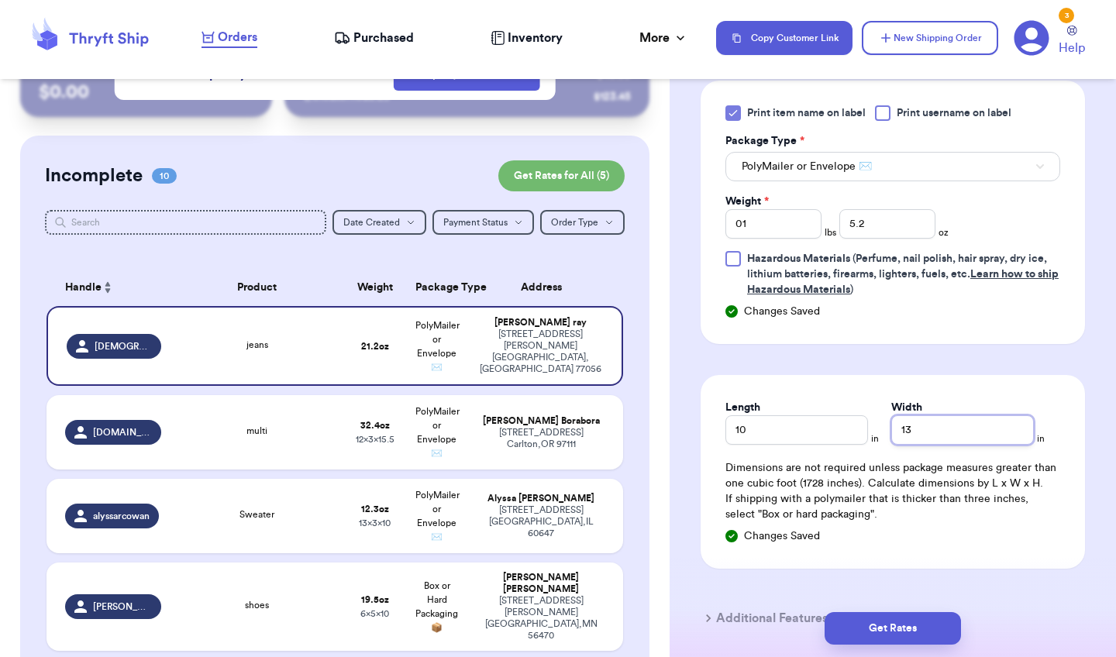
scroll to position [1013, 0]
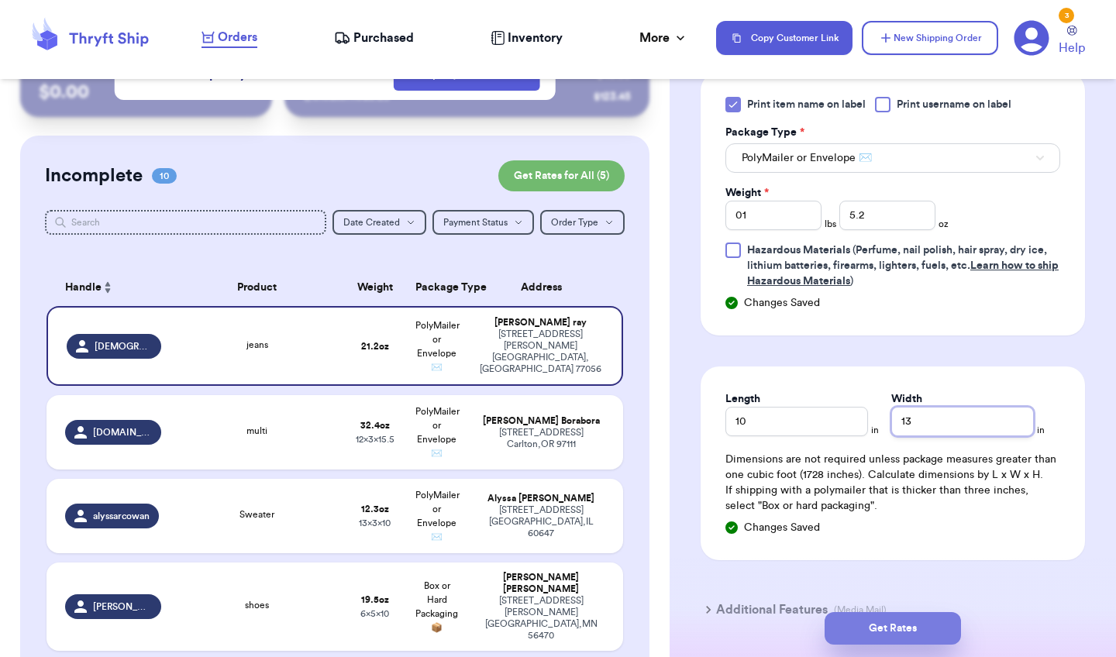
type input "13"
click at [868, 586] on button "Get Rates" at bounding box center [893, 628] width 136 height 33
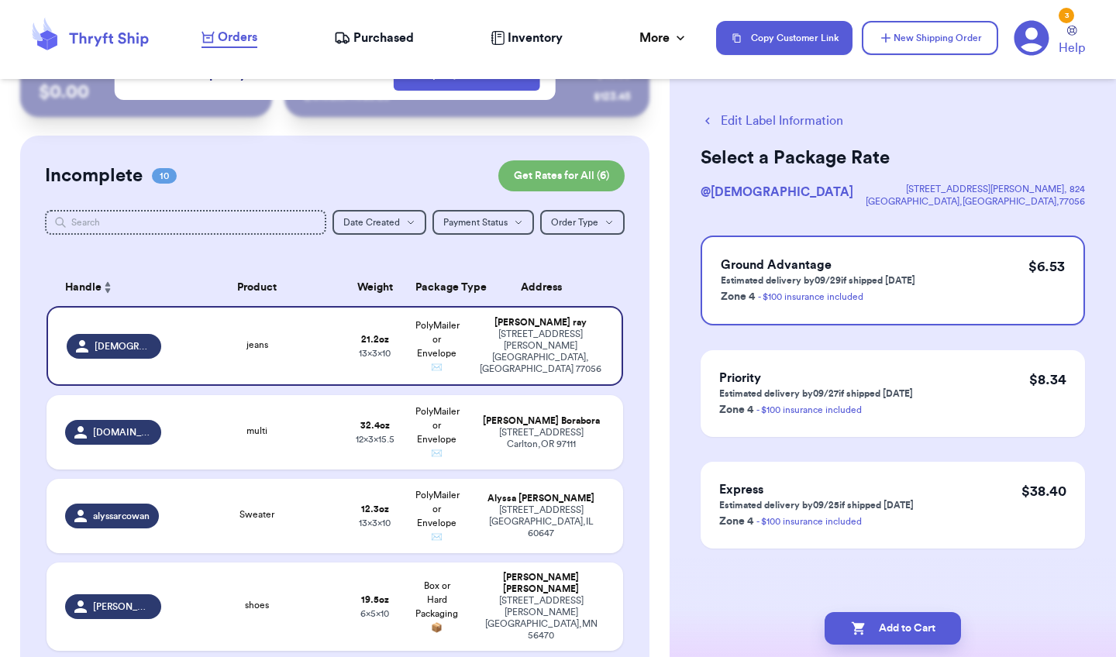
scroll to position [0, 0]
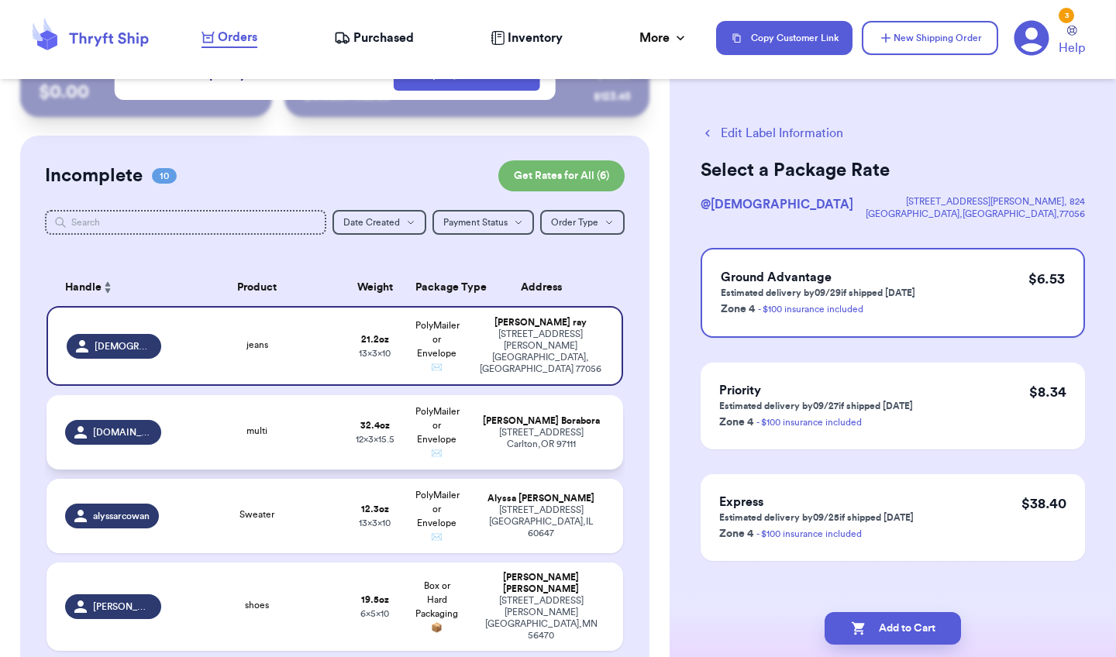
click at [575, 427] on div "Morgan Borabora" at bounding box center [541, 422] width 127 height 12
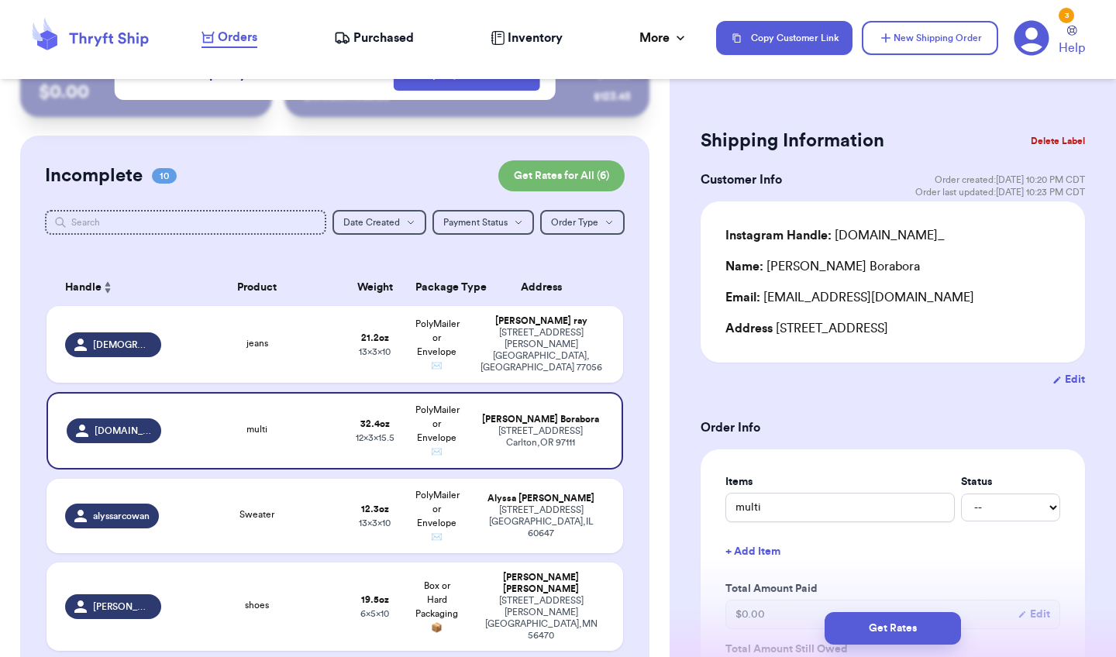
click at [1026, 383] on button "Edit" at bounding box center [1069, 380] width 33 height 16
select select "OR"
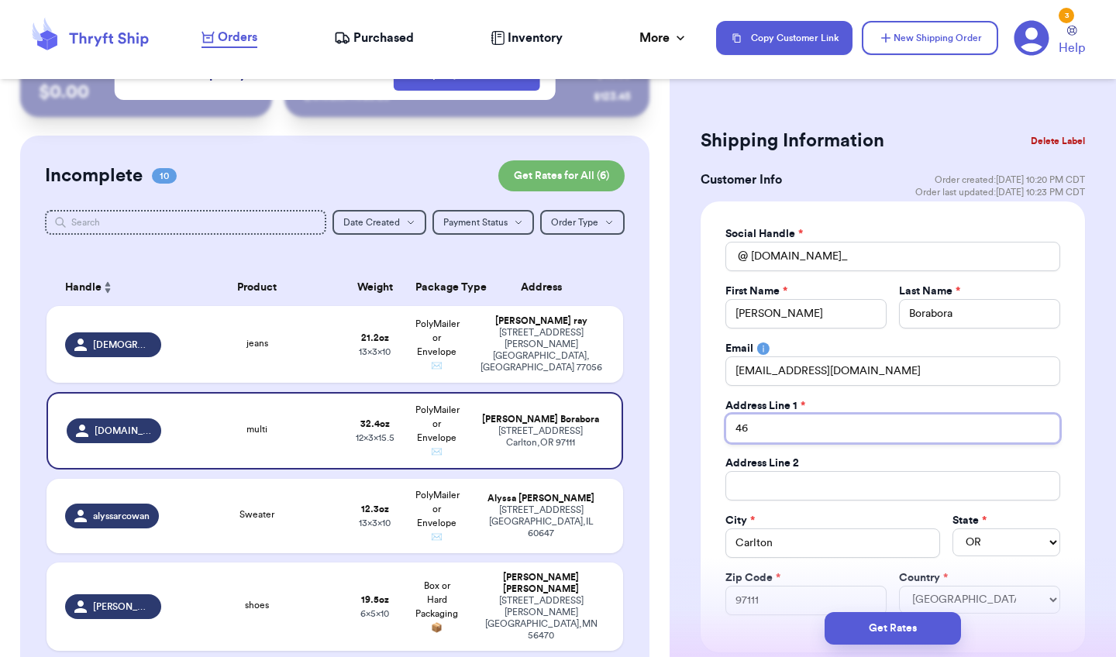
type input "4"
type input "[STREET_ADDRESS]"
type input "Yamhill"
type input "97148"
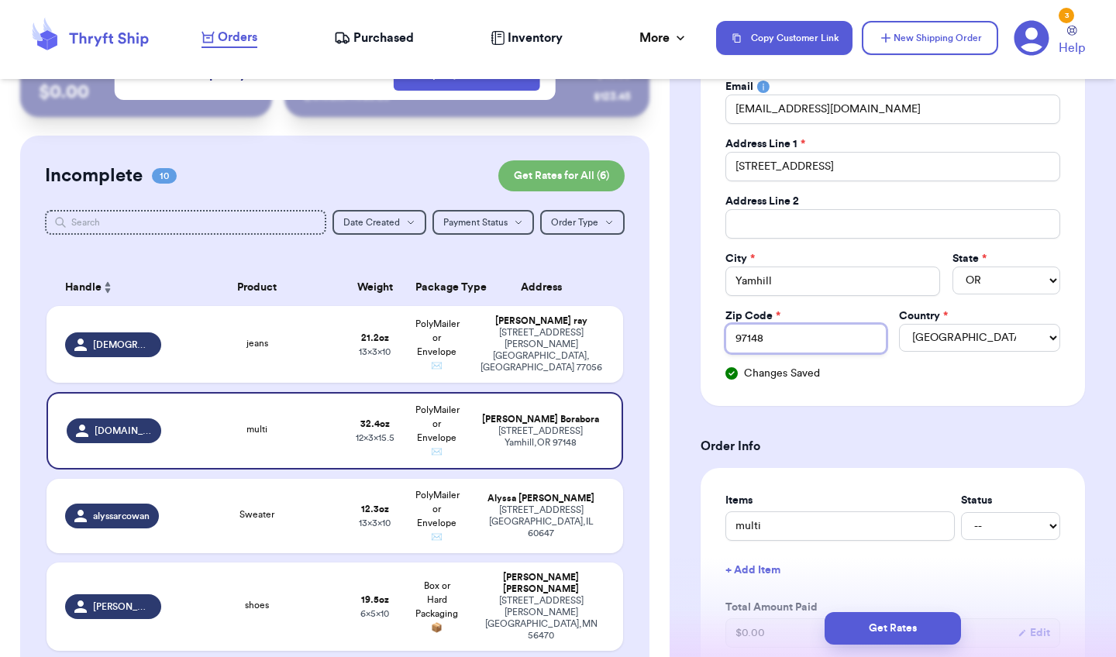
scroll to position [263, 0]
click at [857, 586] on button "Get Rates" at bounding box center [893, 628] width 136 height 33
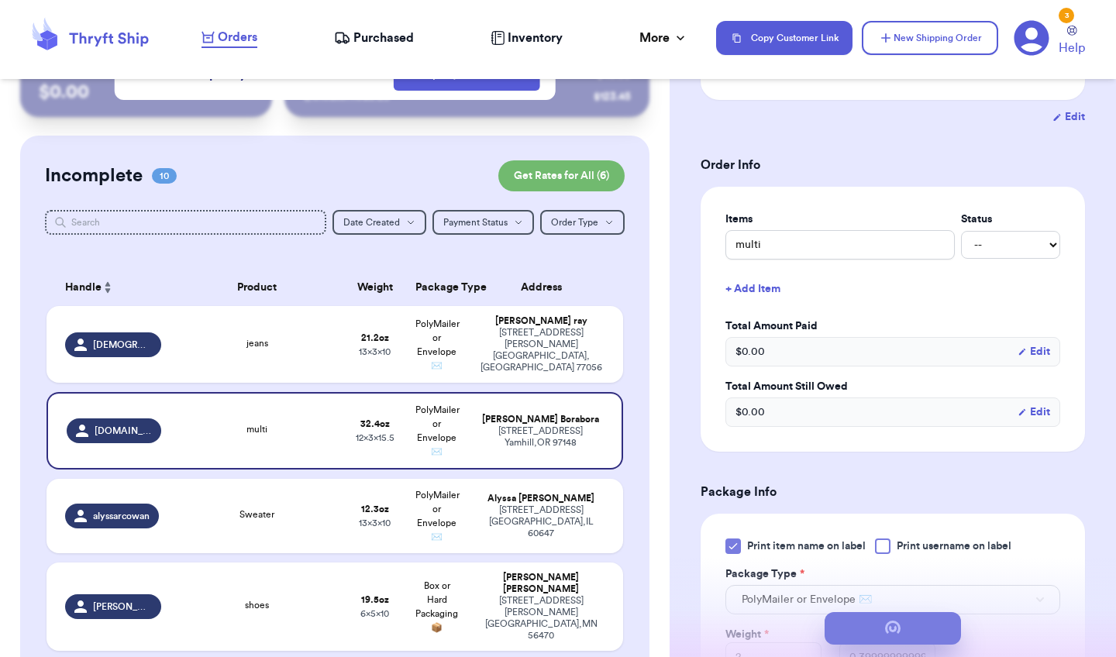
scroll to position [0, 0]
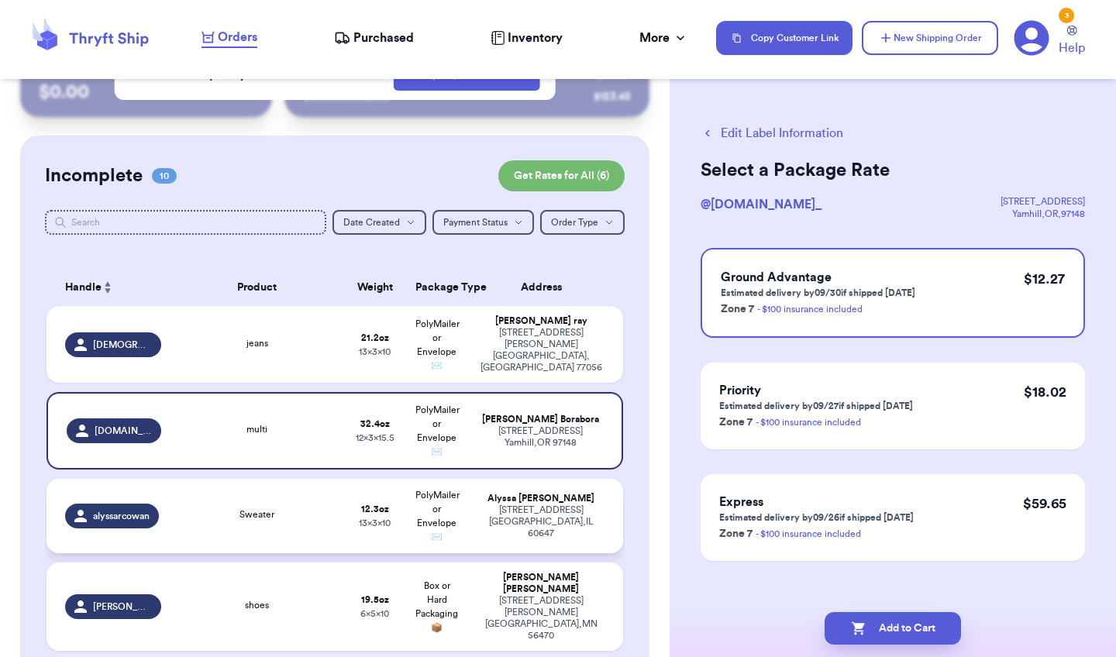
click at [503, 502] on td "Alyssa Cowan 2509 N artesian Ave Chicago , IL 60647" at bounding box center [545, 516] width 155 height 74
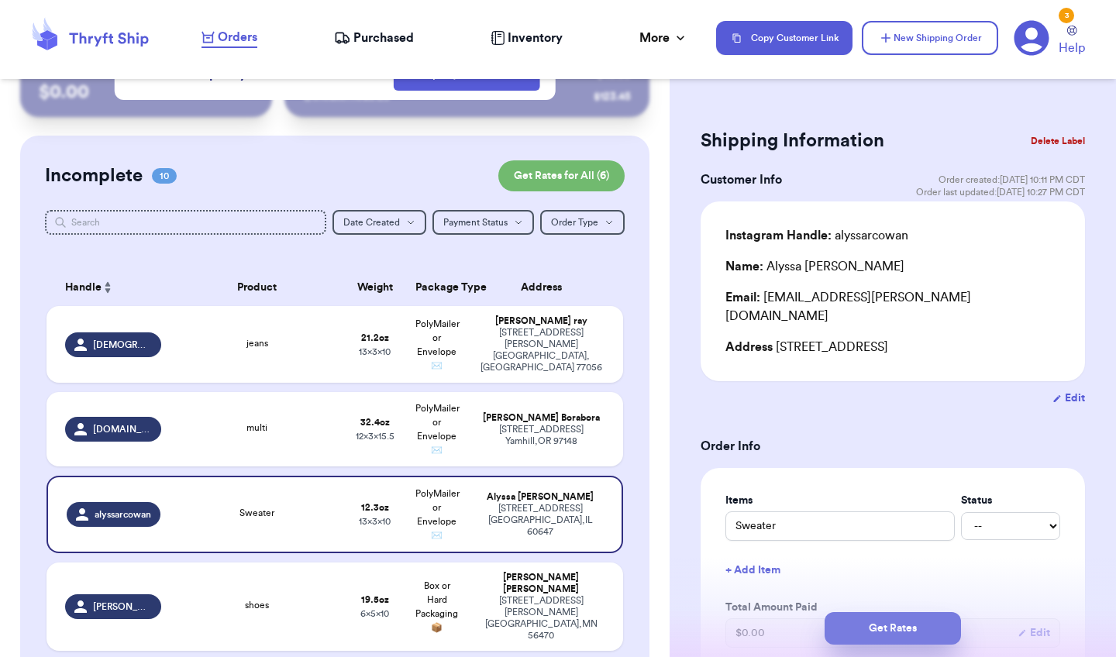
click at [865, 586] on button "Get Rates" at bounding box center [893, 628] width 136 height 33
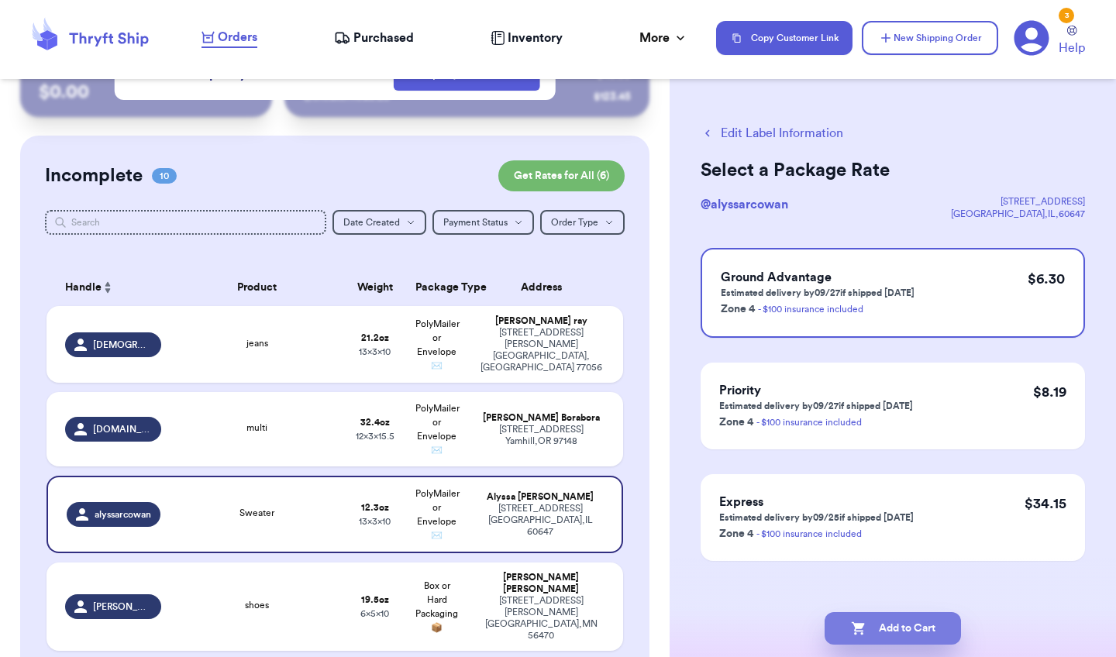
click at [866, 586] on button "Add to Cart" at bounding box center [893, 628] width 136 height 33
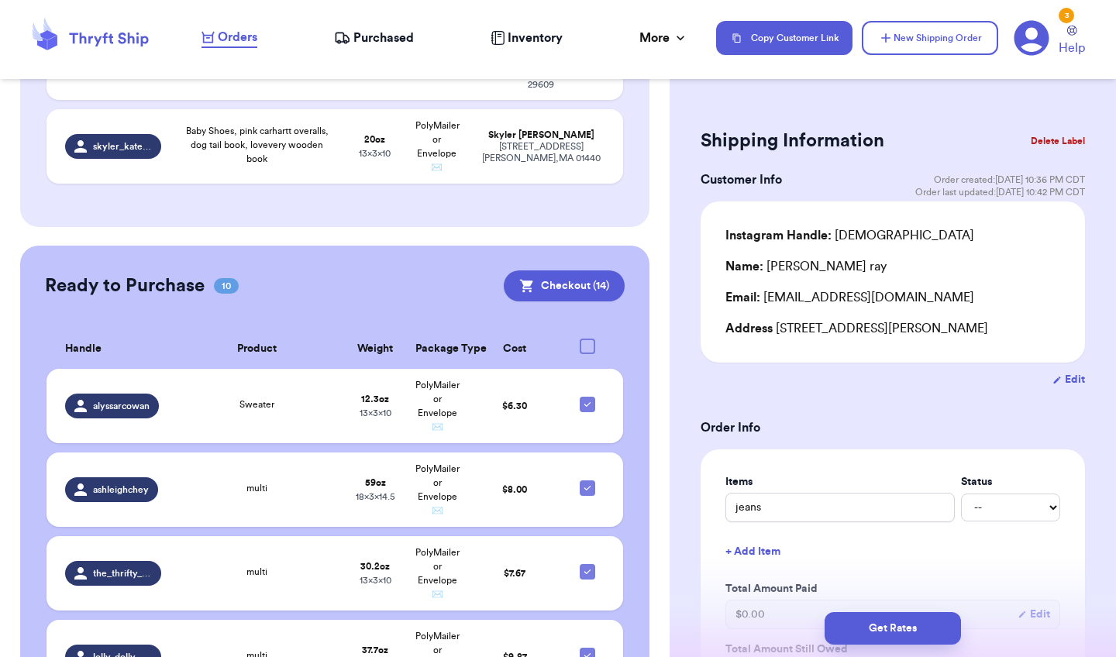
scroll to position [914, 0]
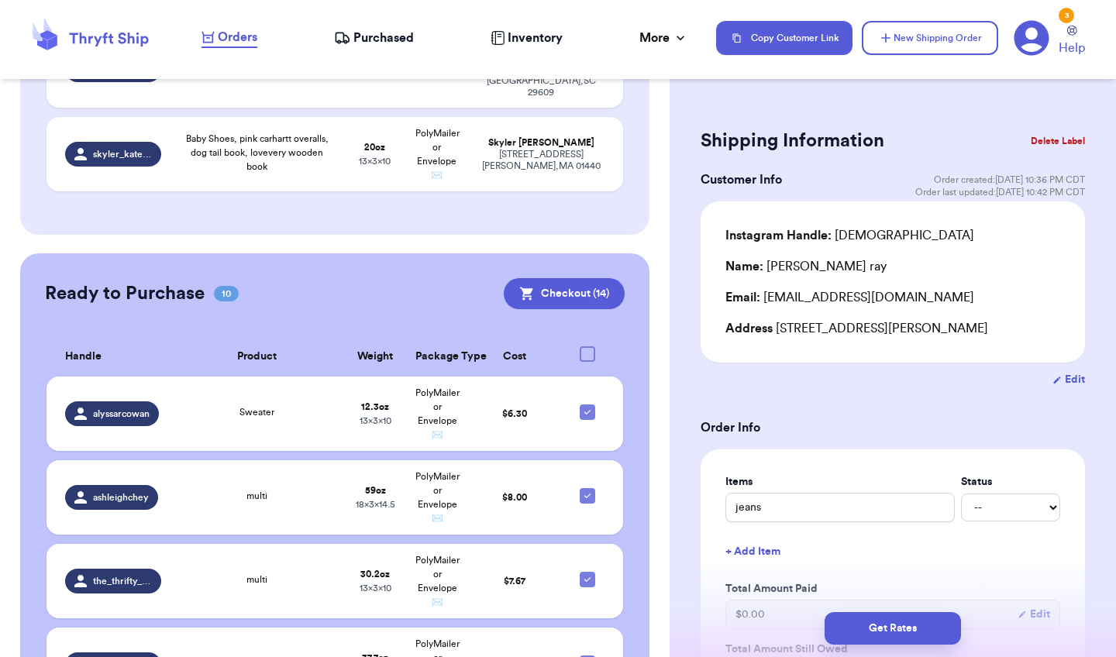
click at [585, 347] on div at bounding box center [588, 355] width 16 height 16
click at [587, 346] on input "checkbox" at bounding box center [587, 346] width 1 height 1
click at [588, 347] on div at bounding box center [588, 355] width 16 height 16
click at [588, 346] on input "checkbox" at bounding box center [587, 346] width 1 height 1
checkbox input "false"
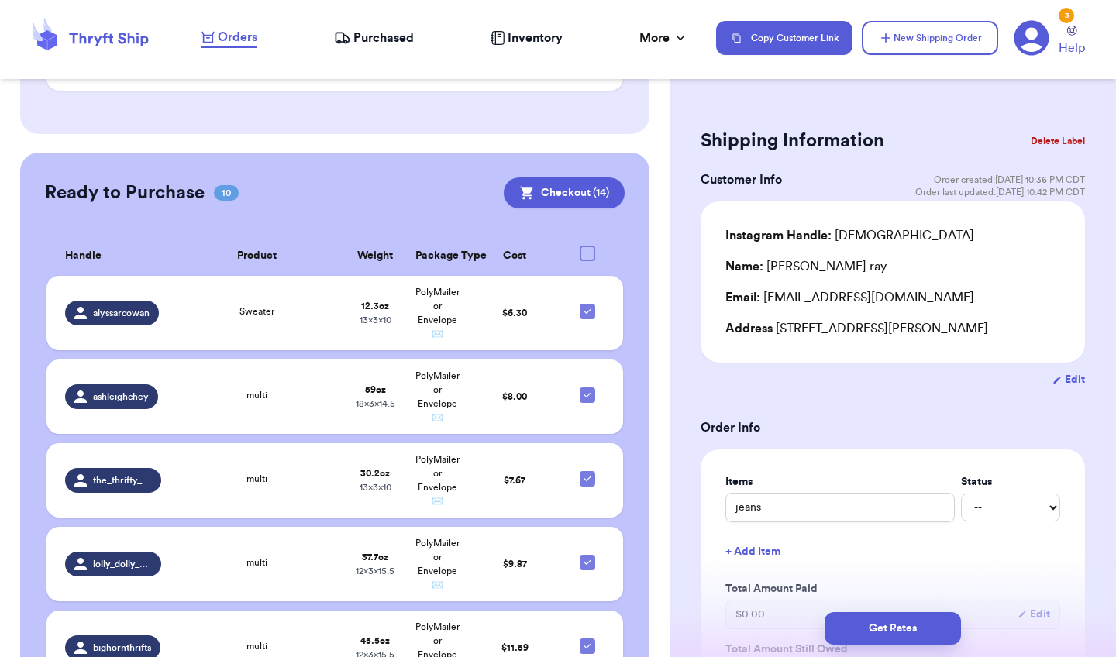
scroll to position [1007, 0]
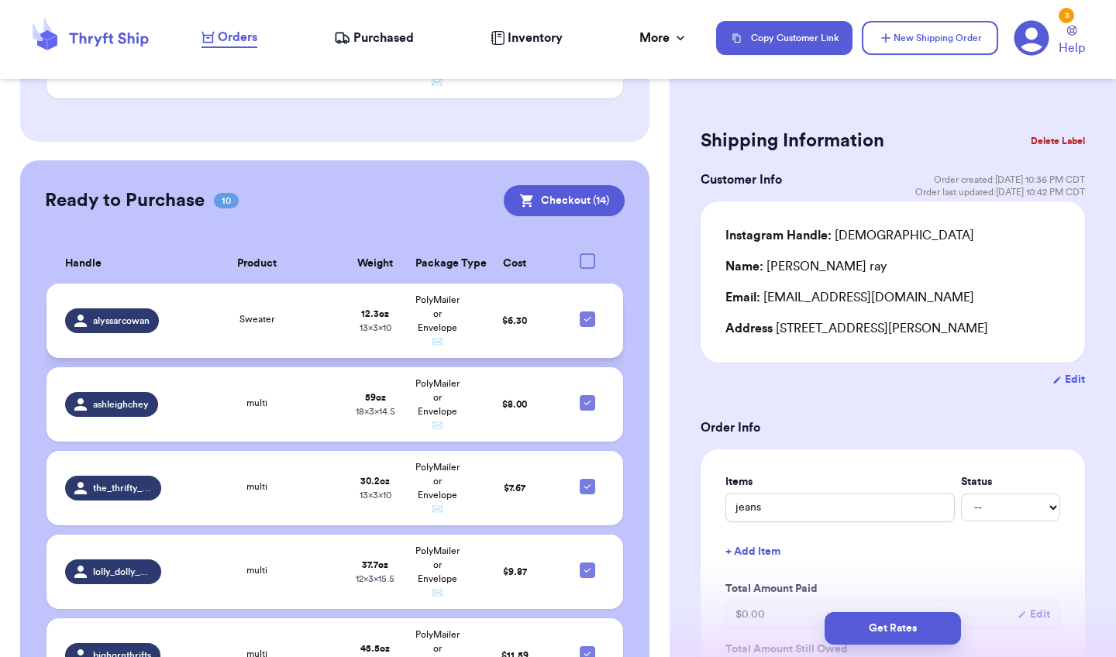
click at [581, 312] on div at bounding box center [588, 320] width 16 height 16
click at [587, 311] on input "checkbox" at bounding box center [587, 311] width 1 height 1
checkbox input "false"
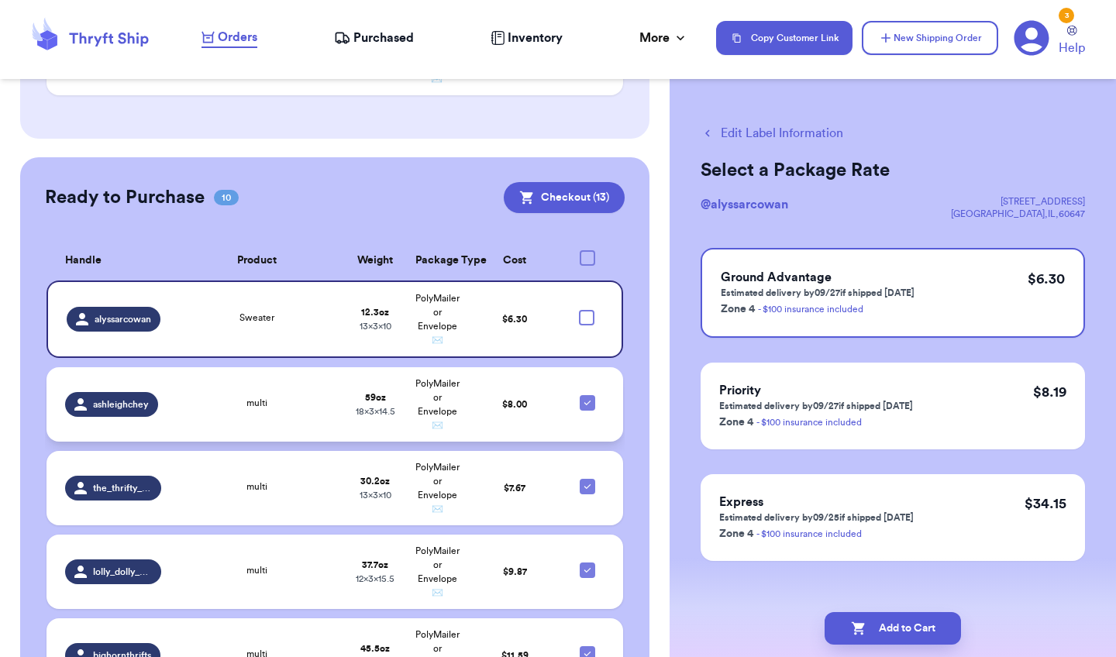
click at [590, 401] on icon at bounding box center [588, 403] width 6 height 5
click at [588, 395] on input "checkbox" at bounding box center [587, 395] width 1 height 1
checkbox input "false"
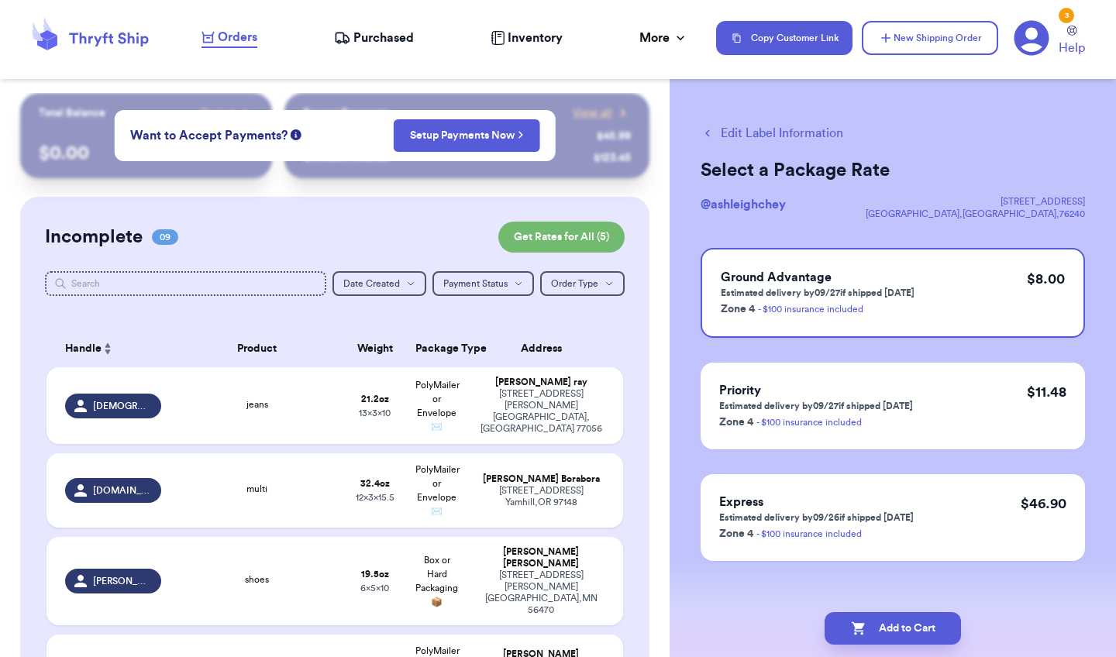
scroll to position [0, 0]
click at [367, 30] on span "Purchased" at bounding box center [384, 38] width 60 height 19
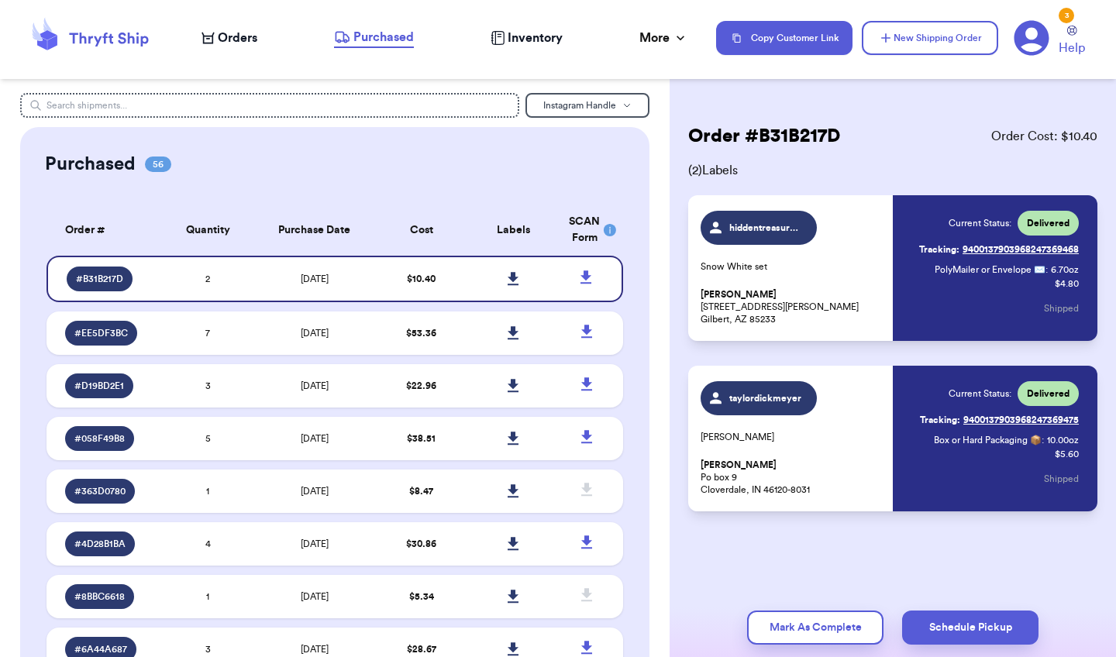
click at [243, 41] on span "Orders" at bounding box center [238, 38] width 40 height 19
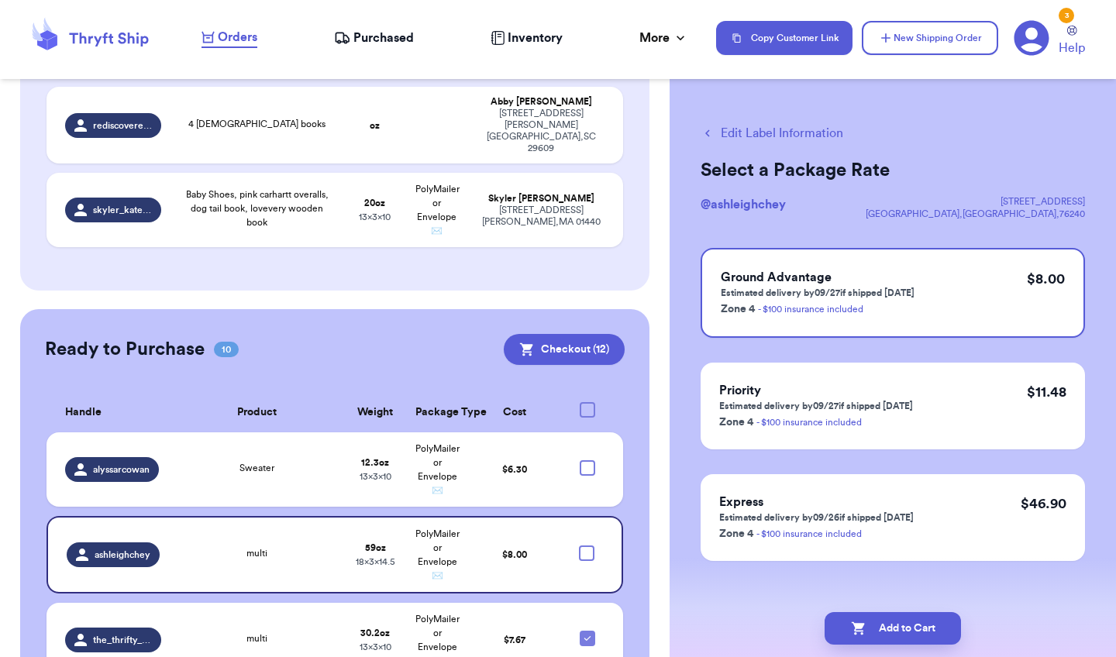
scroll to position [856, 0]
click at [588, 402] on div at bounding box center [588, 410] width 16 height 16
click at [588, 401] on input "checkbox" at bounding box center [587, 401] width 1 height 1
checkbox input "false"
checkbox input "true"
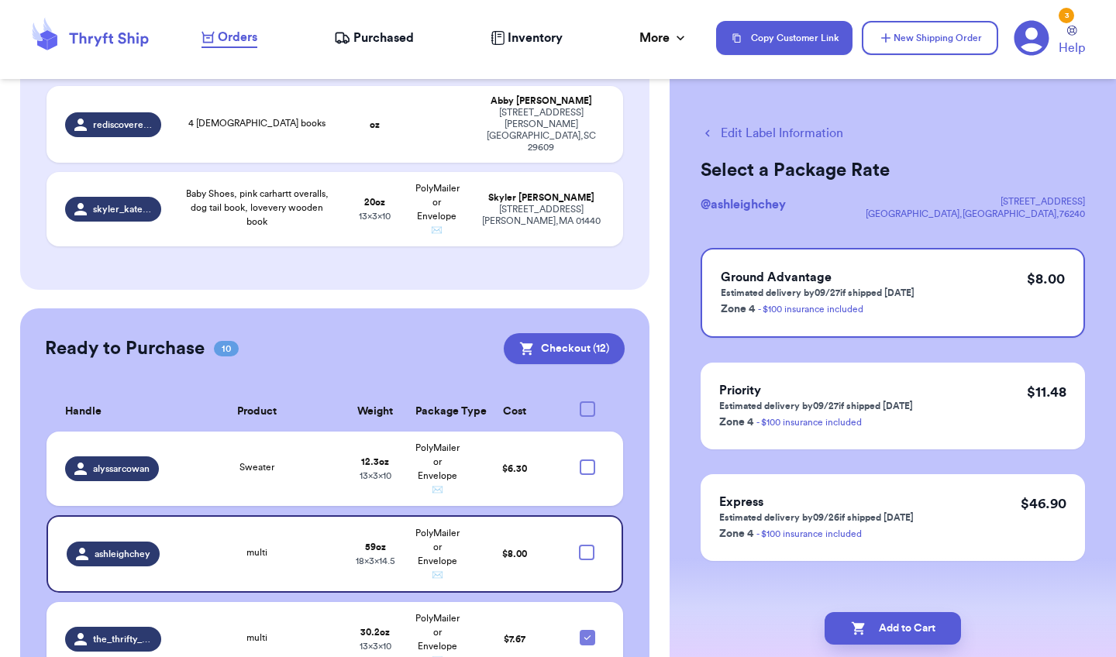
checkbox input "true"
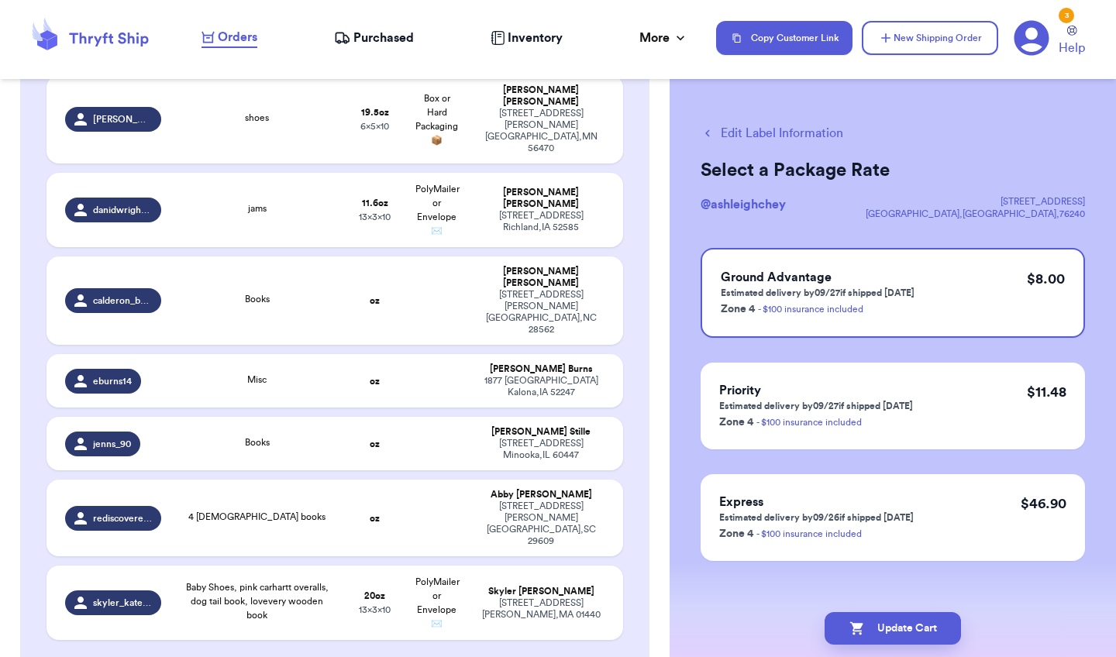
scroll to position [417, 0]
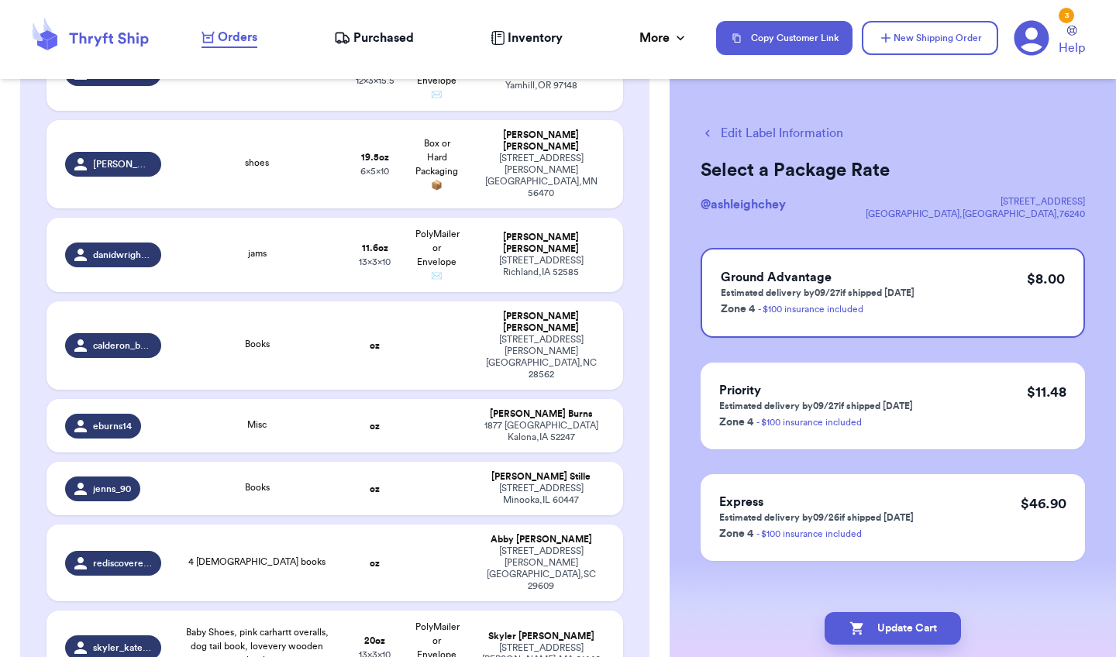
click at [1026, 46] on icon at bounding box center [1032, 38] width 36 height 36
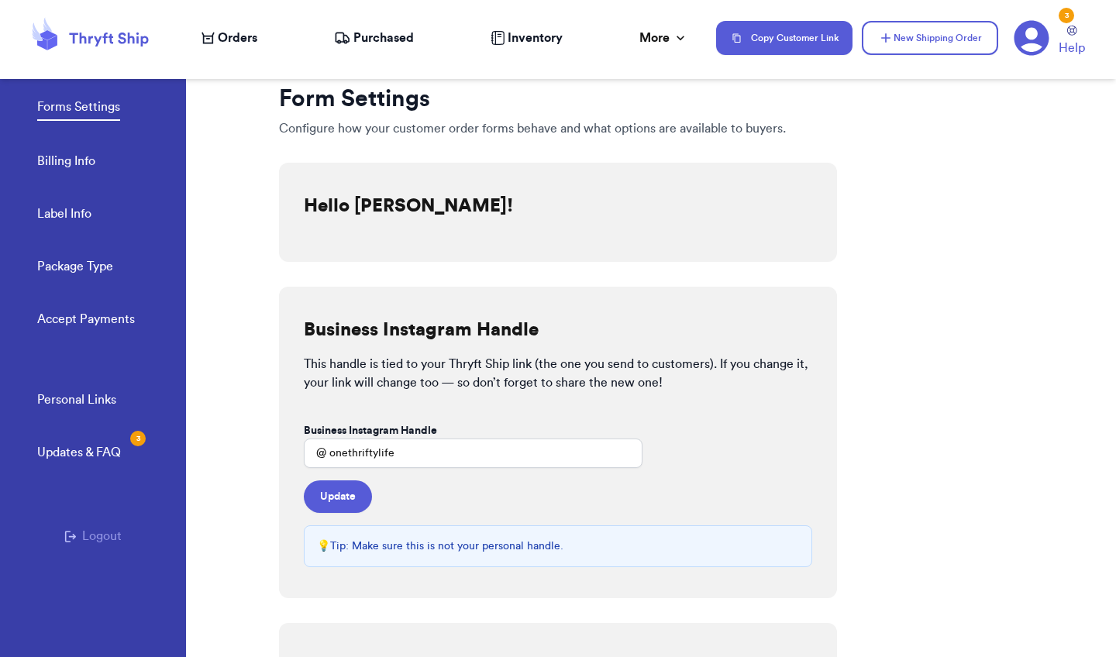
click at [100, 533] on button "Logout" at bounding box center [92, 536] width 57 height 19
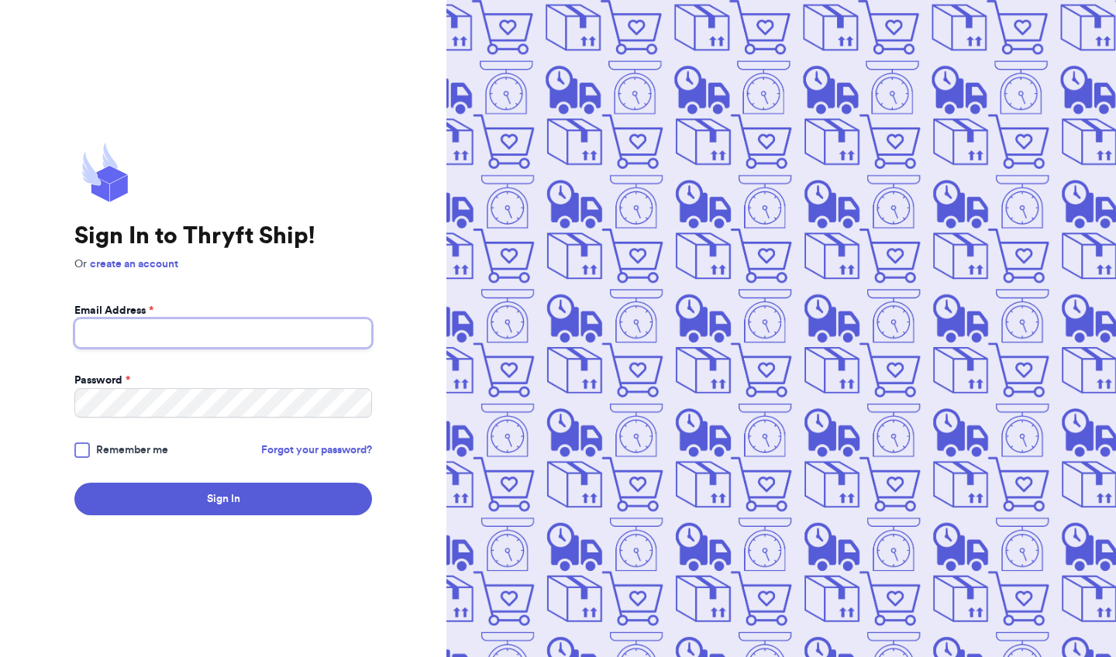
type input "[EMAIL_ADDRESS][DOMAIN_NAME]"
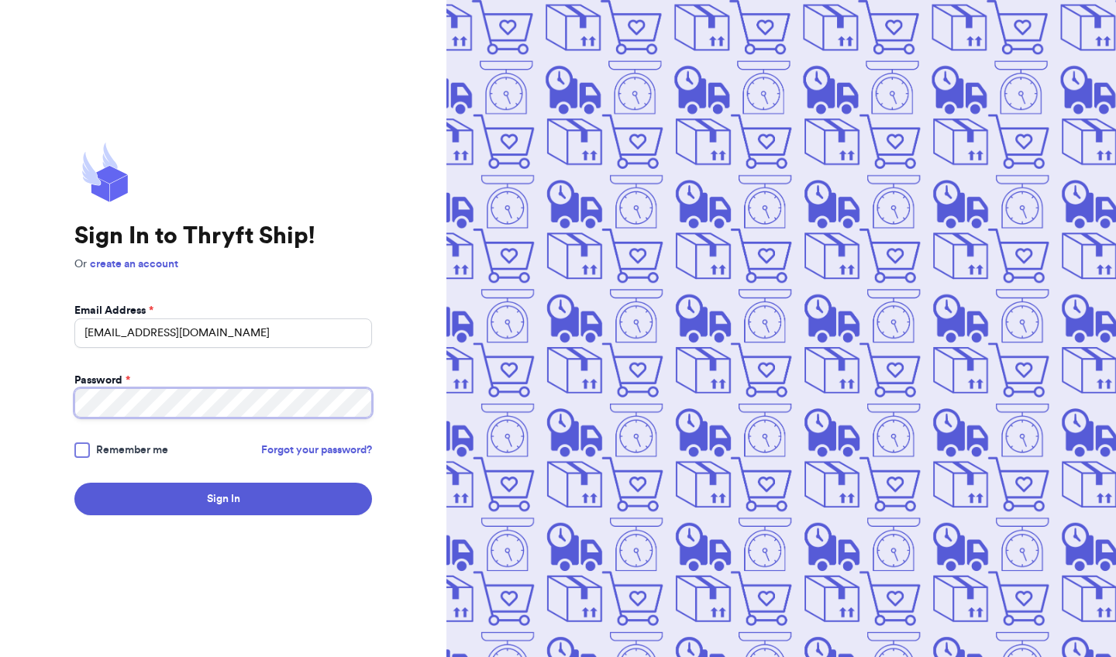
click at [223, 499] on button "Sign In" at bounding box center [223, 499] width 298 height 33
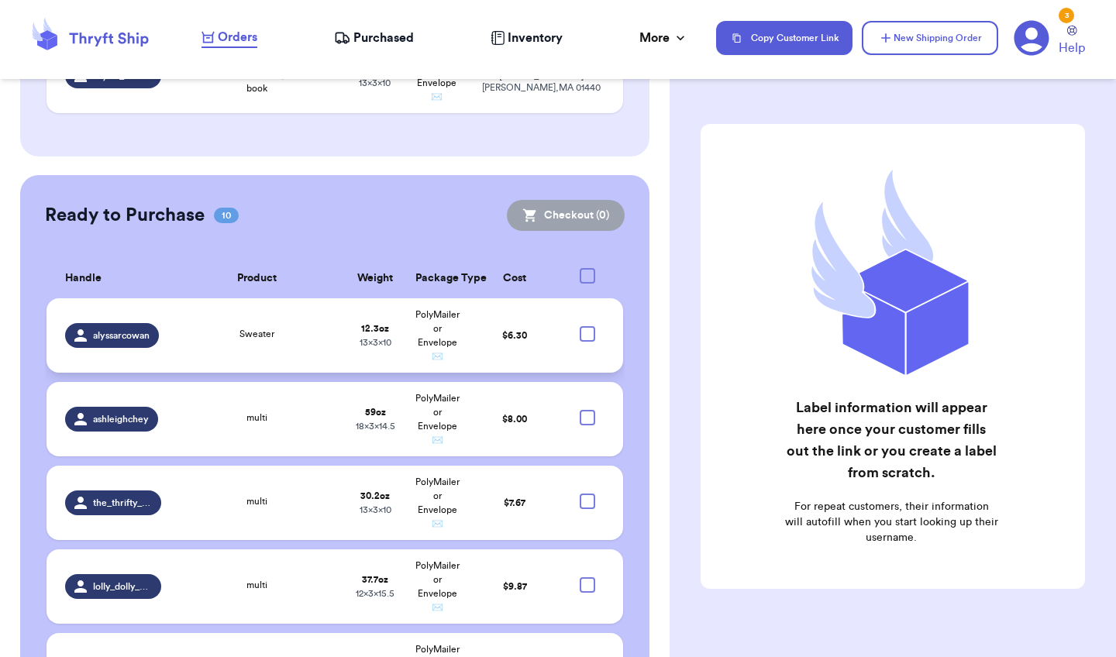
scroll to position [988, 0]
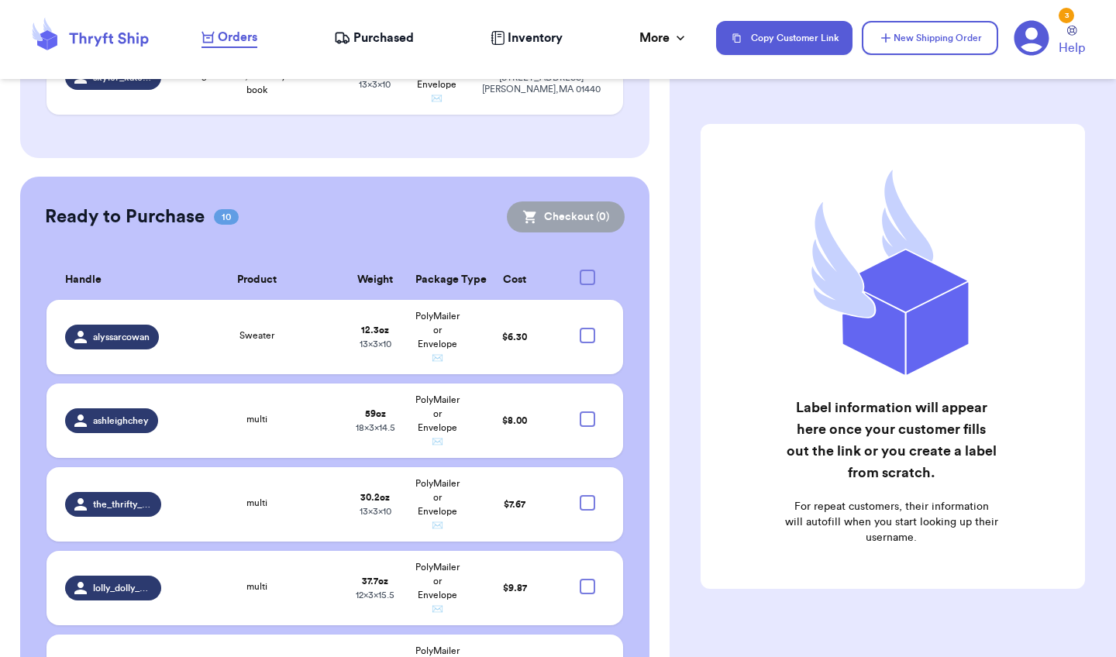
click at [588, 270] on div at bounding box center [588, 278] width 16 height 16
click at [588, 269] on input "checkbox" at bounding box center [587, 269] width 1 height 1
checkbox input "true"
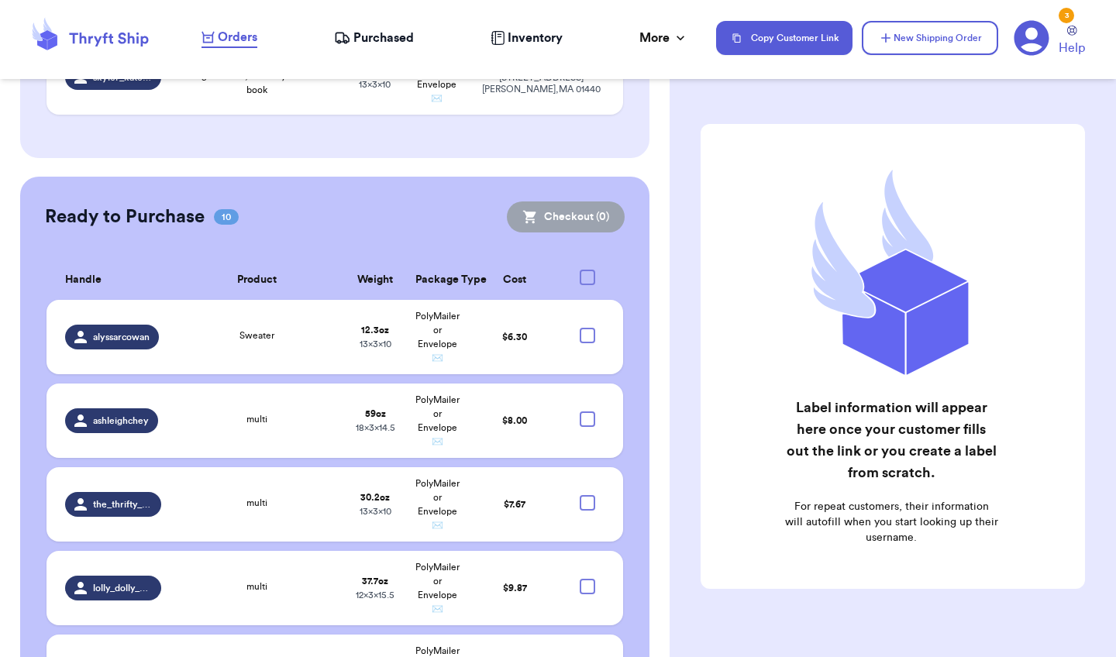
checkbox input "true"
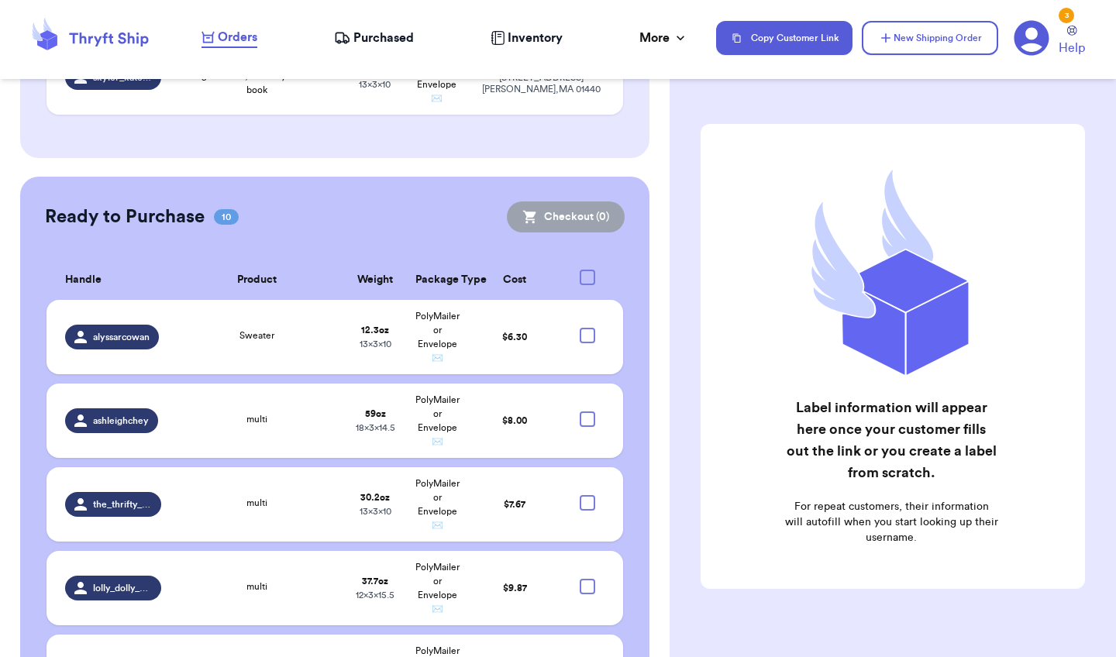
checkbox input "true"
click at [590, 202] on button "Checkout ( 10 )" at bounding box center [564, 217] width 122 height 31
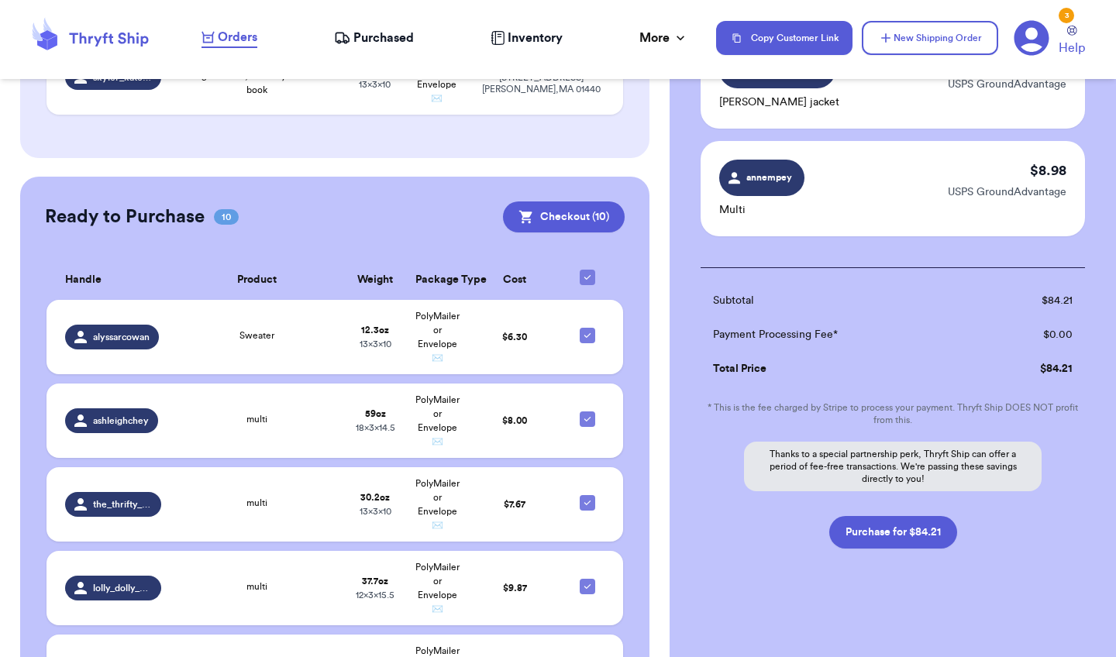
scroll to position [1021, 0]
click at [892, 546] on button "Purchase for $84.21" at bounding box center [893, 532] width 128 height 33
checkbox input "false"
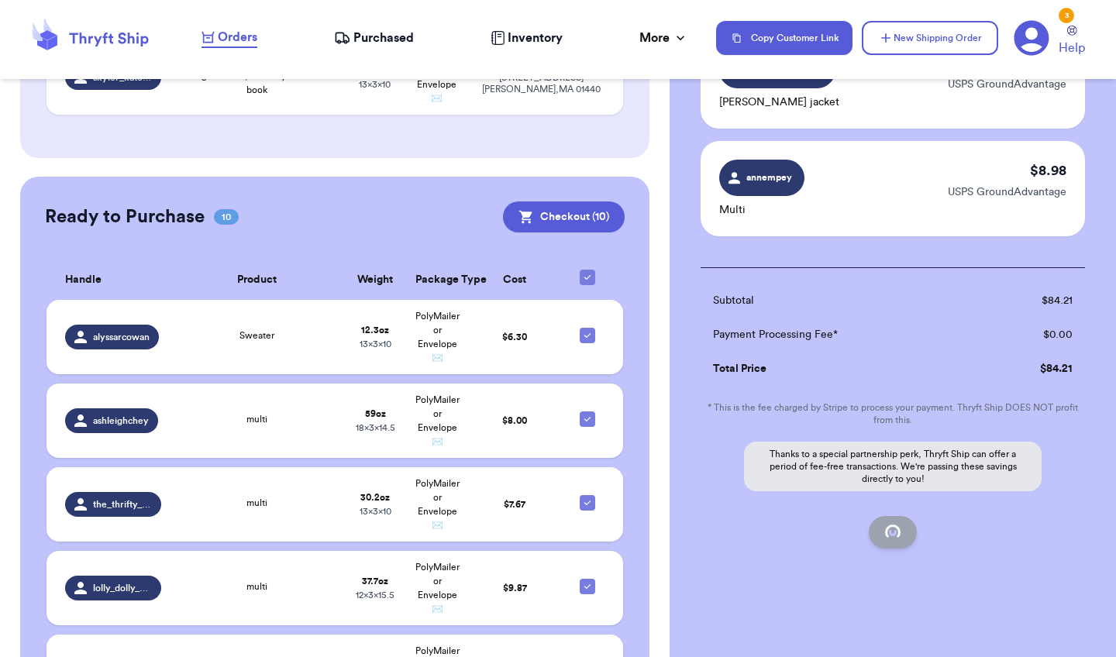
checkbox input "false"
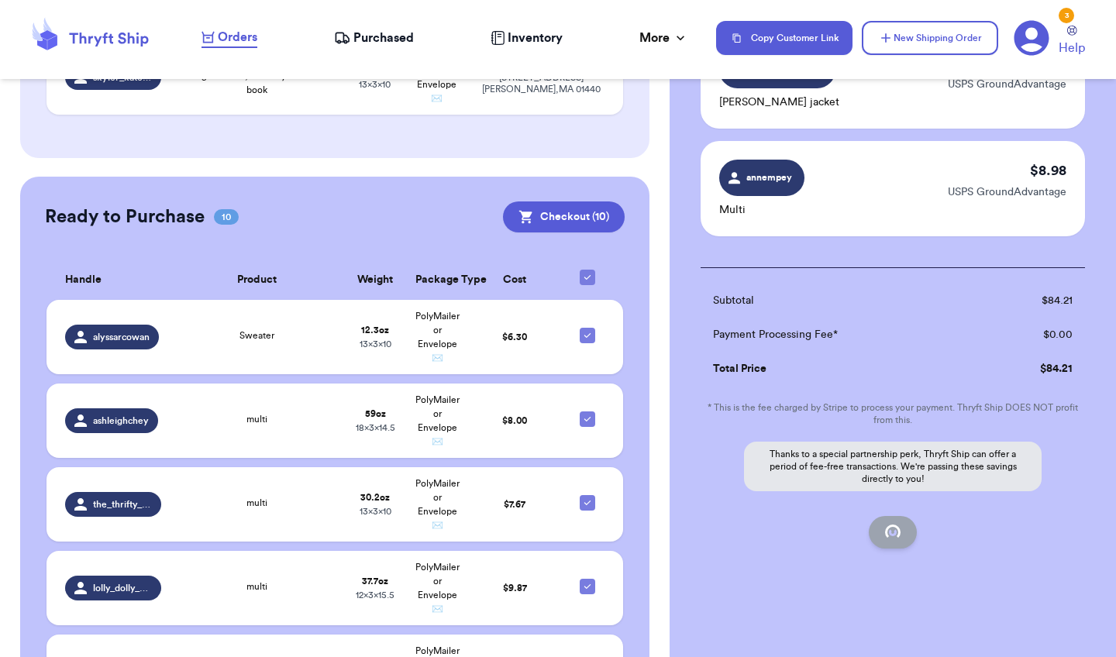
checkbox input "false"
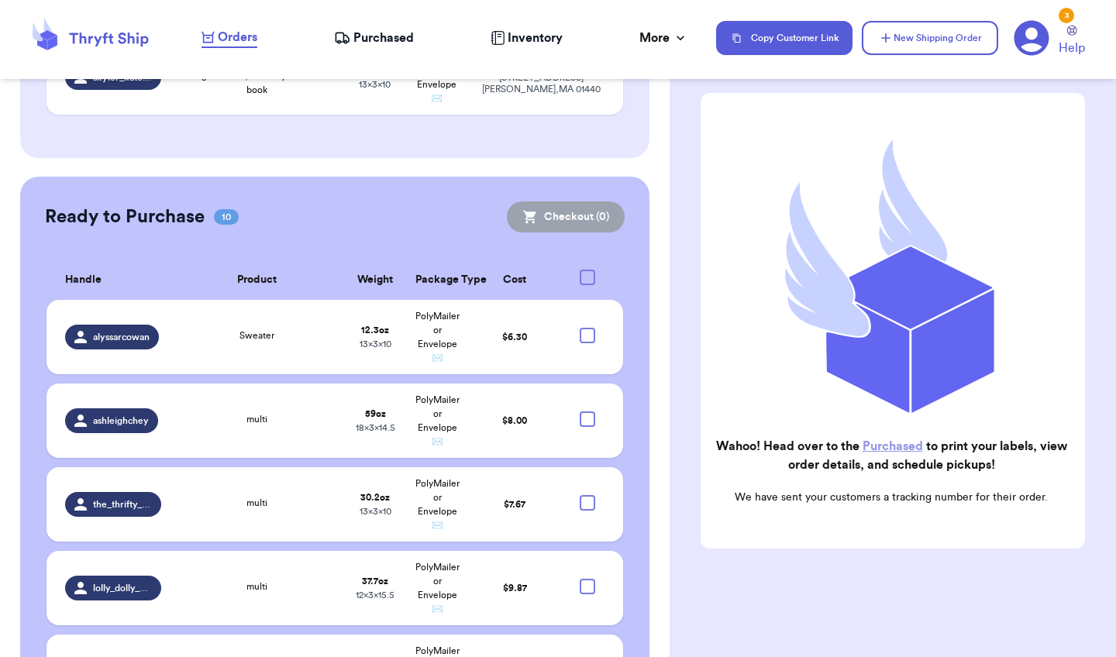
scroll to position [99, 0]
checkbox input "true"
